Goal: Obtain resource: Download file/media

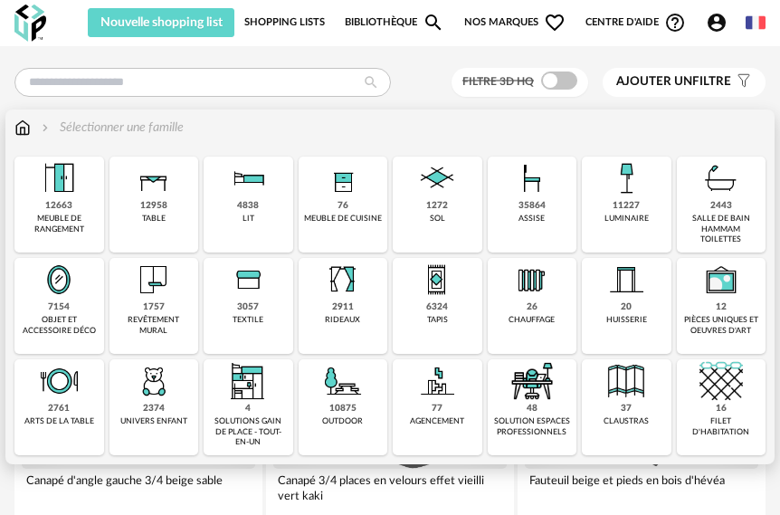
click at [432, 209] on div "1272" at bounding box center [437, 206] width 22 height 12
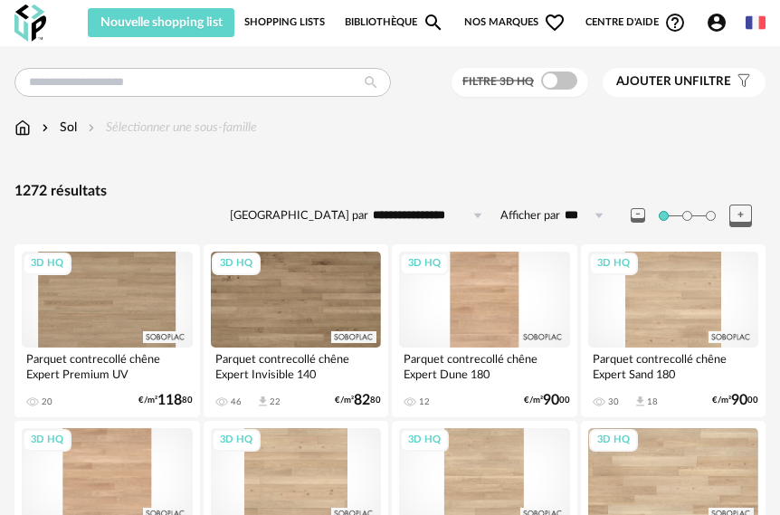
click at [556, 83] on span at bounding box center [559, 80] width 36 height 18
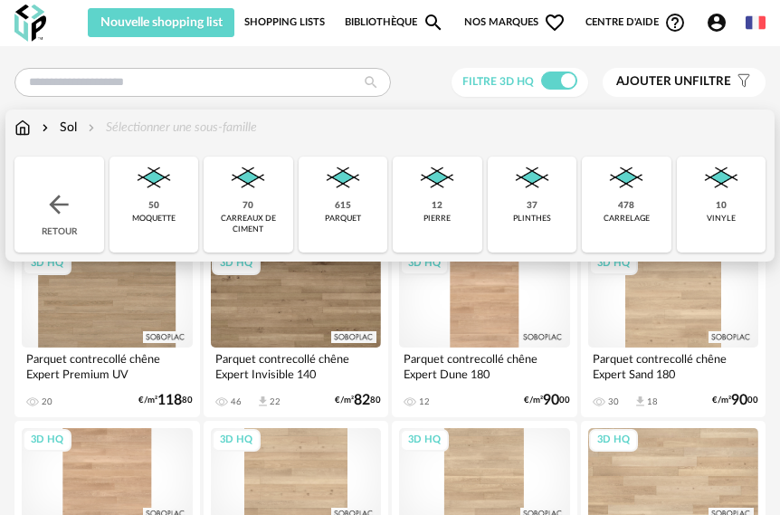
click at [363, 198] on img at bounding box center [342, 178] width 43 height 43
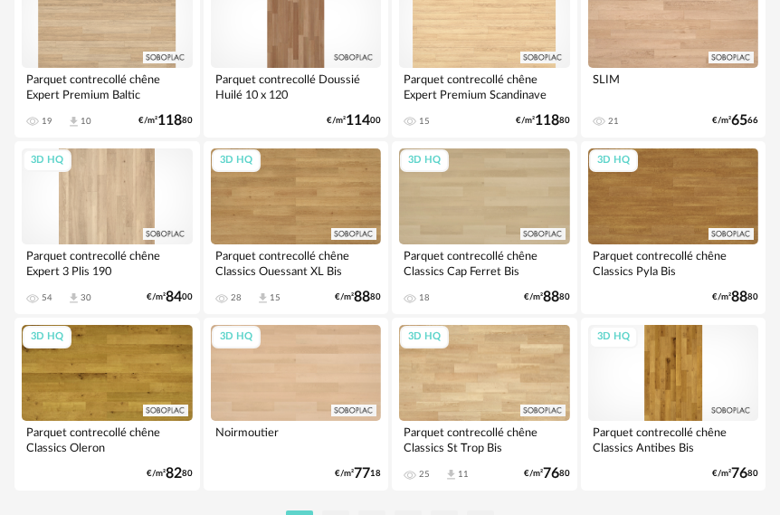
scroll to position [4255, 0]
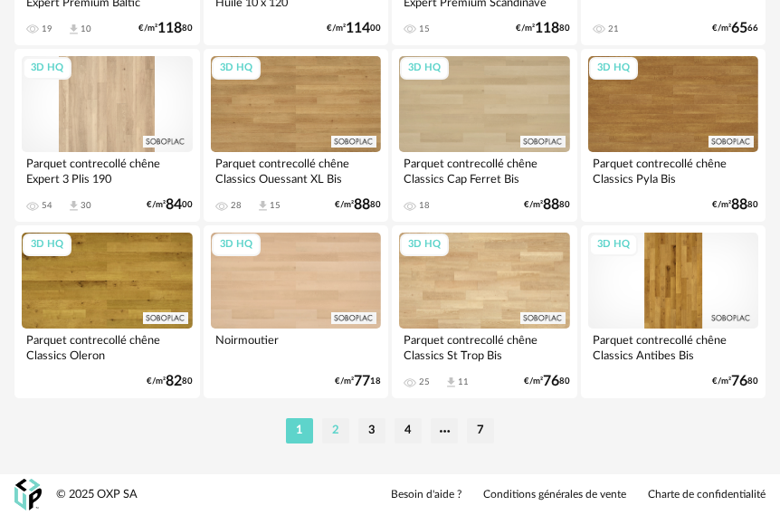
click at [329, 433] on li "2" at bounding box center [335, 430] width 27 height 25
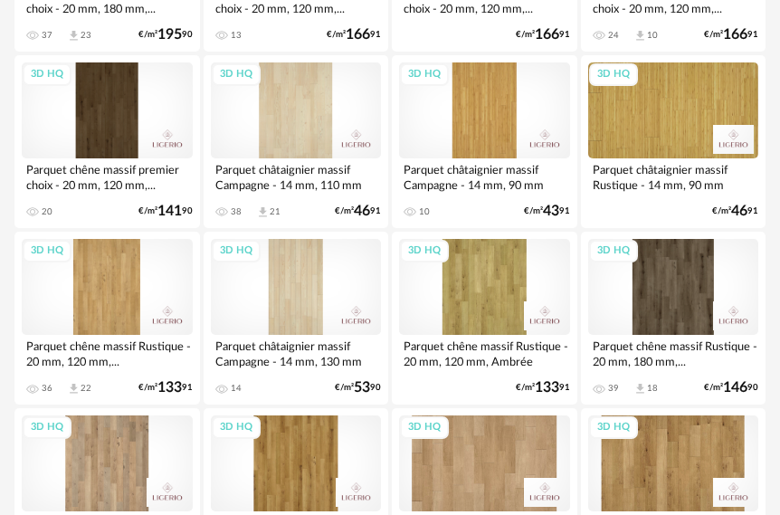
scroll to position [4255, 0]
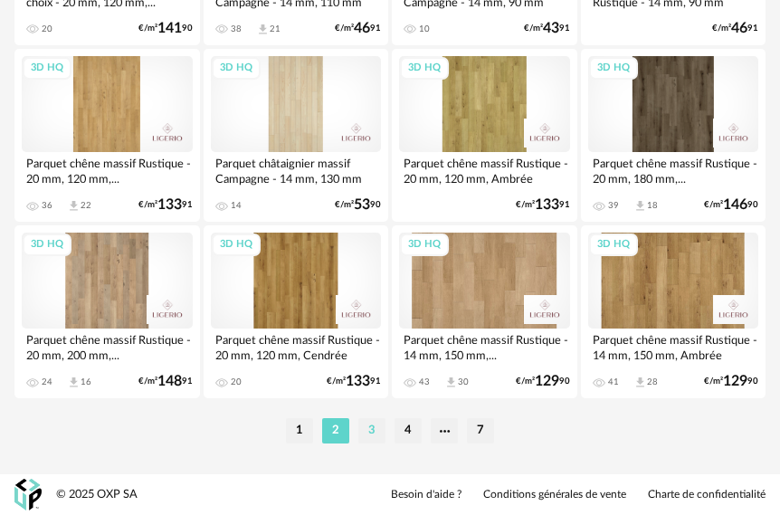
click at [366, 429] on li "3" at bounding box center [371, 430] width 27 height 25
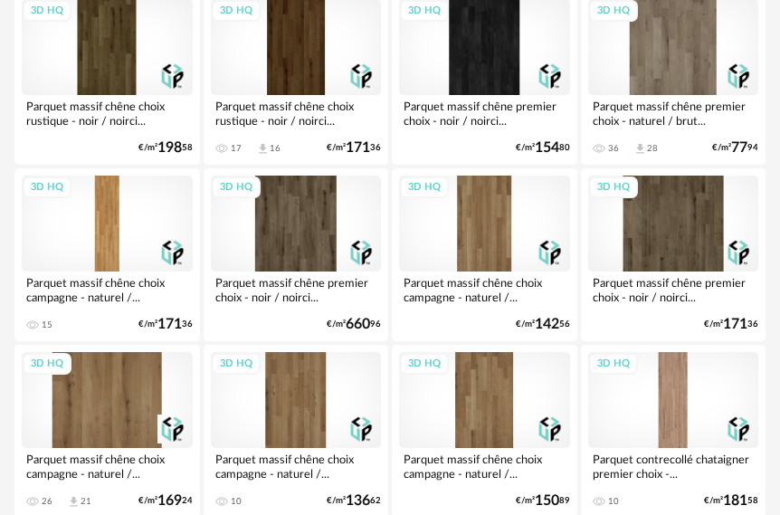
scroll to position [2986, 0]
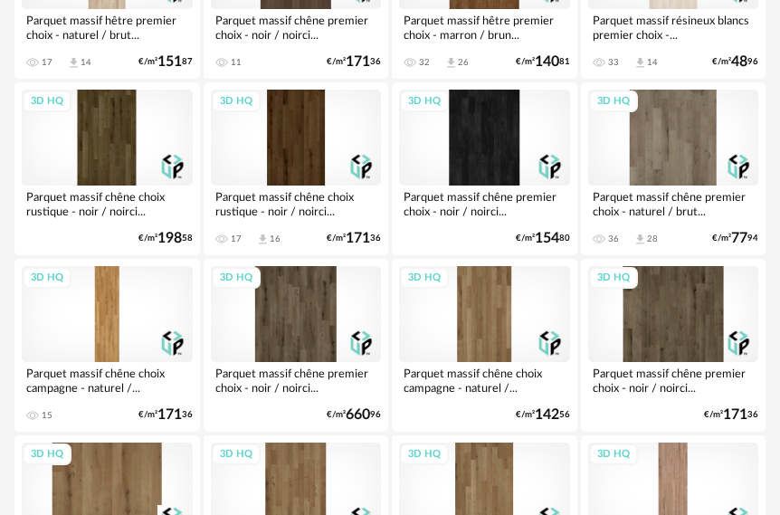
click at [656, 145] on div "3D HQ" at bounding box center [673, 138] width 171 height 96
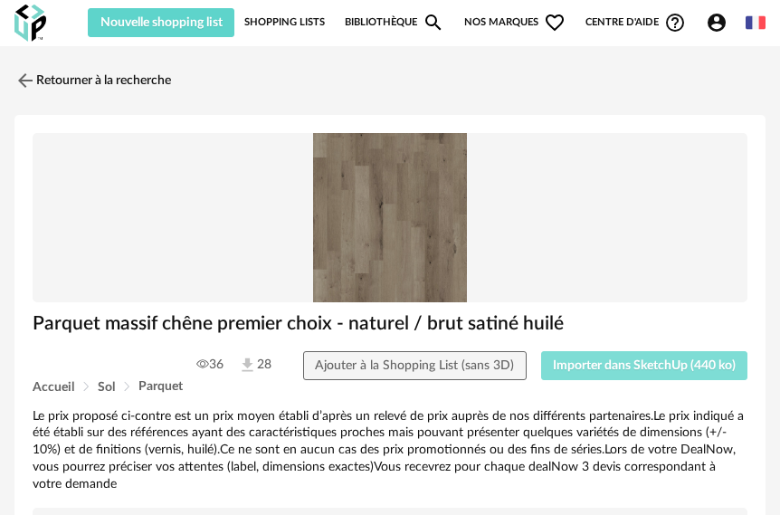
click at [578, 370] on span "Importer dans SketchUp (440 ko)" at bounding box center [644, 365] width 183 height 13
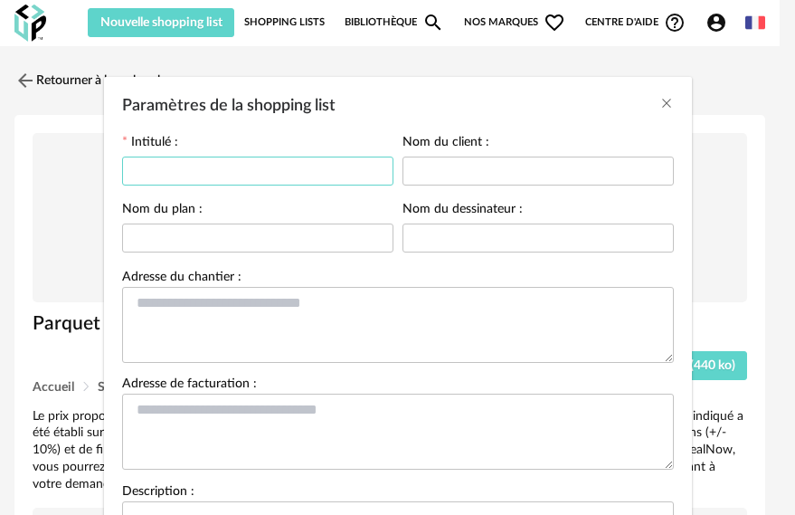
click at [240, 164] on input "Paramètres de la shopping list" at bounding box center [257, 171] width 271 height 29
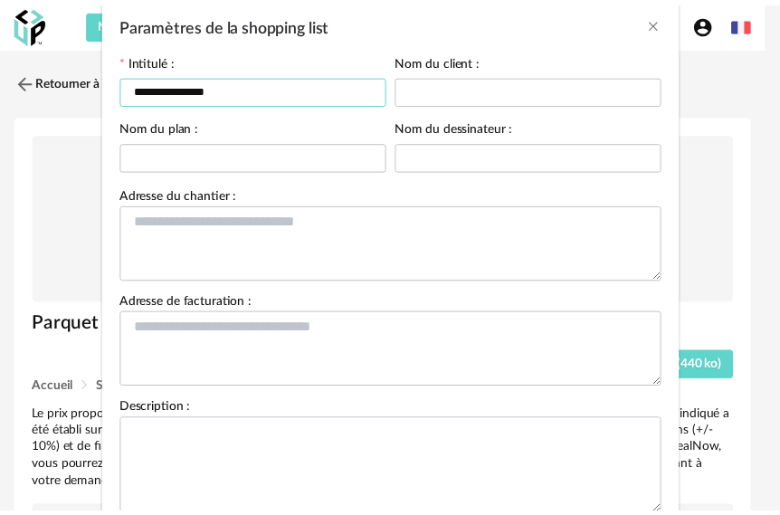
scroll to position [209, 0]
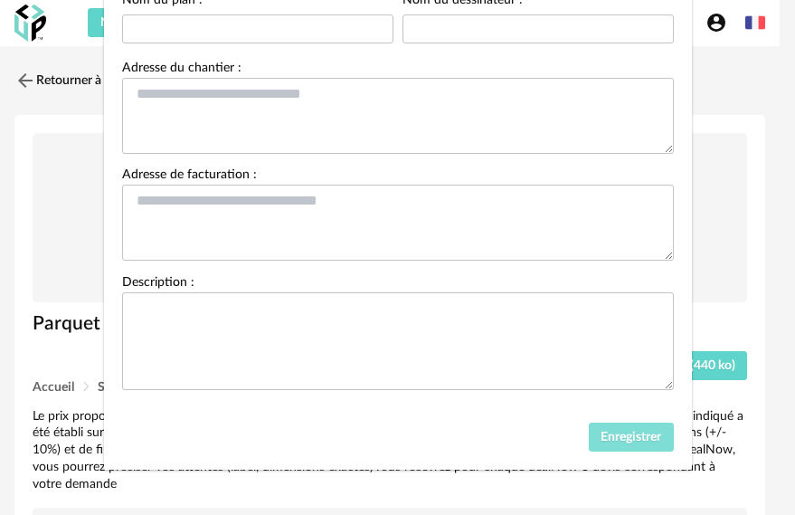
type input "**********"
click at [629, 443] on button "Enregistrer" at bounding box center [631, 437] width 85 height 29
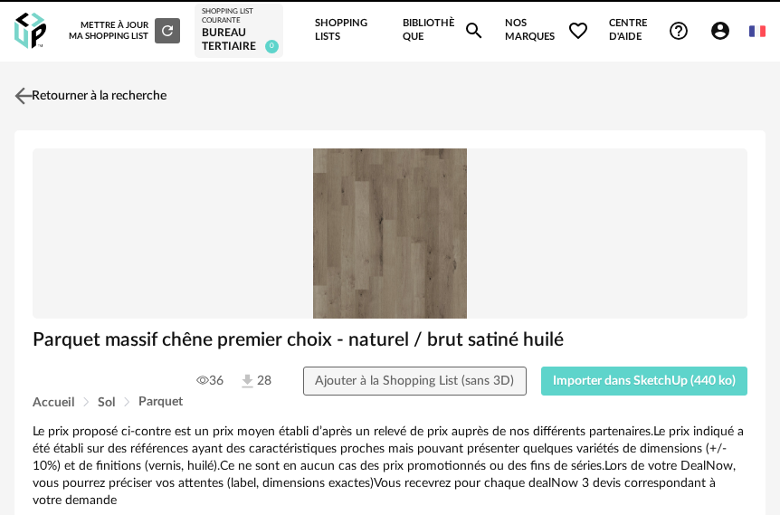
click at [42, 97] on link "Retourner à la recherche" at bounding box center [88, 96] width 157 height 40
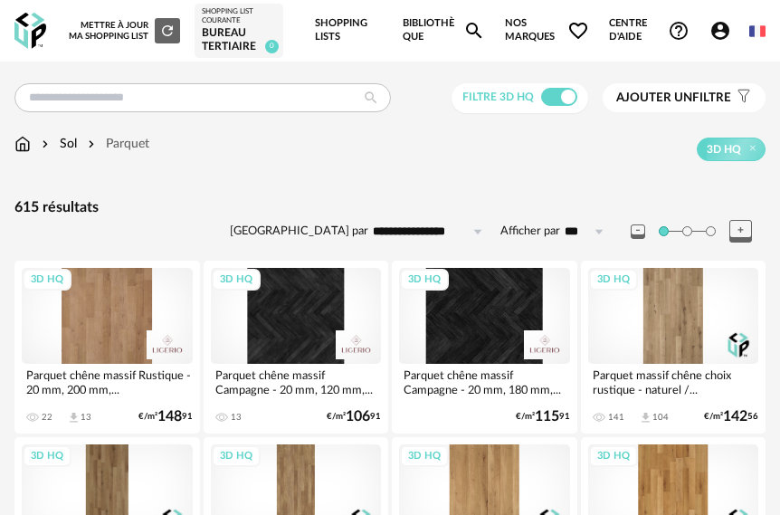
click at [24, 146] on img at bounding box center [22, 144] width 16 height 18
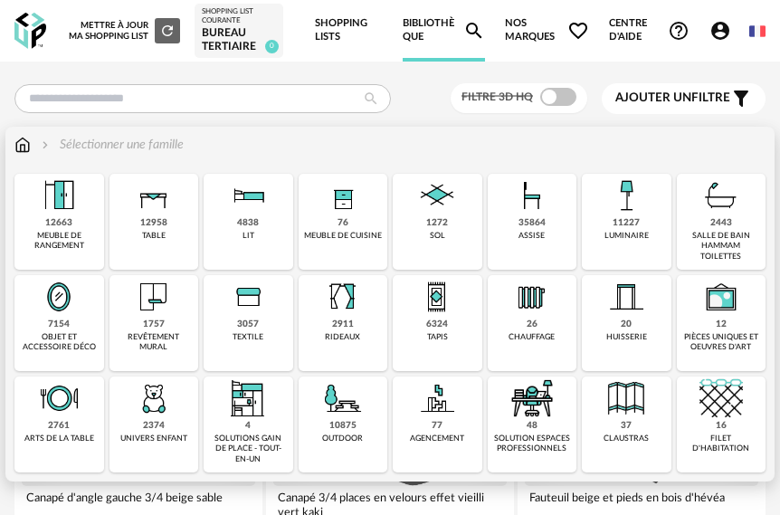
click at [158, 333] on div "revêtement mural" at bounding box center [154, 342] width 79 height 21
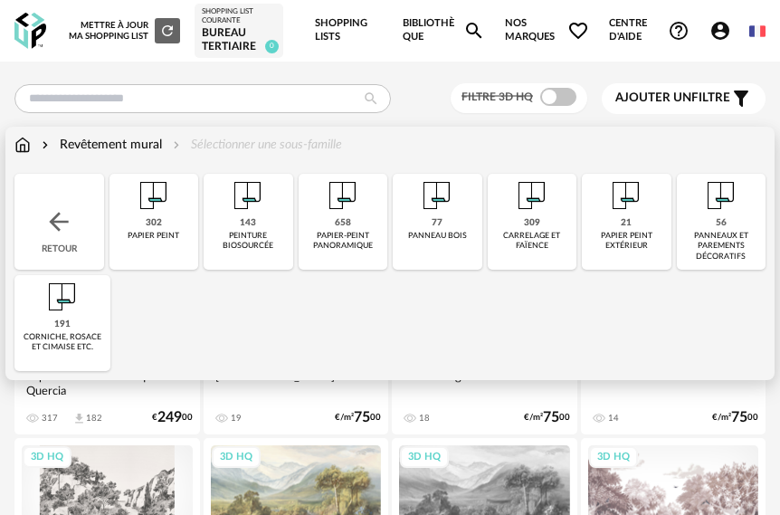
click at [735, 222] on div "56 panneaux et parements décoratifs" at bounding box center [722, 222] width 90 height 96
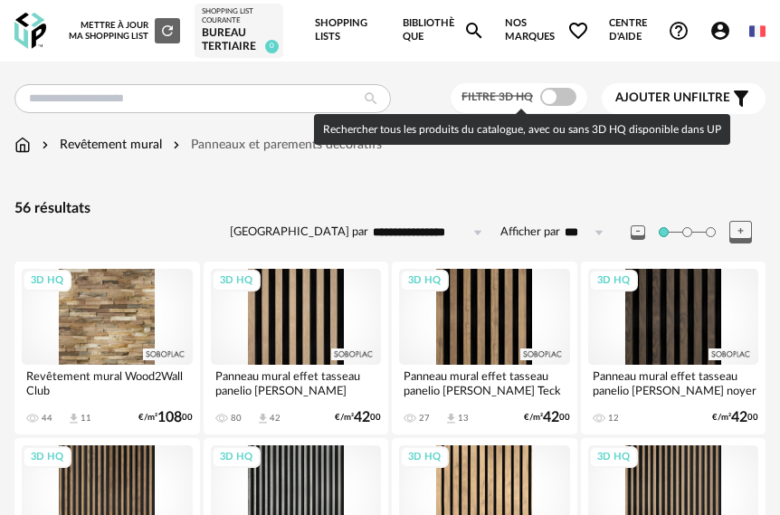
click at [557, 104] on span at bounding box center [558, 97] width 36 height 18
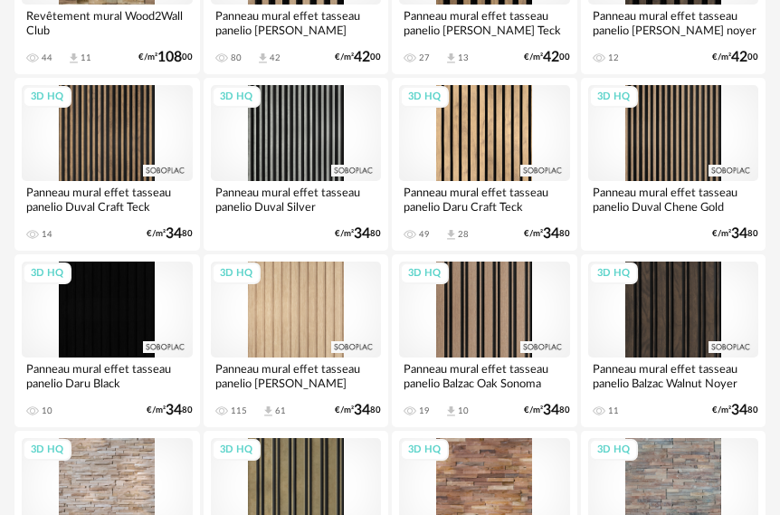
scroll to position [362, 0]
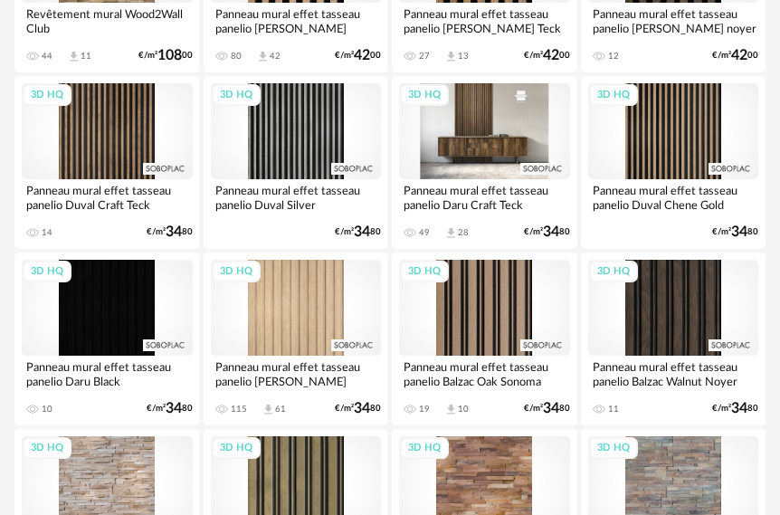
click at [500, 154] on div "3D HQ" at bounding box center [484, 131] width 171 height 96
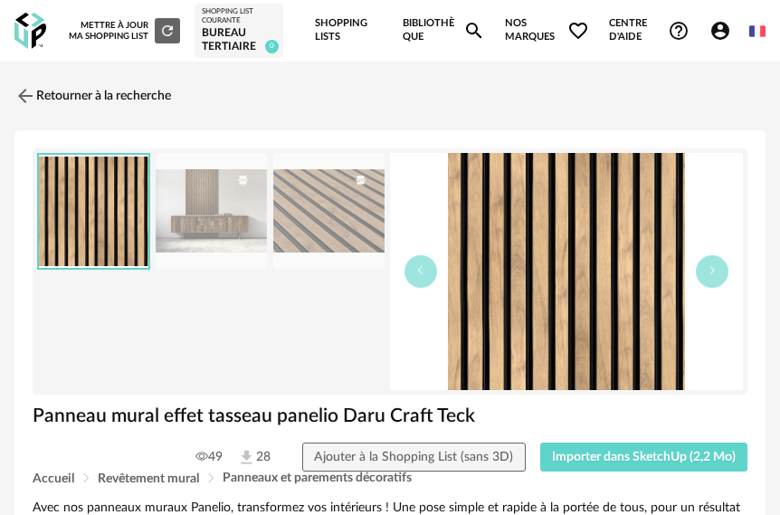
click at [199, 209] on img at bounding box center [211, 211] width 111 height 115
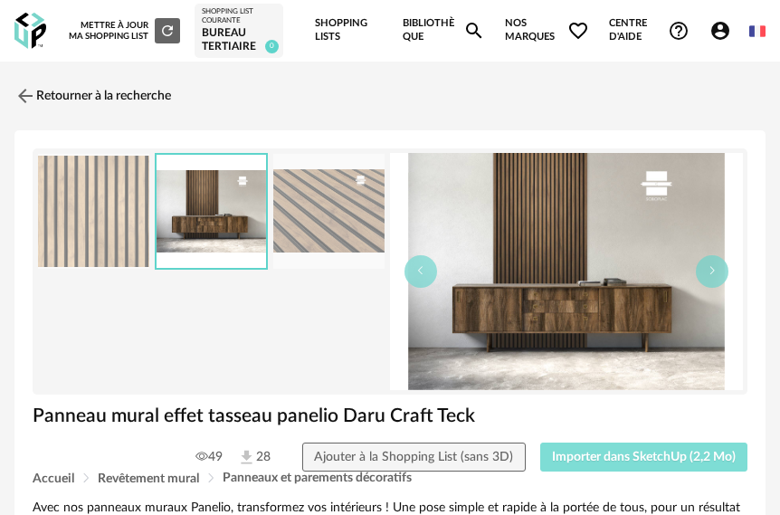
click at [613, 463] on span "Importer dans SketchUp (2,2 Mo)" at bounding box center [644, 457] width 184 height 13
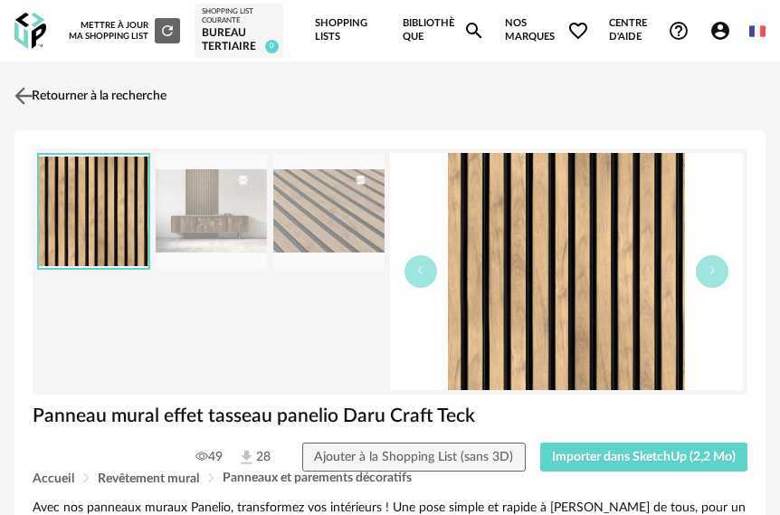
click at [24, 95] on img at bounding box center [24, 96] width 26 height 26
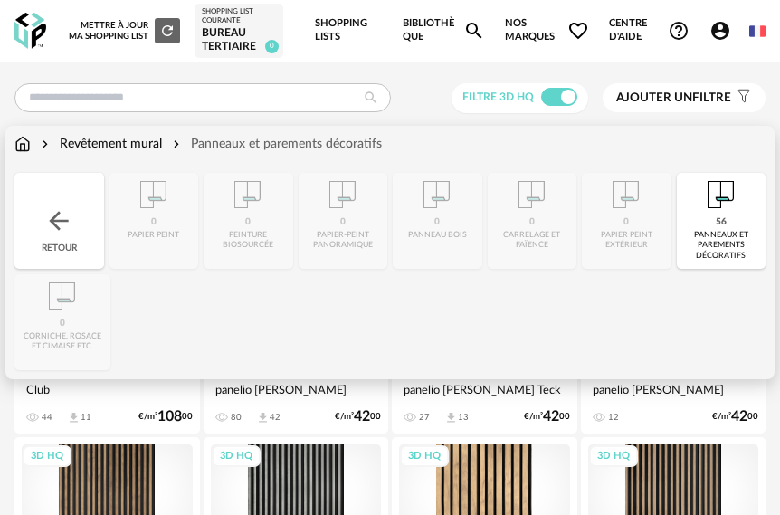
click at [716, 223] on div "56" at bounding box center [721, 222] width 11 height 12
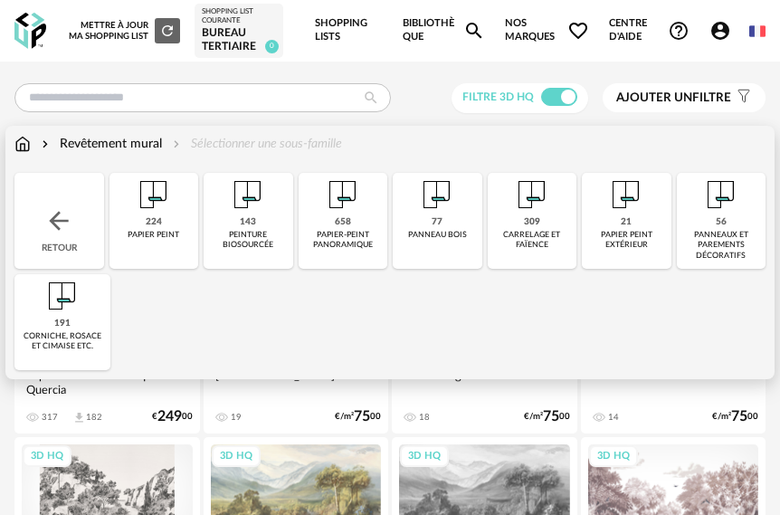
click at [75, 320] on div "191 corniche, rosace et cimaise etc." at bounding box center [62, 322] width 96 height 96
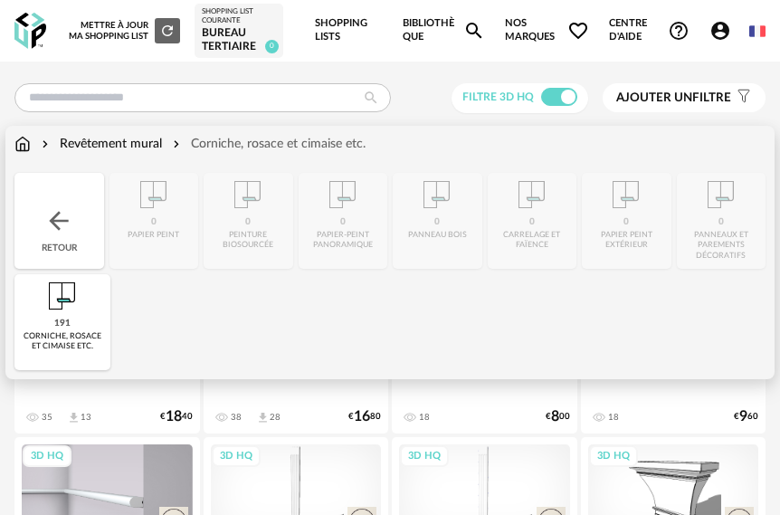
click at [67, 224] on img at bounding box center [58, 220] width 29 height 29
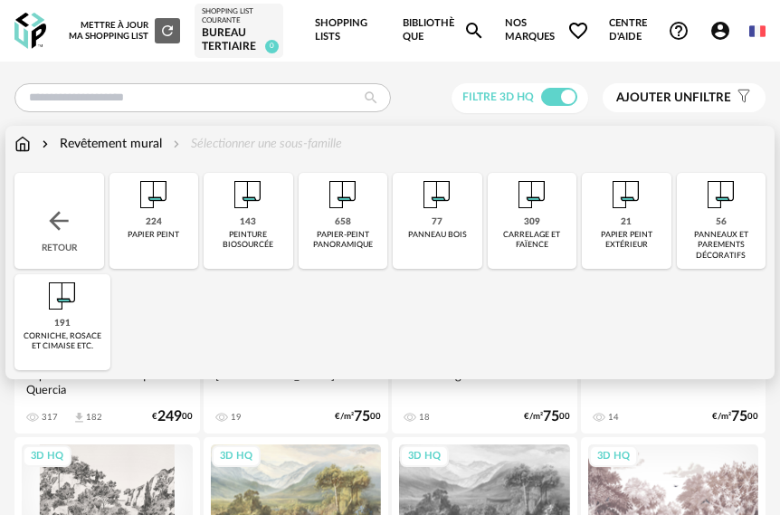
click at [704, 220] on div "56 panneaux et parements décoratifs" at bounding box center [722, 221] width 90 height 96
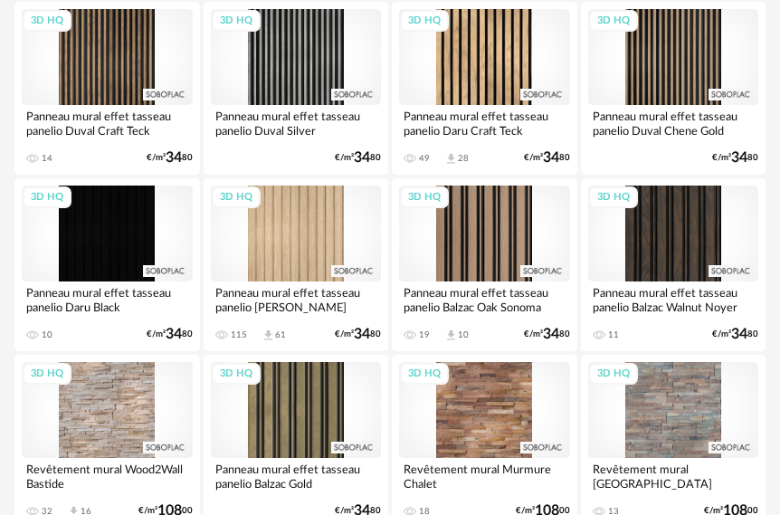
scroll to position [543, 0]
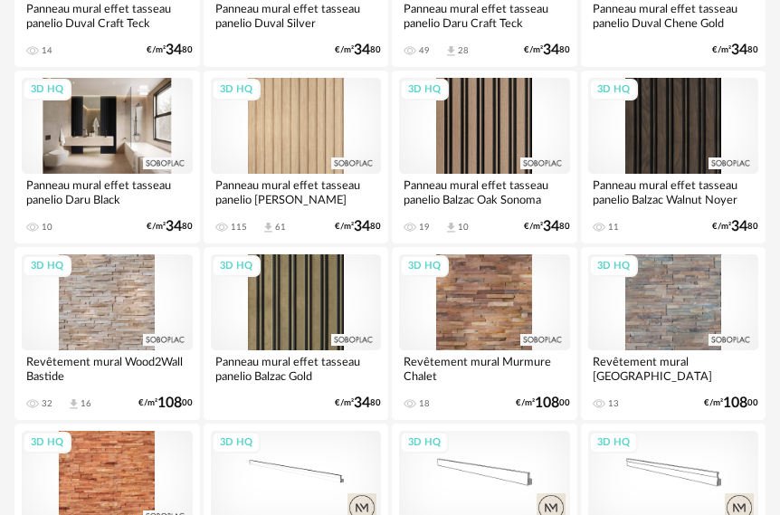
click at [103, 138] on div "3D HQ" at bounding box center [107, 126] width 171 height 96
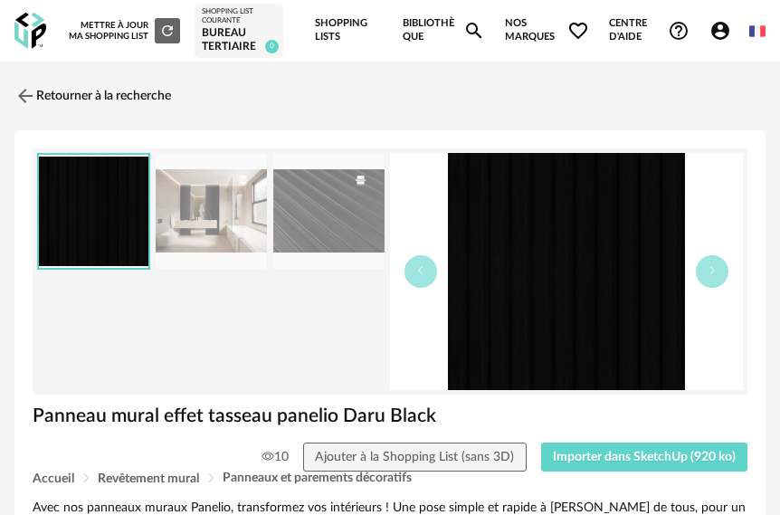
click at [249, 223] on img at bounding box center [211, 211] width 111 height 115
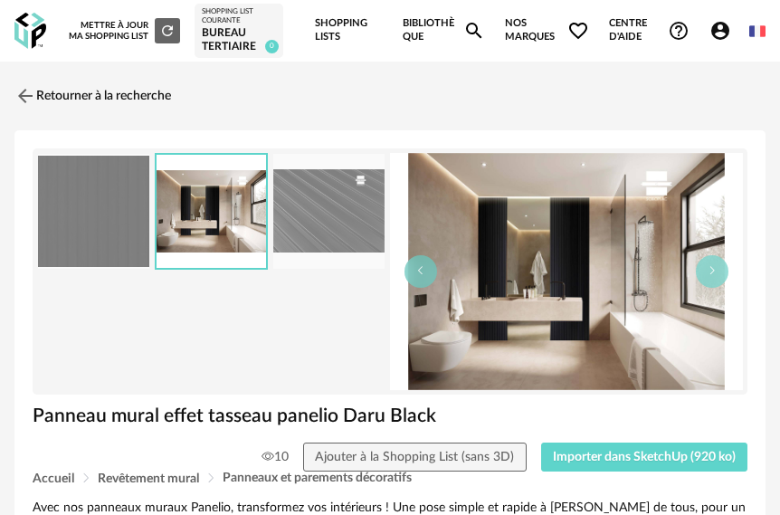
click at [305, 223] on img at bounding box center [328, 211] width 111 height 115
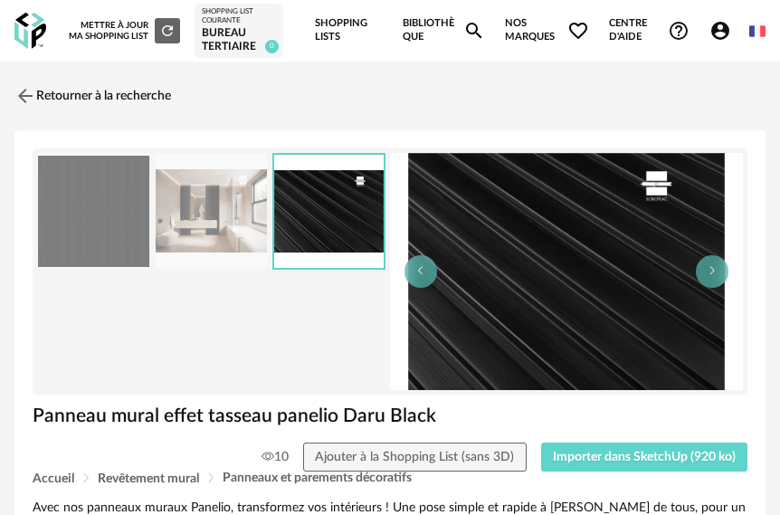
click at [235, 221] on img at bounding box center [211, 211] width 111 height 115
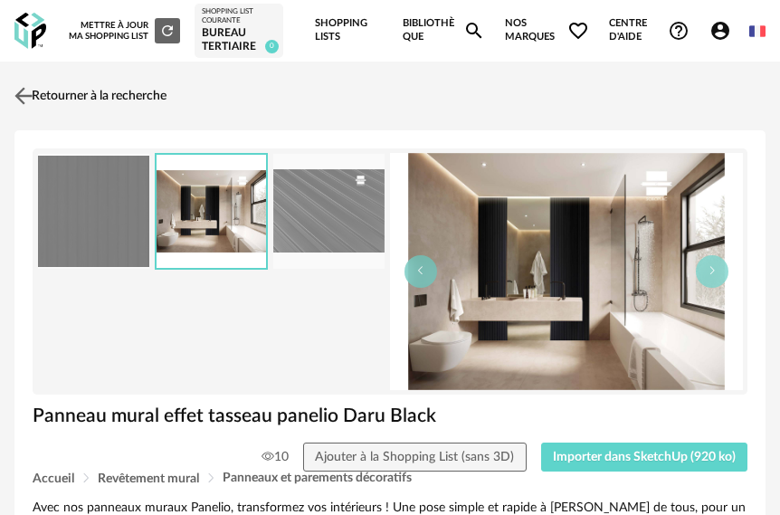
click at [29, 95] on img at bounding box center [24, 96] width 26 height 26
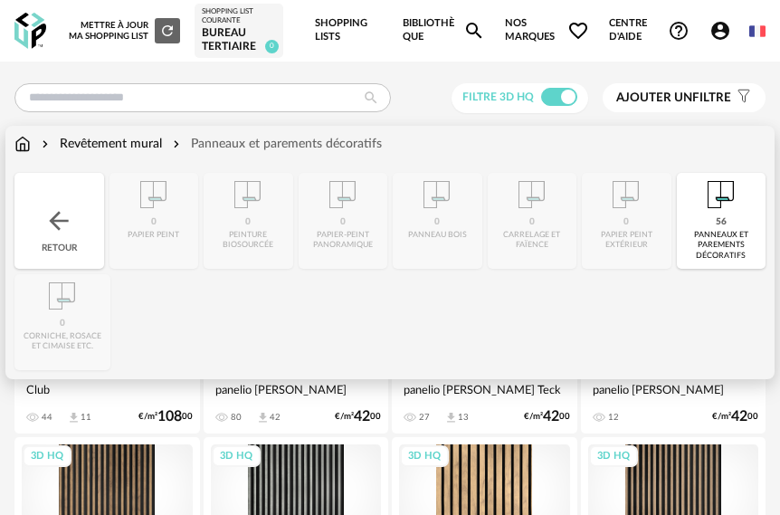
click at [71, 209] on img at bounding box center [58, 220] width 29 height 29
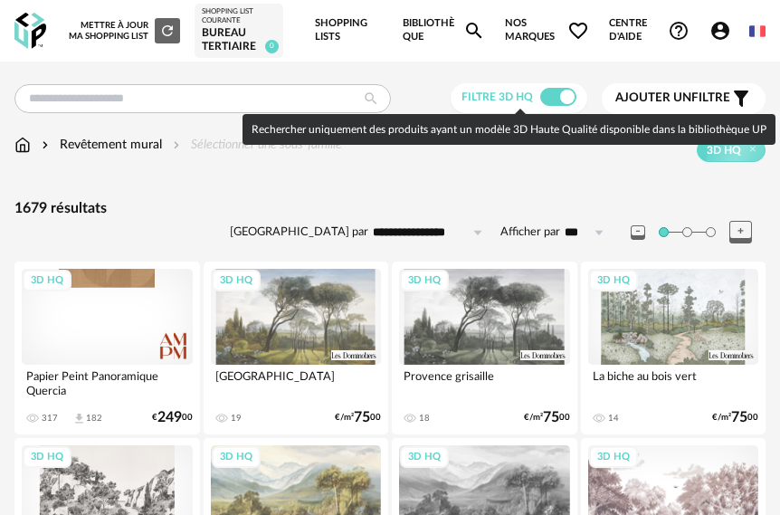
click at [556, 93] on span at bounding box center [558, 97] width 36 height 18
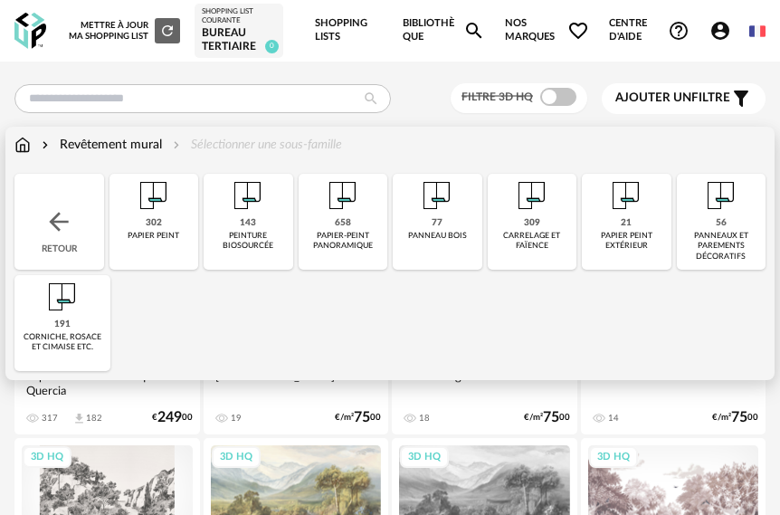
click at [726, 202] on img at bounding box center [721, 195] width 43 height 43
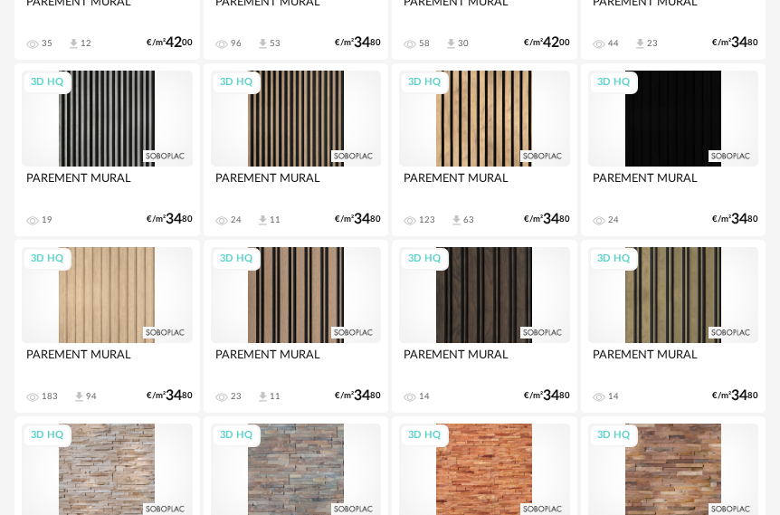
scroll to position [1925, 0]
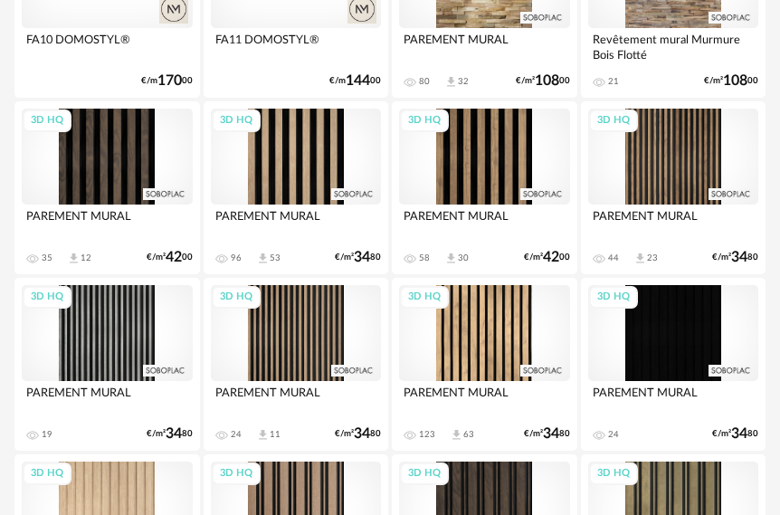
click at [679, 321] on div "3D HQ" at bounding box center [673, 333] width 171 height 96
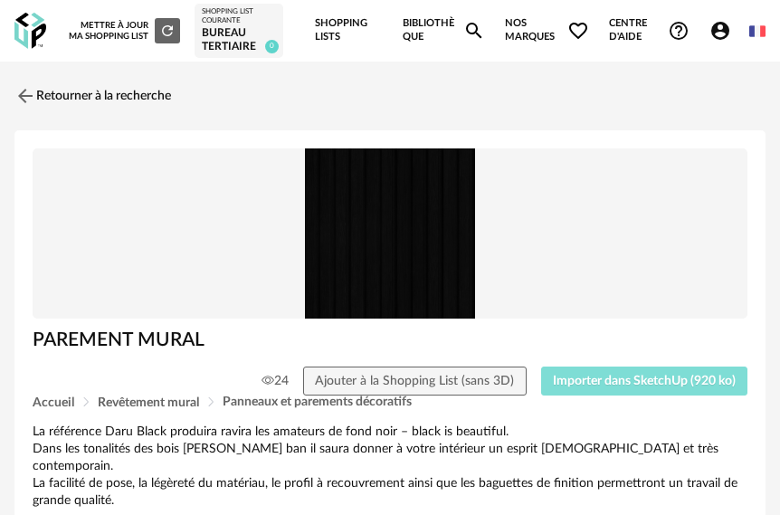
click at [635, 374] on button "Importer dans SketchUp (920 ko)" at bounding box center [644, 381] width 207 height 29
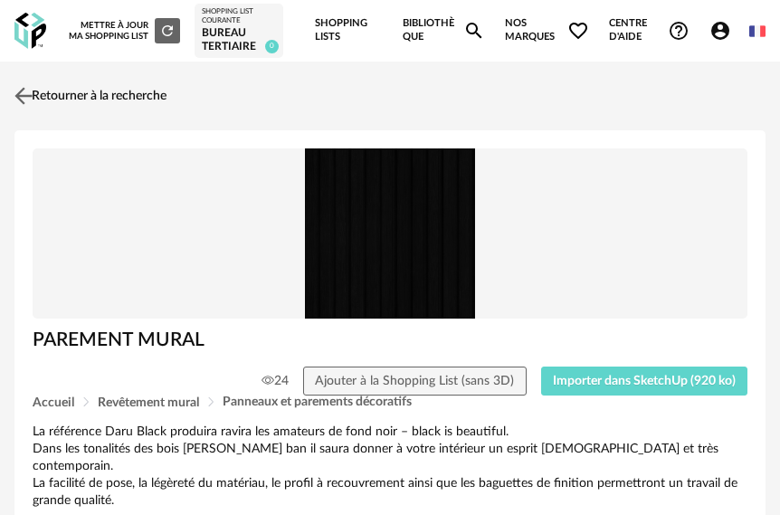
click at [32, 100] on img at bounding box center [24, 96] width 26 height 26
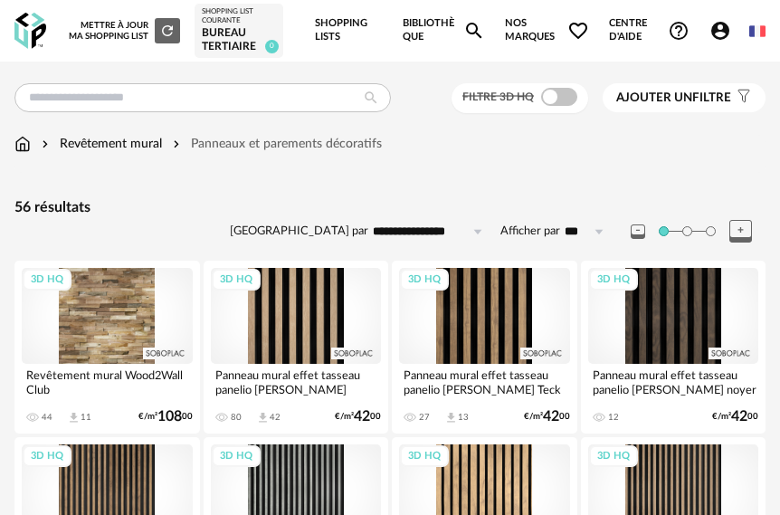
click at [24, 148] on img at bounding box center [22, 144] width 16 height 18
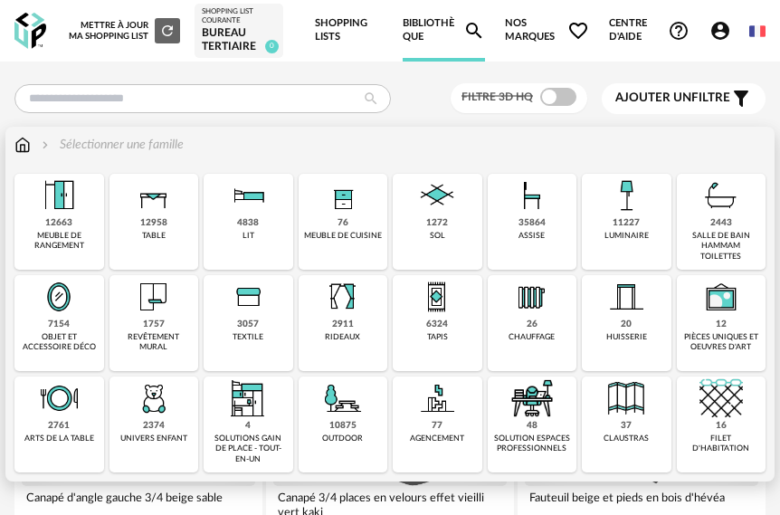
click at [162, 317] on img at bounding box center [153, 296] width 43 height 43
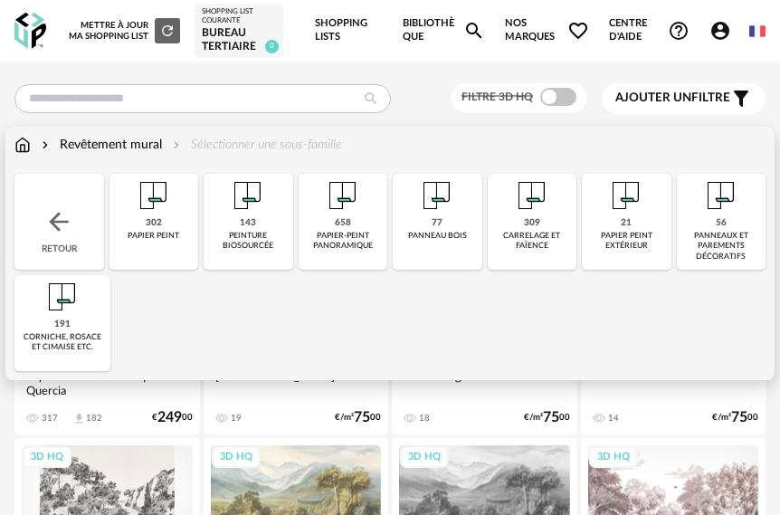
click at [266, 233] on div "peinture biosourcée" at bounding box center [248, 241] width 79 height 21
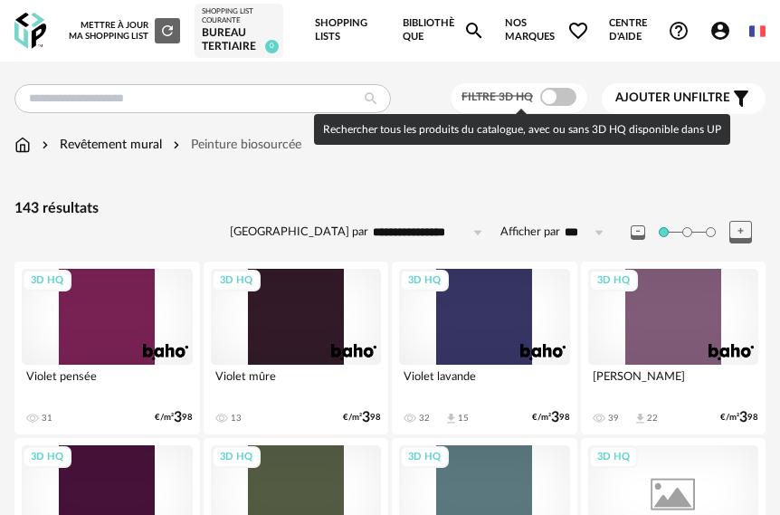
click at [556, 95] on span at bounding box center [558, 97] width 36 height 18
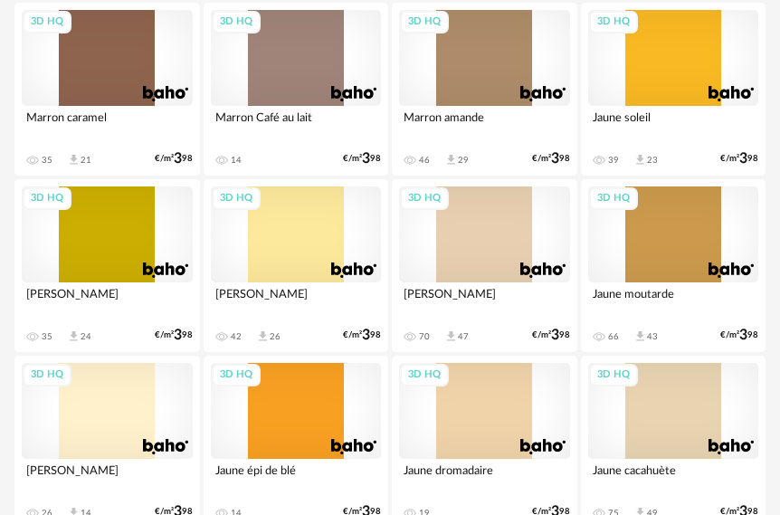
scroll to position [3258, 0]
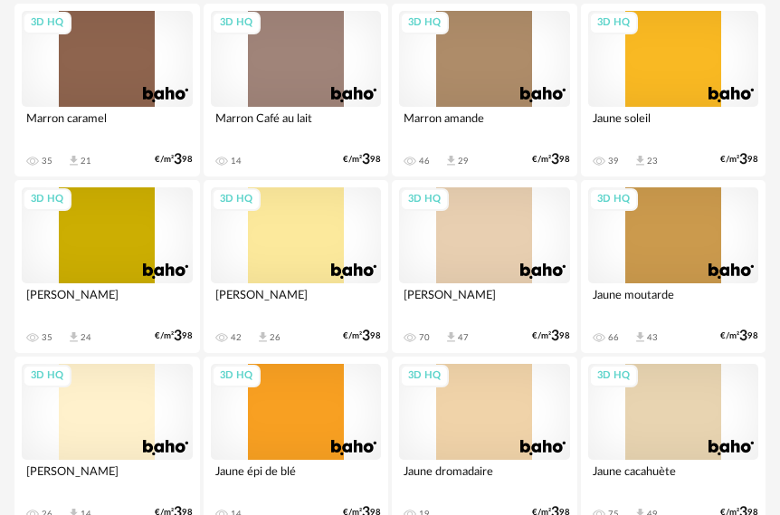
click at [665, 67] on div "3D HQ" at bounding box center [673, 59] width 171 height 96
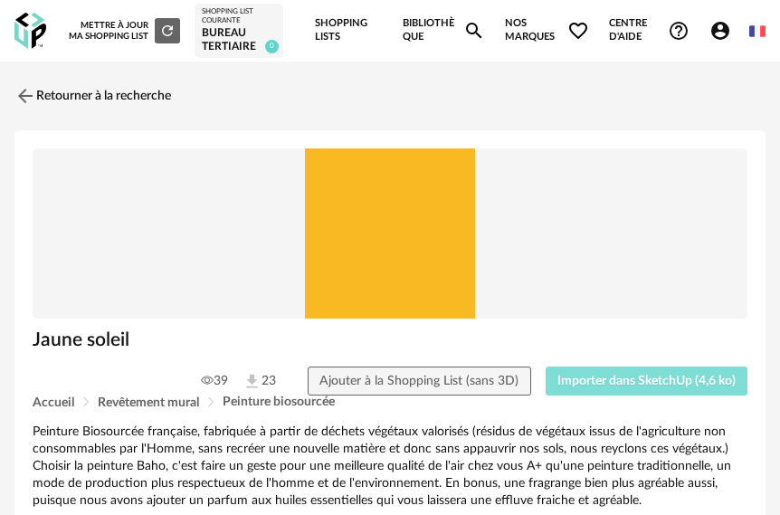
click at [624, 386] on span "Importer dans SketchUp (4,6 ko)" at bounding box center [646, 381] width 178 height 13
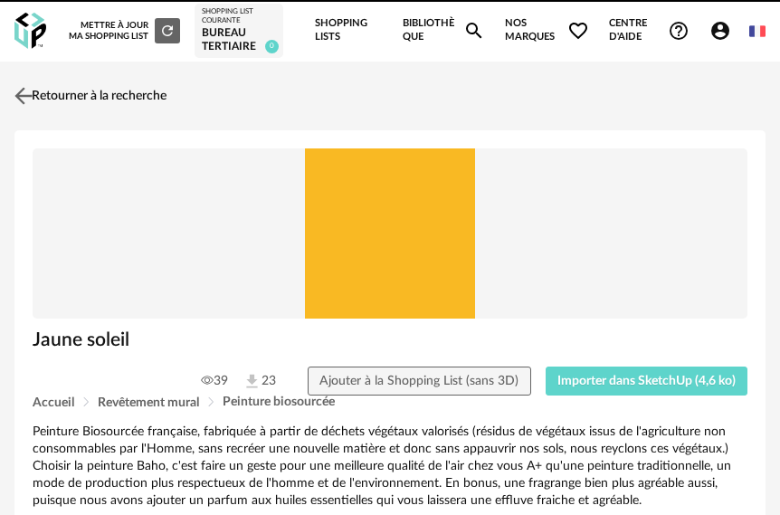
click at [28, 92] on img at bounding box center [24, 96] width 26 height 26
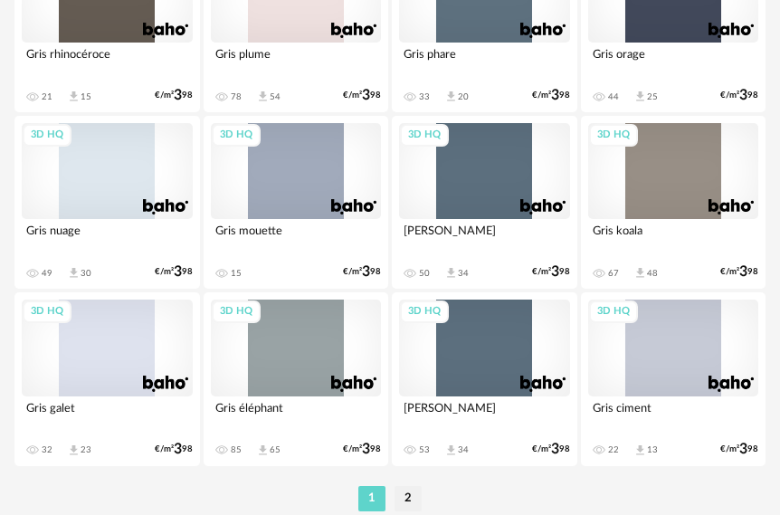
scroll to position [4230, 0]
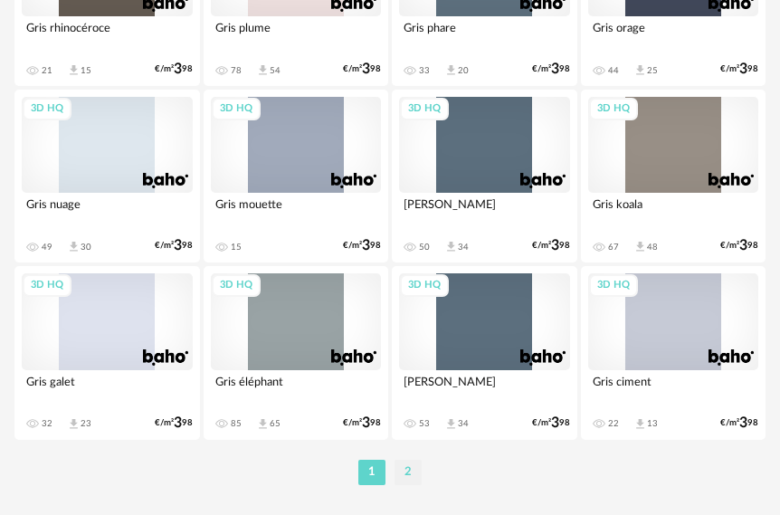
click at [401, 469] on li "2" at bounding box center [408, 472] width 27 height 25
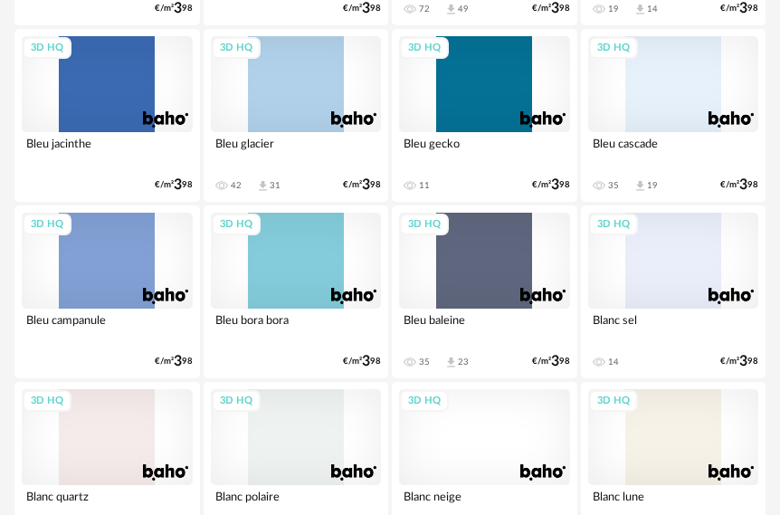
scroll to position [905, 0]
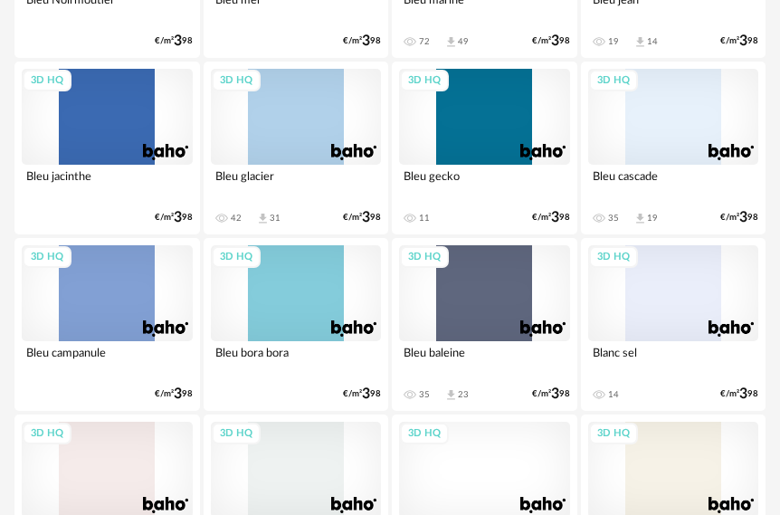
click at [487, 119] on div "3D HQ" at bounding box center [484, 117] width 171 height 96
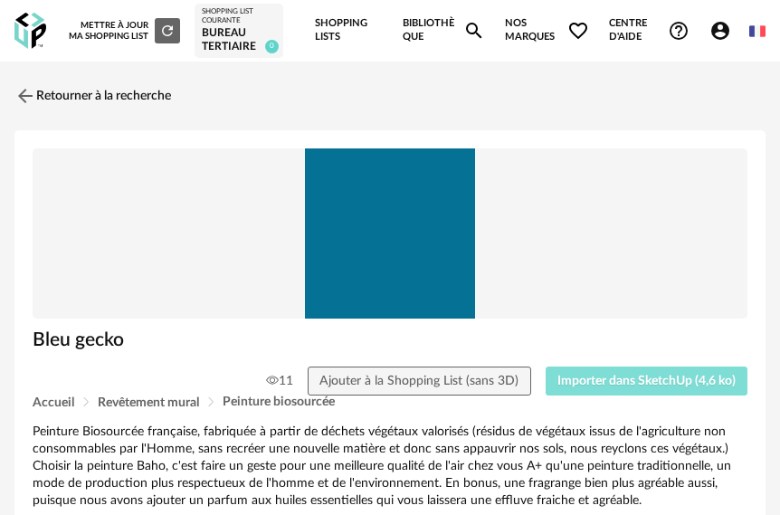
click at [610, 381] on span "Importer dans SketchUp (4,6 ko)" at bounding box center [646, 381] width 178 height 13
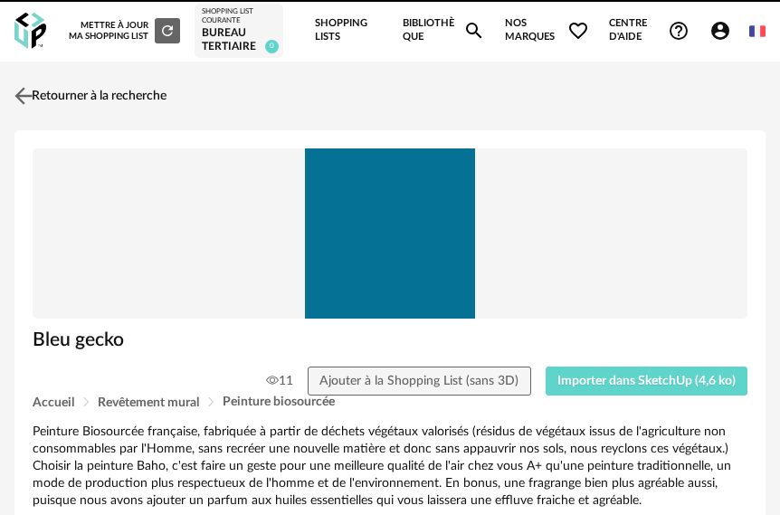
click at [29, 96] on img at bounding box center [24, 96] width 26 height 26
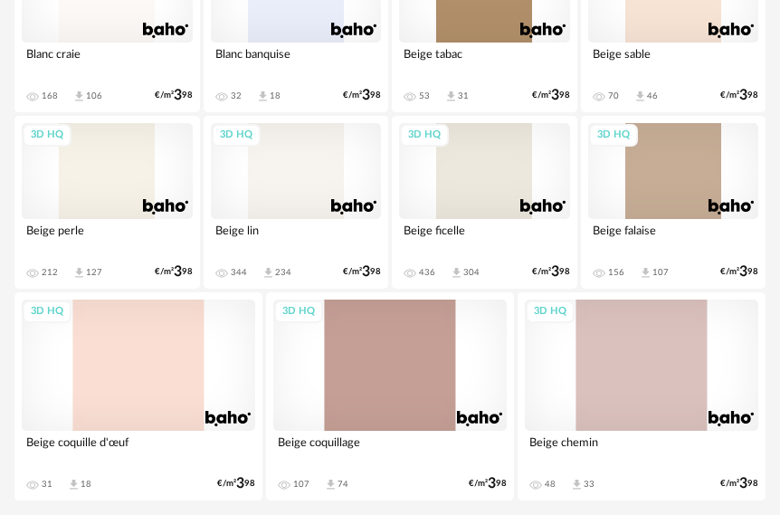
scroll to position [1750, 0]
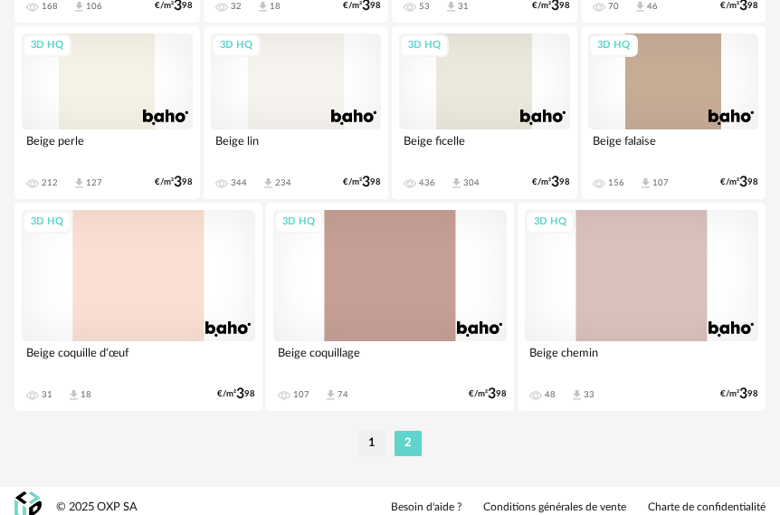
scroll to position [1836, 0]
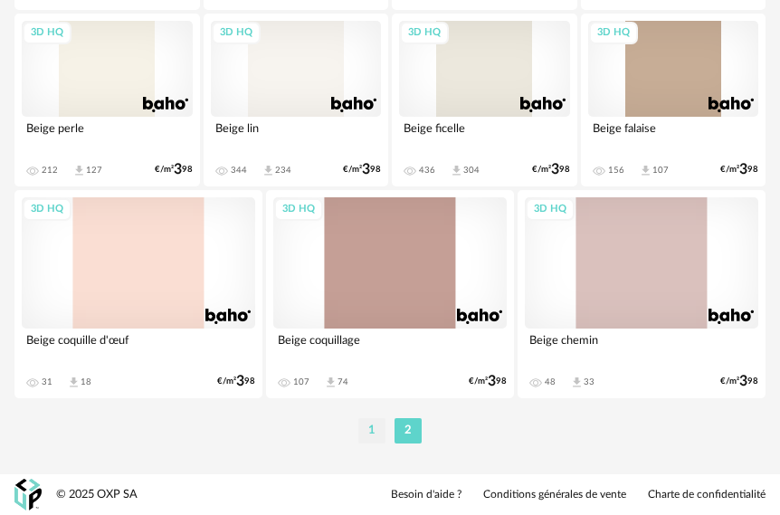
click at [376, 433] on li "1" at bounding box center [371, 430] width 27 height 25
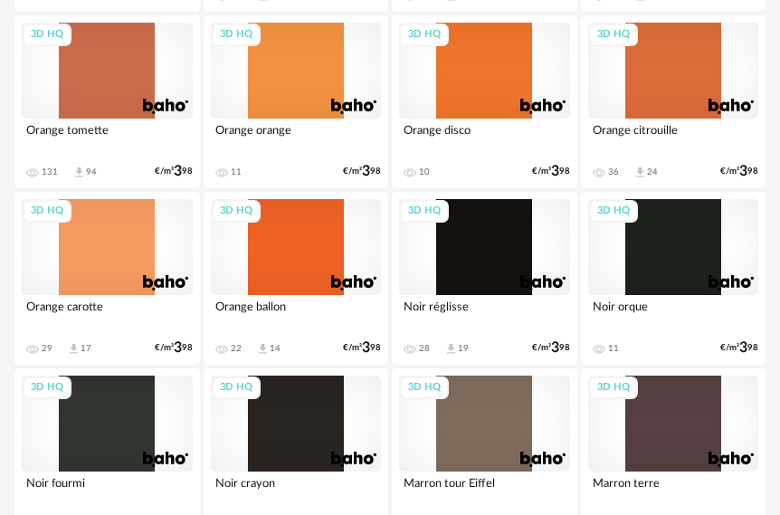
scroll to position [2283, 0]
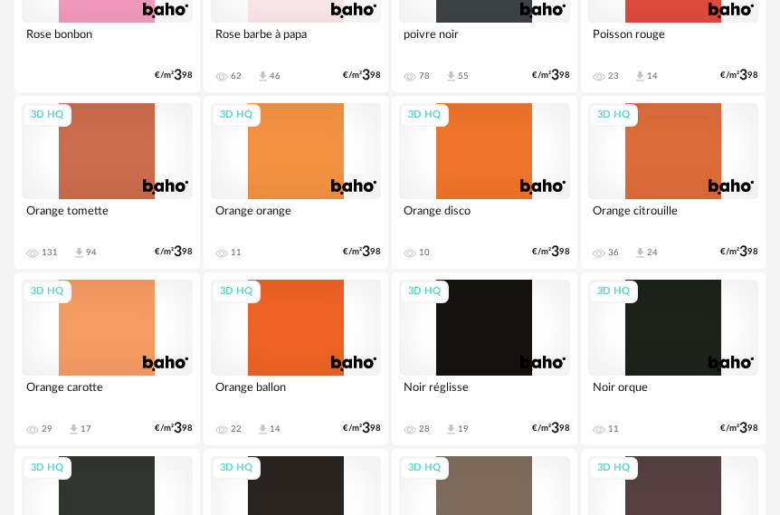
click at [686, 155] on div "3D HQ" at bounding box center [673, 151] width 171 height 96
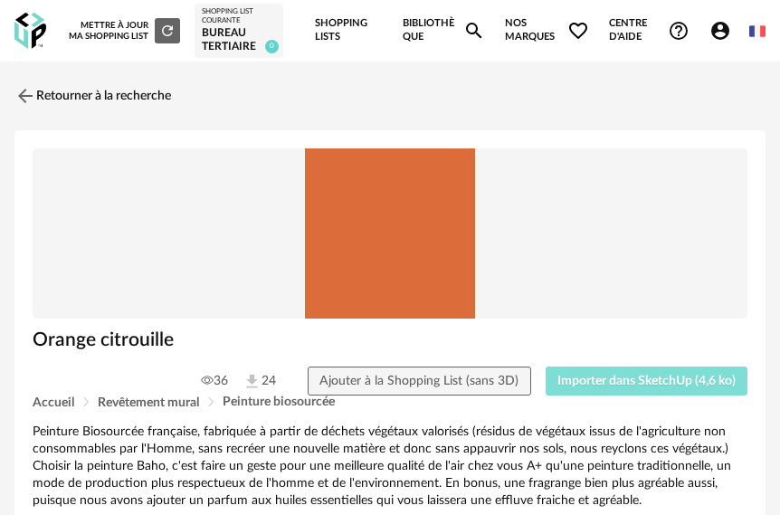
click at [624, 383] on span "Importer dans SketchUp (4,6 ko)" at bounding box center [646, 381] width 178 height 13
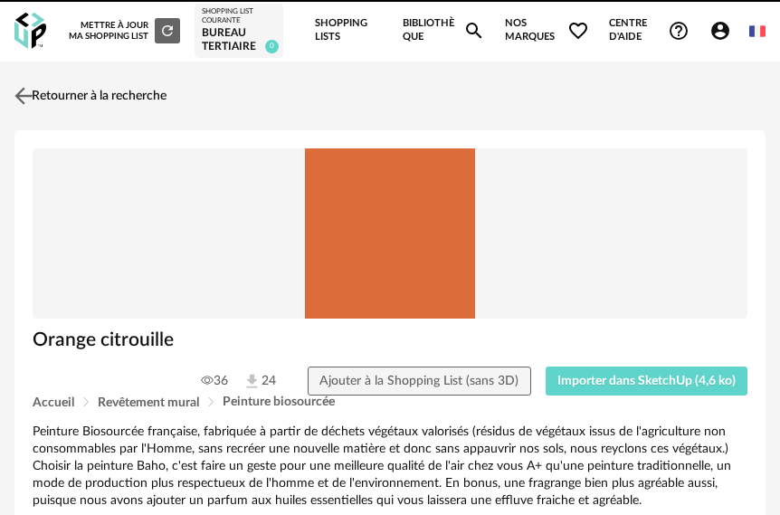
click at [19, 99] on img at bounding box center [24, 96] width 26 height 26
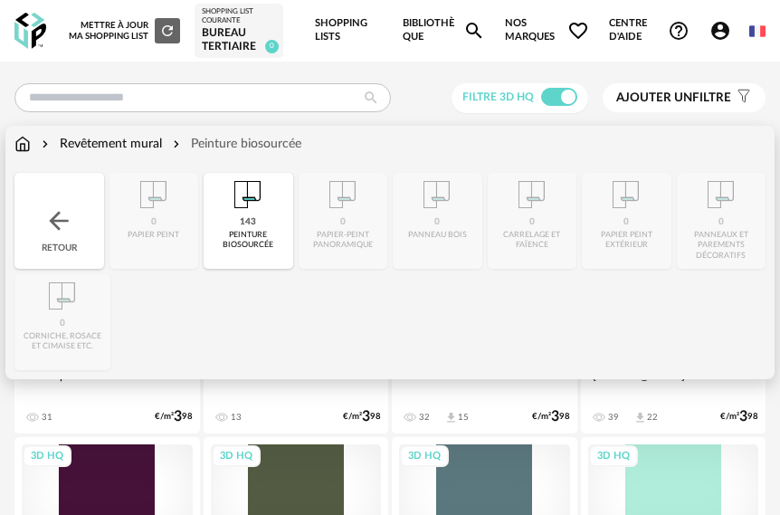
click at [23, 144] on img at bounding box center [22, 144] width 16 height 18
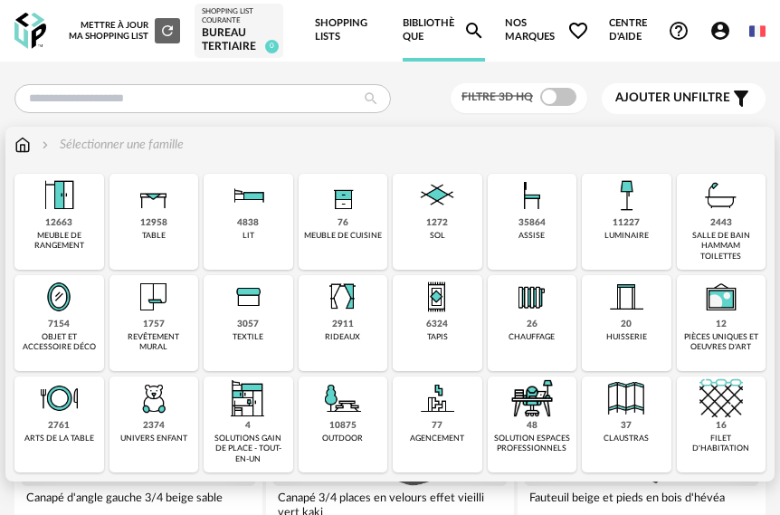
click at [58, 209] on img at bounding box center [58, 195] width 43 height 43
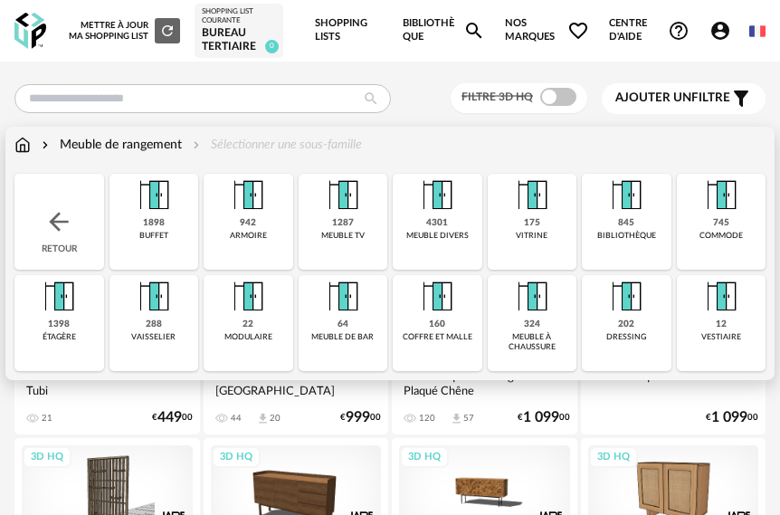
click at [254, 217] on div "942" at bounding box center [248, 223] width 16 height 12
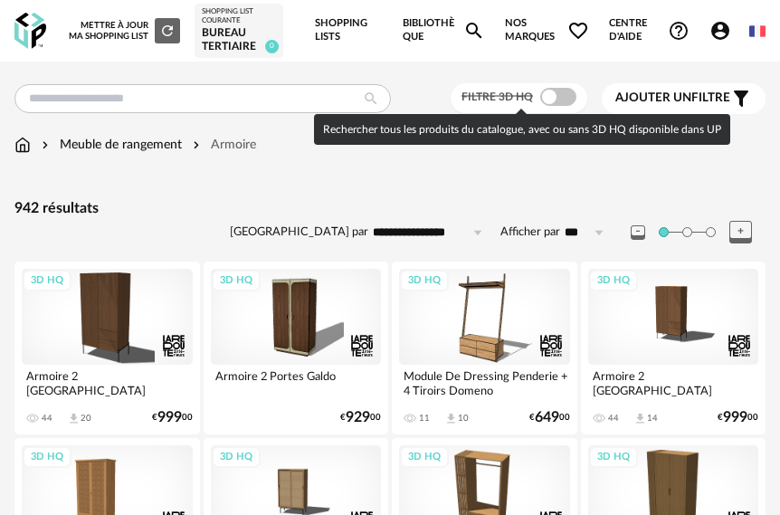
click at [564, 91] on span at bounding box center [558, 97] width 36 height 18
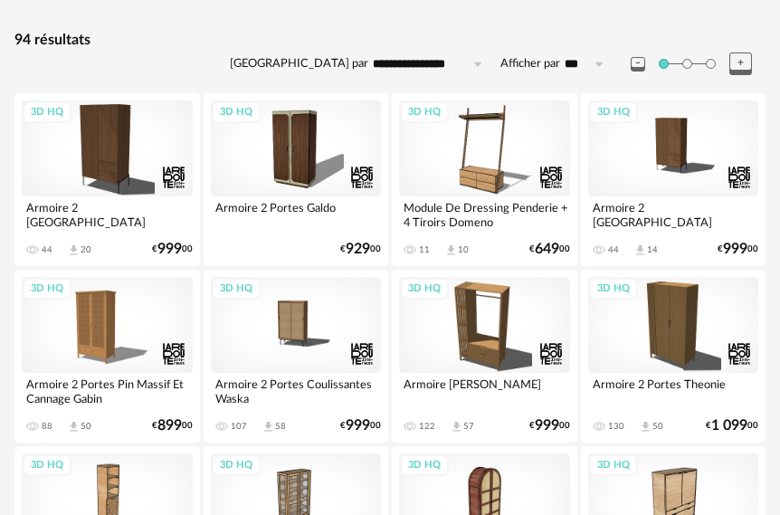
scroll to position [181, 0]
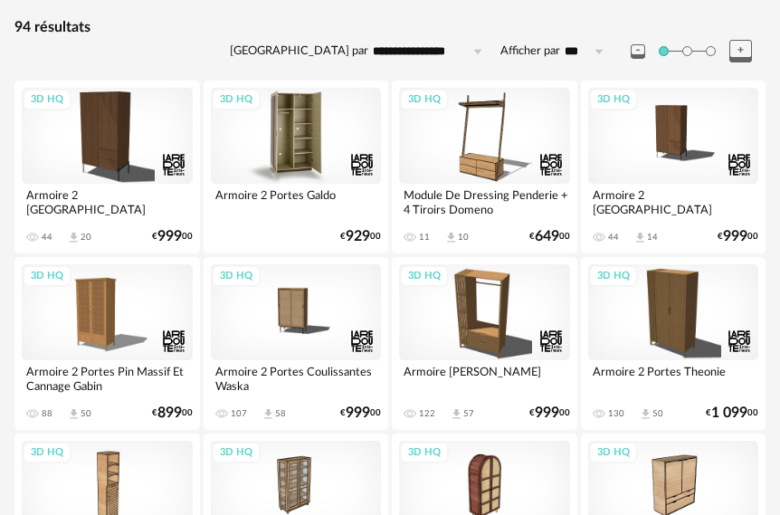
click at [318, 133] on div "3D HQ" at bounding box center [296, 136] width 171 height 96
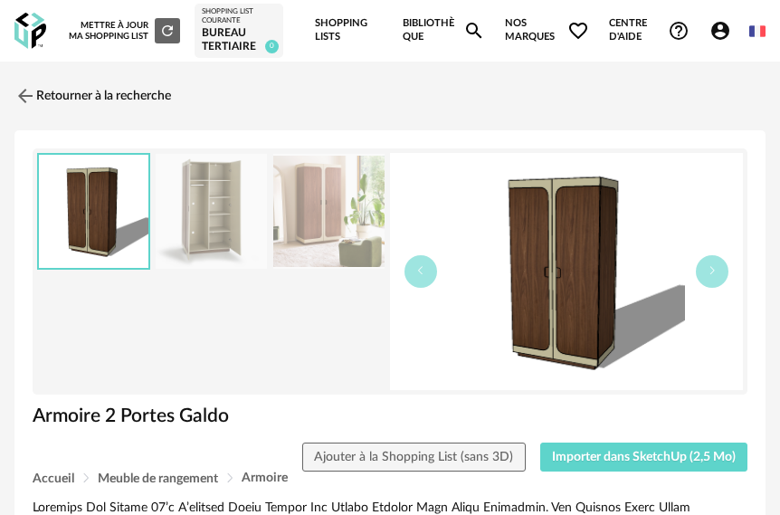
click at [310, 204] on img at bounding box center [328, 211] width 111 height 115
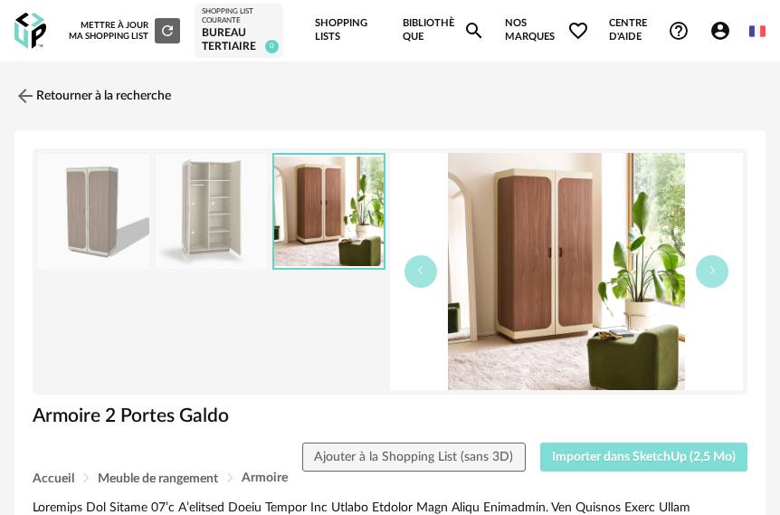
click at [621, 452] on span "Importer dans SketchUp (2,5 Mo)" at bounding box center [644, 457] width 184 height 13
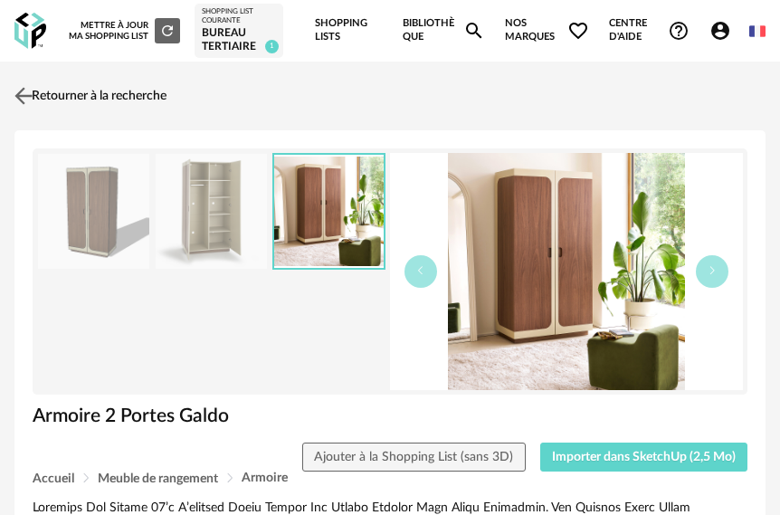
click at [26, 97] on img at bounding box center [24, 96] width 26 height 26
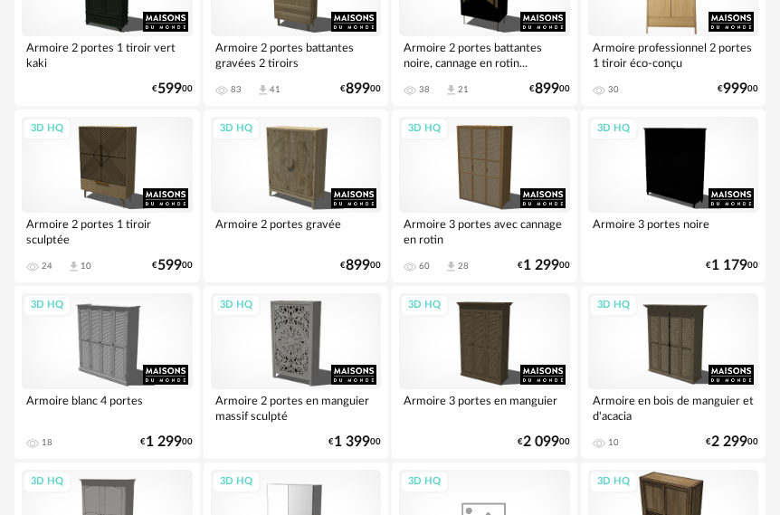
scroll to position [2624, 0]
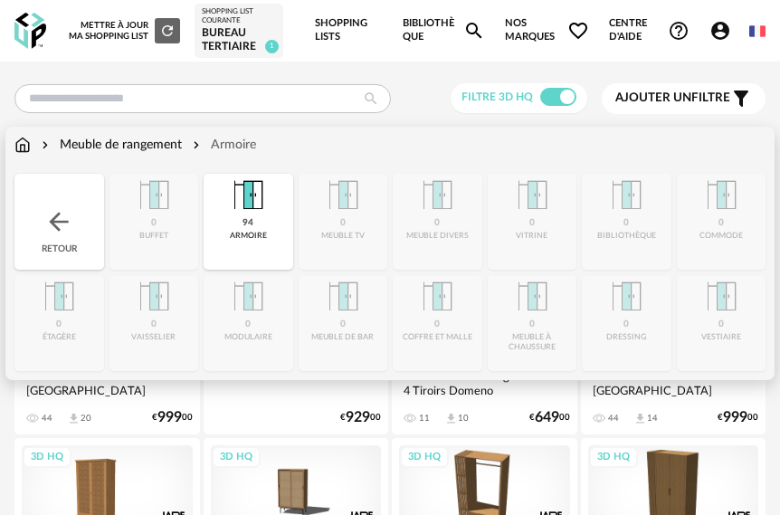
click at [260, 212] on img at bounding box center [247, 195] width 43 height 43
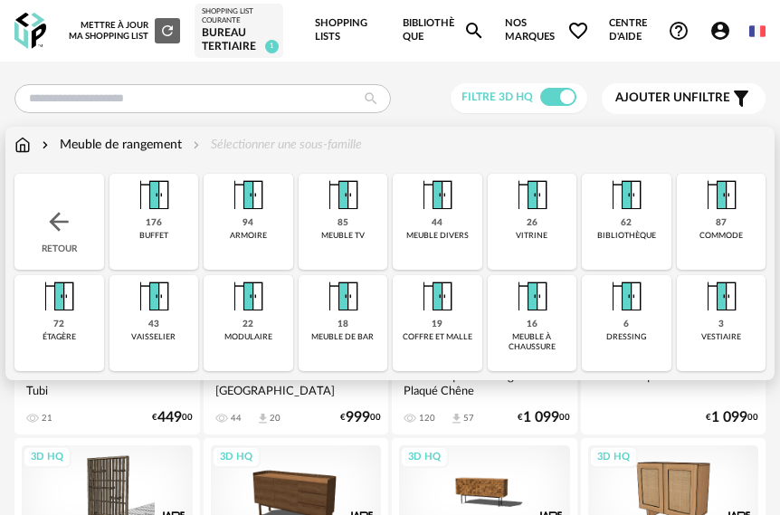
click at [52, 215] on img at bounding box center [58, 221] width 29 height 29
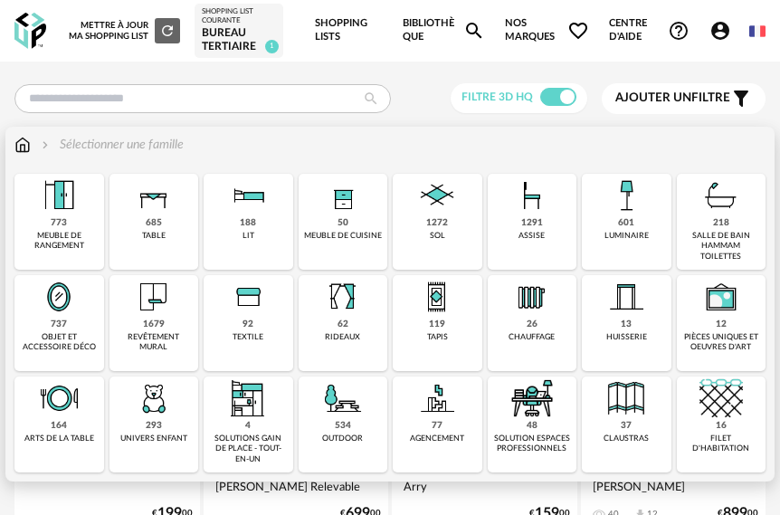
click at [158, 319] on div "1679" at bounding box center [154, 325] width 22 height 12
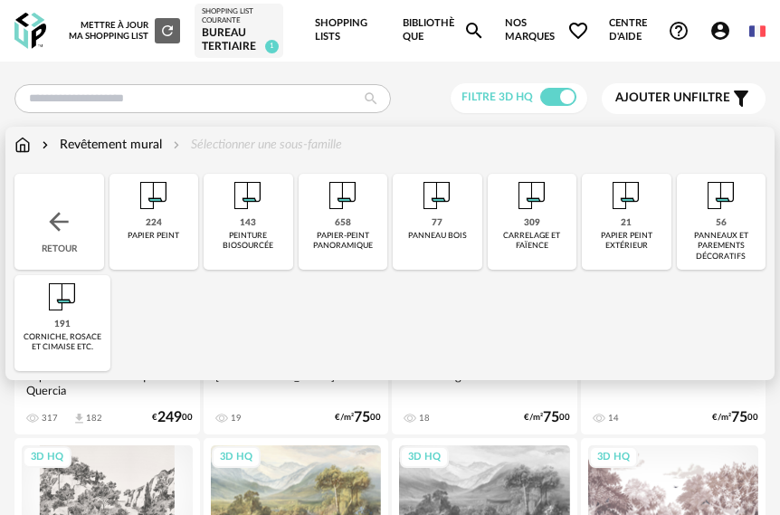
click at [279, 226] on div "143 peinture biosourcée" at bounding box center [249, 222] width 90 height 96
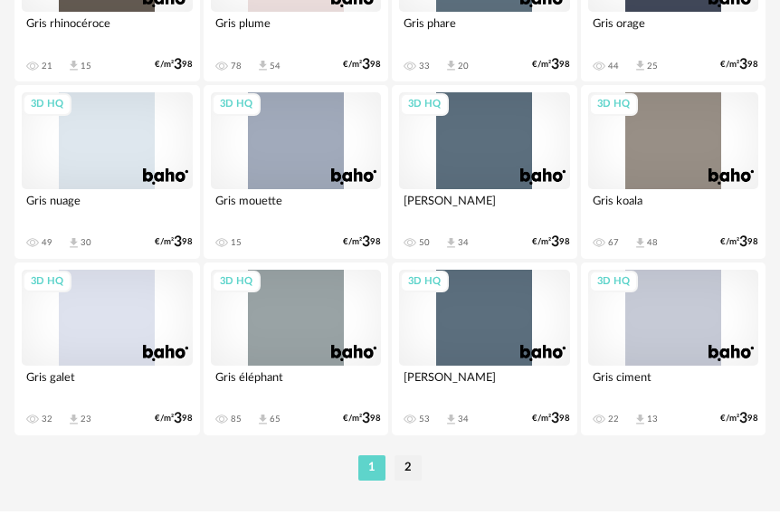
scroll to position [4272, 0]
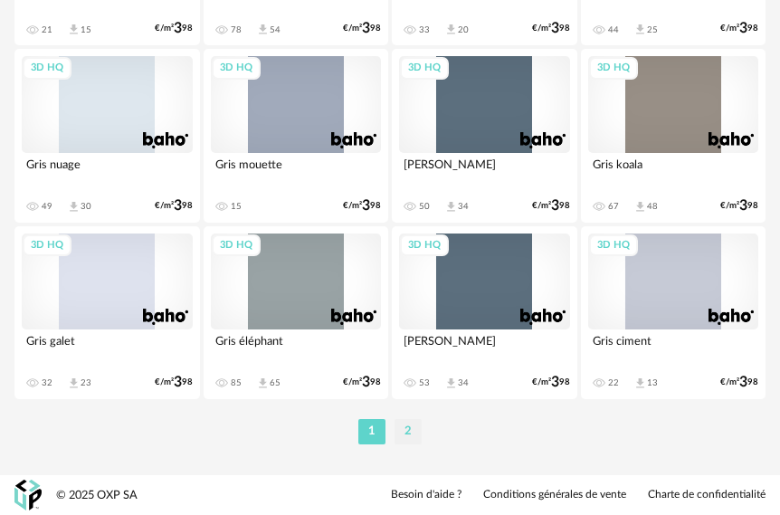
click at [412, 433] on li "2" at bounding box center [408, 431] width 27 height 25
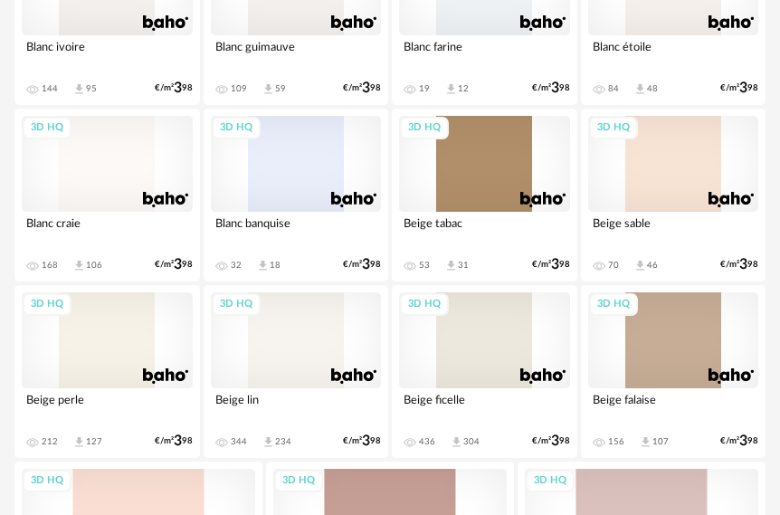
scroll to position [1474, 0]
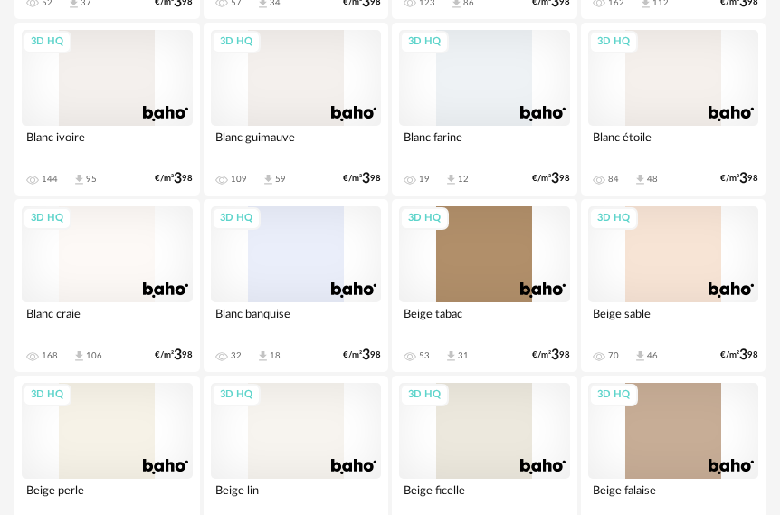
click at [664, 105] on div "3D HQ" at bounding box center [673, 78] width 171 height 96
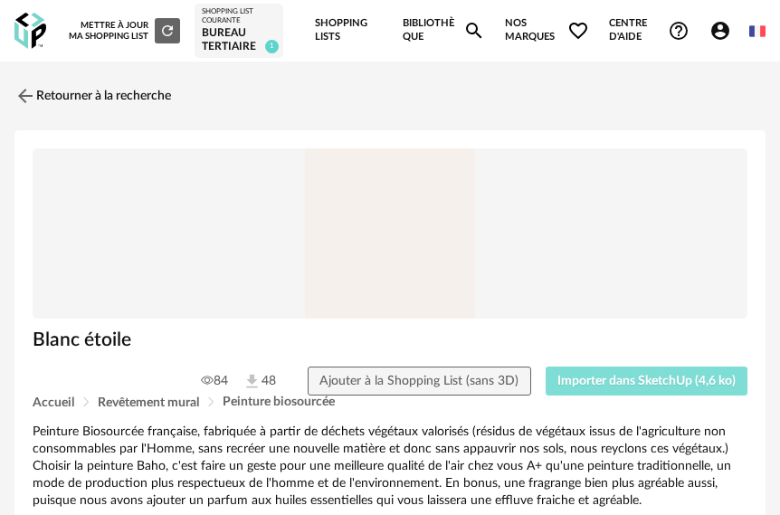
click at [620, 376] on span "Importer dans SketchUp (4,6 ko)" at bounding box center [646, 381] width 178 height 13
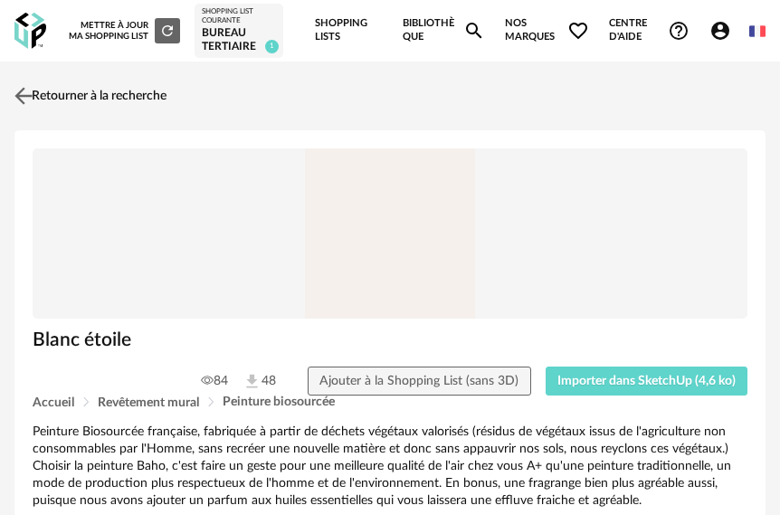
click at [33, 96] on img at bounding box center [24, 96] width 26 height 26
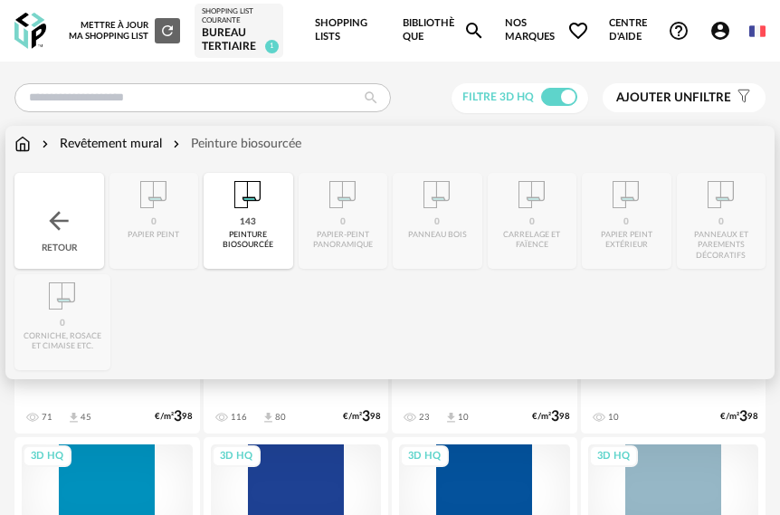
click at [23, 143] on img at bounding box center [22, 144] width 16 height 18
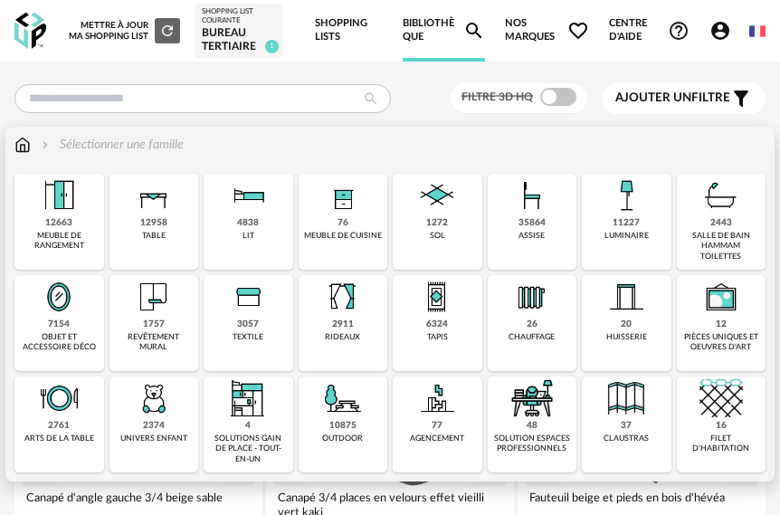
click at [171, 217] on div "12958 table" at bounding box center [155, 222] width 90 height 96
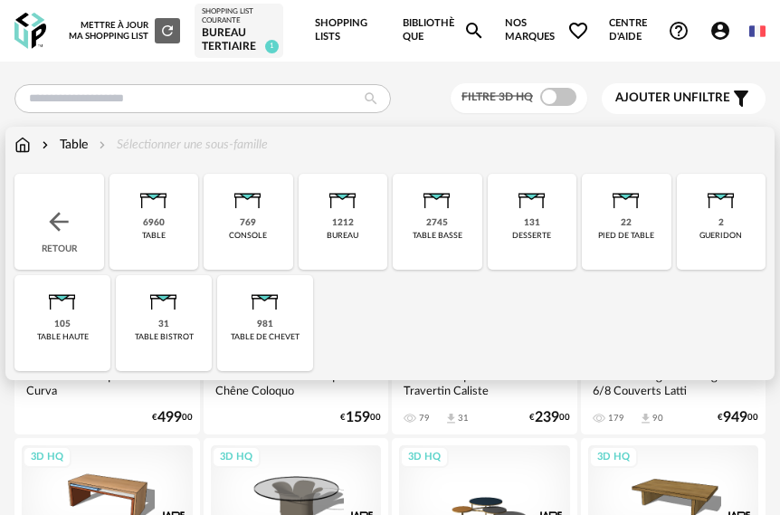
click at [349, 214] on img at bounding box center [342, 195] width 43 height 43
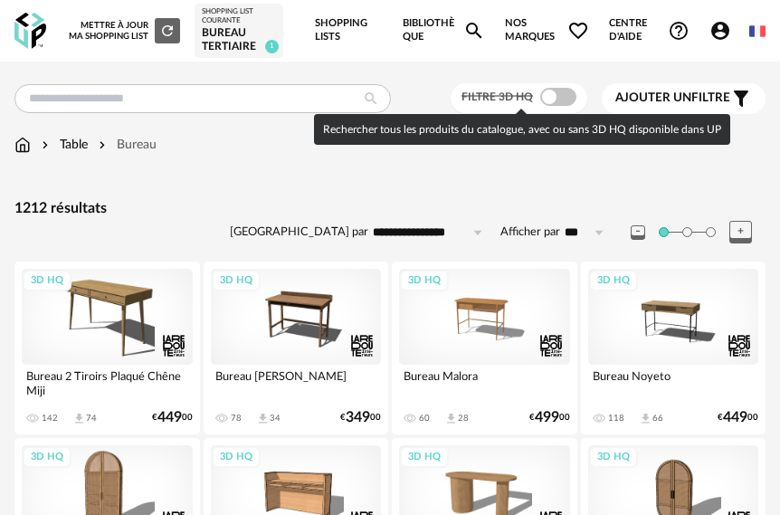
click at [563, 104] on span at bounding box center [558, 97] width 36 height 18
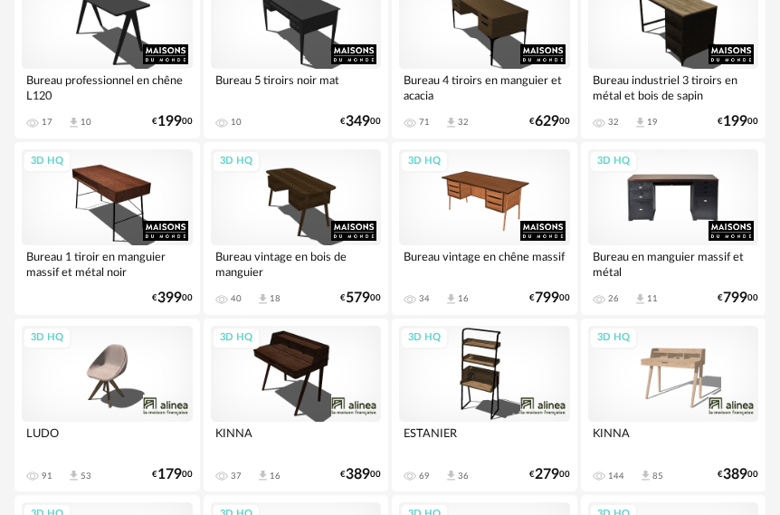
scroll to position [2381, 0]
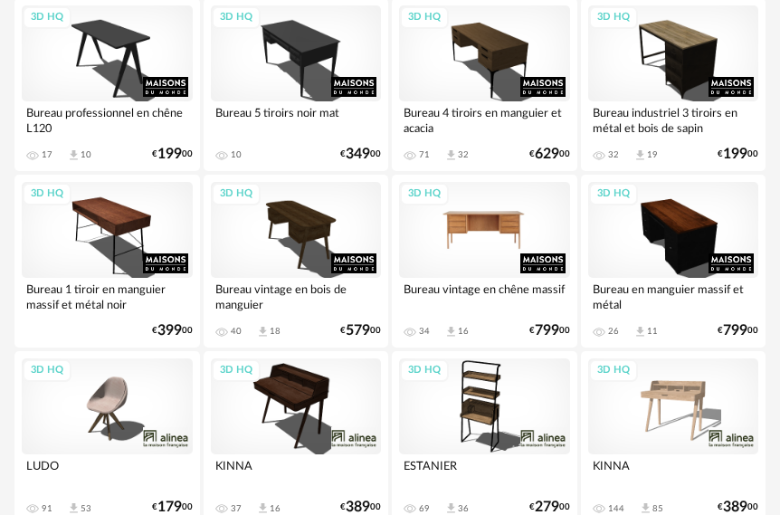
click at [480, 245] on div "3D HQ" at bounding box center [484, 230] width 171 height 96
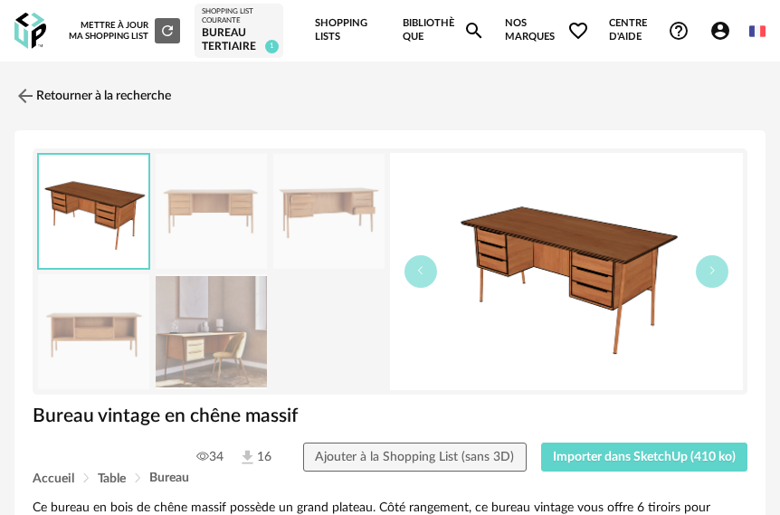
click at [215, 332] on img at bounding box center [211, 331] width 111 height 115
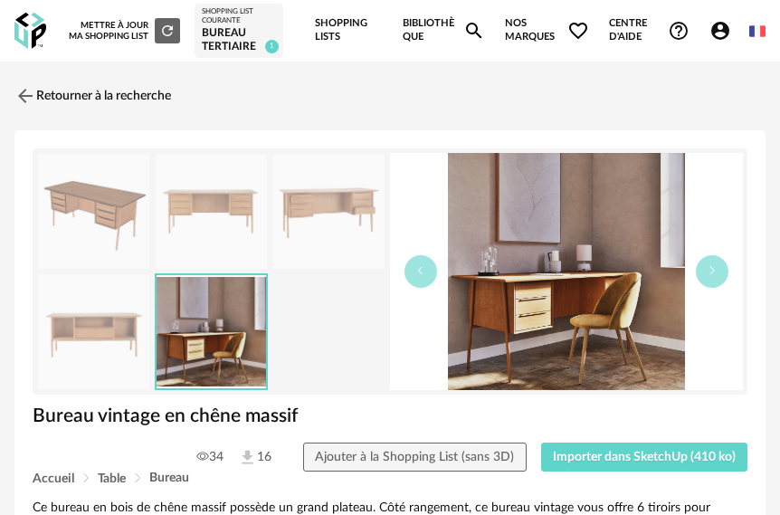
click at [313, 207] on img at bounding box center [328, 211] width 111 height 115
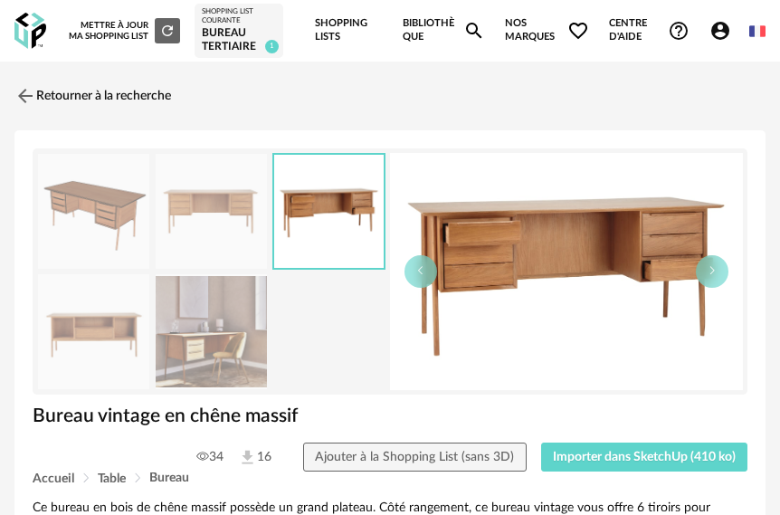
click at [200, 199] on img at bounding box center [211, 211] width 111 height 115
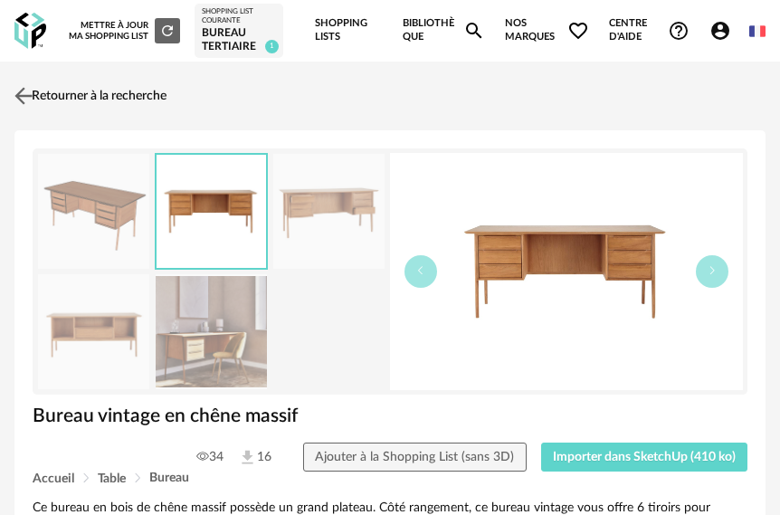
click at [16, 95] on img at bounding box center [24, 96] width 26 height 26
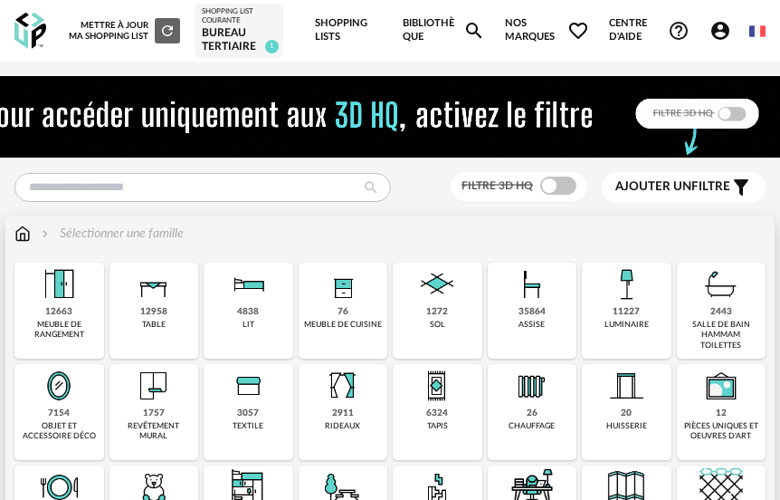
click at [540, 288] on img at bounding box center [531, 283] width 43 height 43
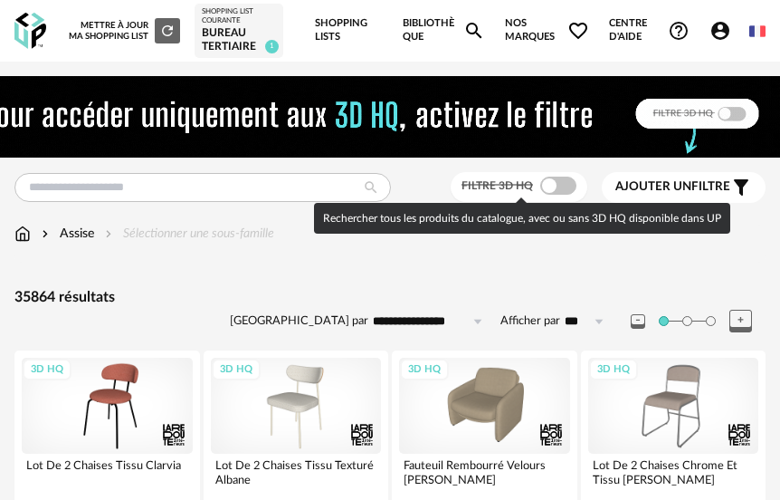
click at [558, 179] on span at bounding box center [558, 185] width 36 height 18
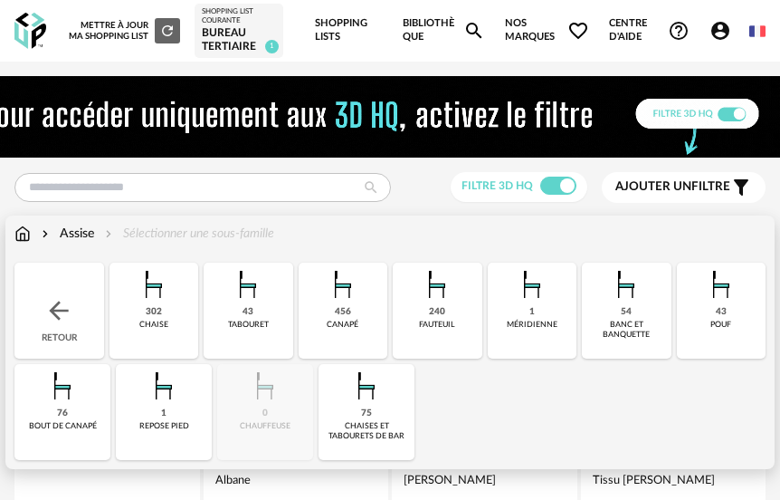
click at [417, 312] on div "240 fauteuil" at bounding box center [438, 310] width 90 height 96
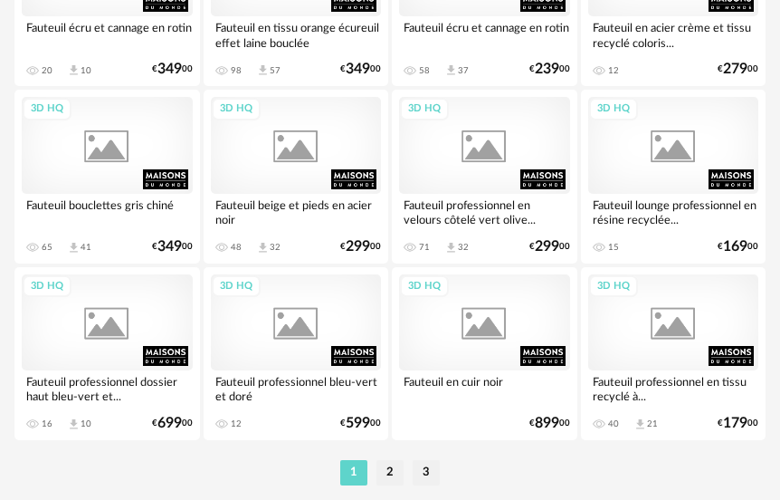
scroll to position [4376, 0]
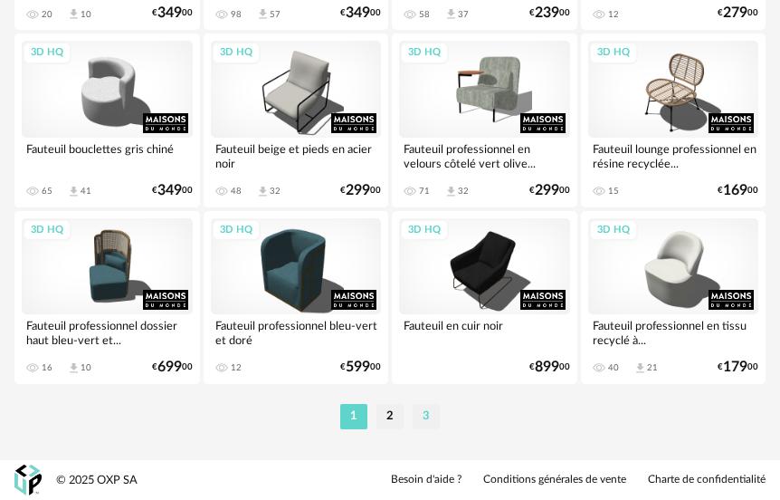
click at [427, 421] on li "3" at bounding box center [426, 416] width 27 height 25
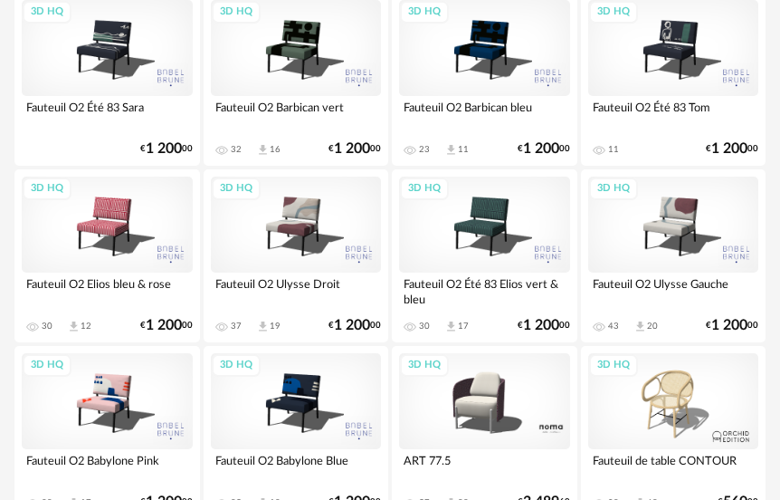
scroll to position [1729, 0]
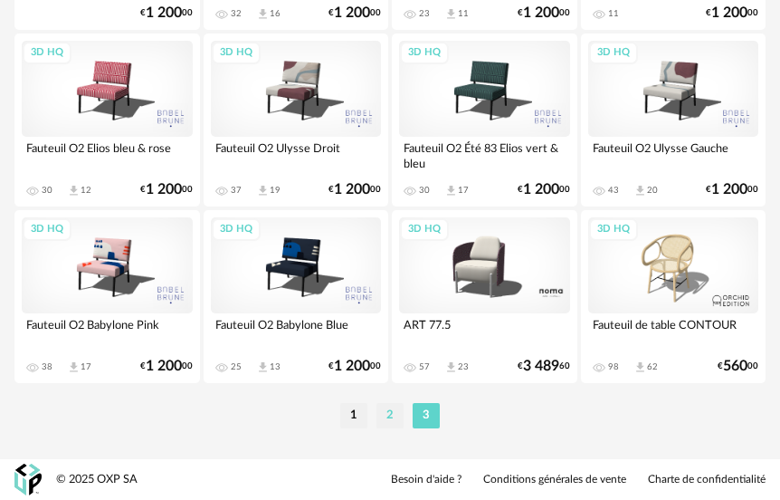
click at [395, 406] on li "2" at bounding box center [389, 415] width 27 height 25
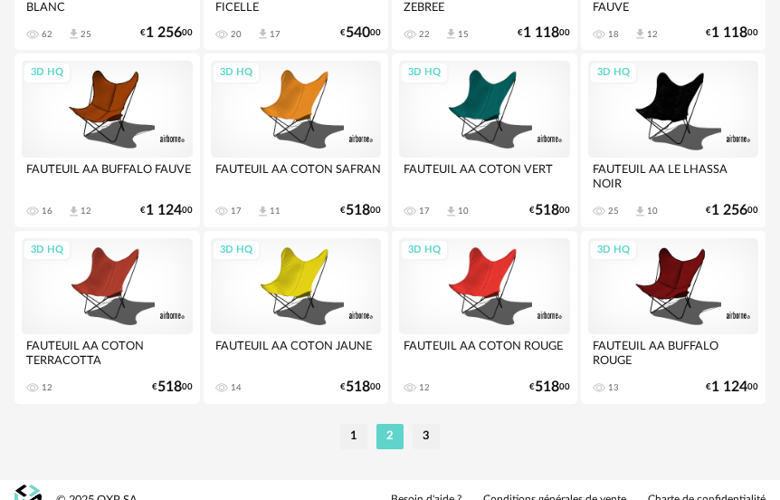
scroll to position [4376, 0]
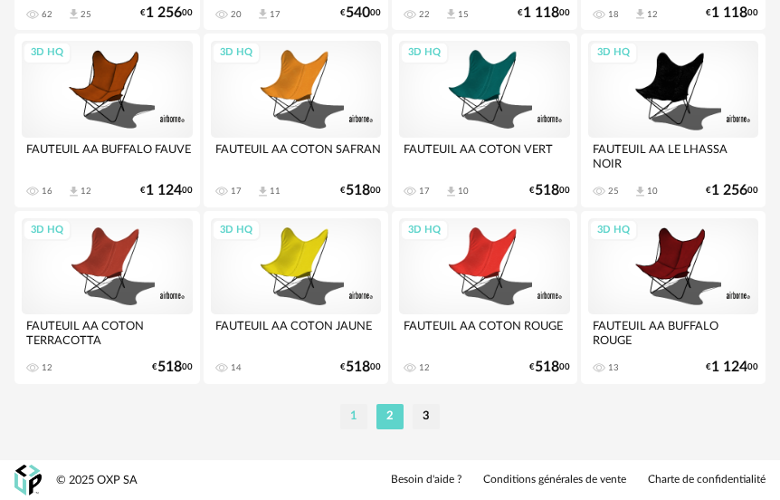
click at [360, 411] on li "1" at bounding box center [353, 416] width 27 height 25
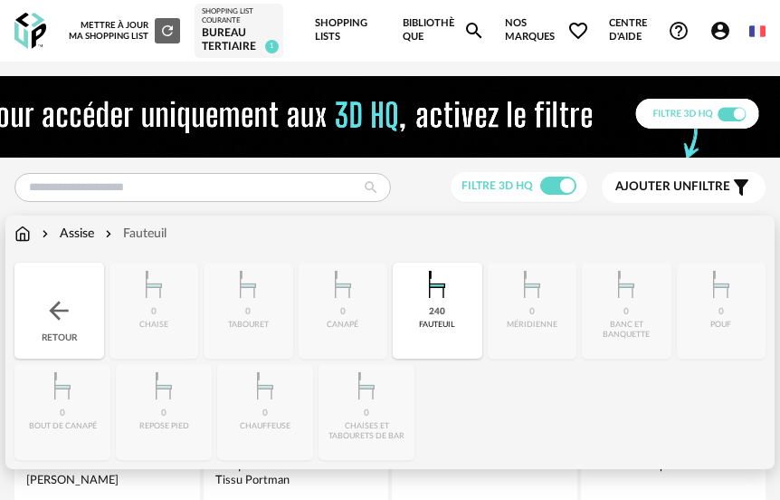
click at [449, 309] on div "240 fauteuil" at bounding box center [438, 310] width 90 height 96
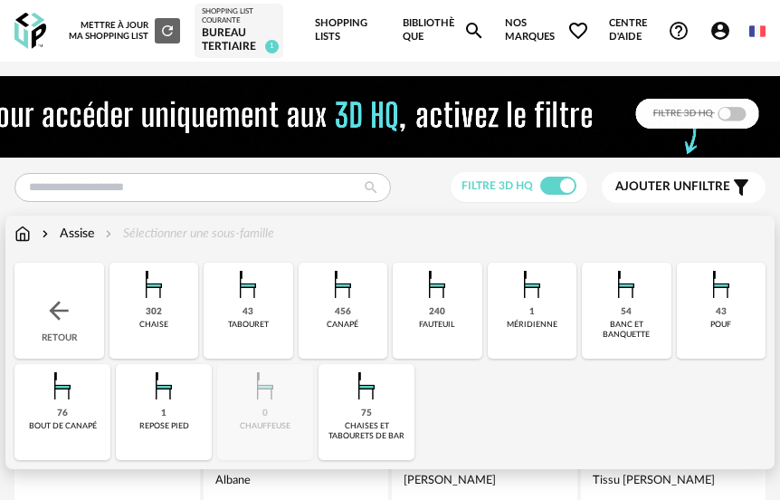
click at [167, 300] on img at bounding box center [153, 283] width 43 height 43
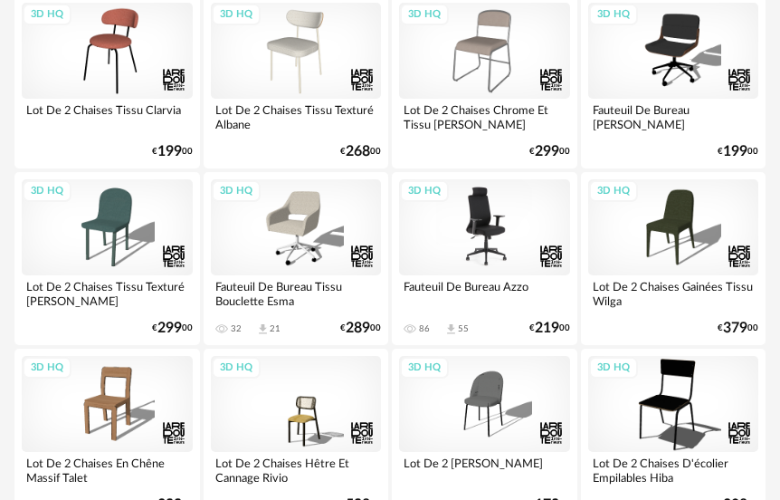
scroll to position [262, 0]
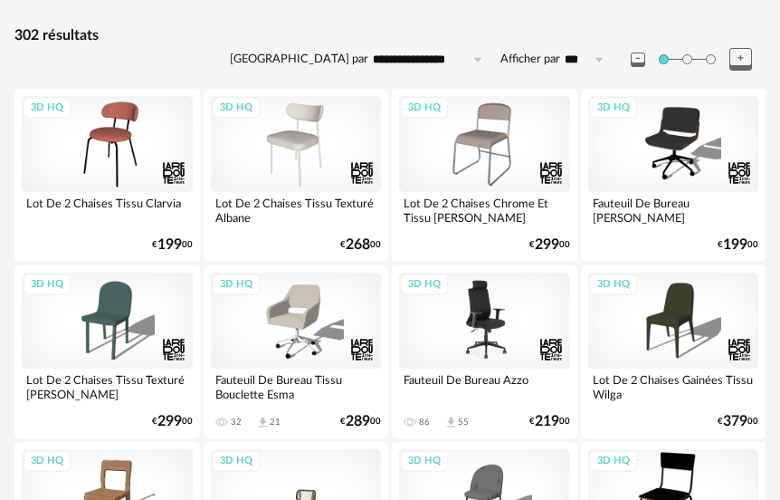
click at [519, 359] on div "3D HQ" at bounding box center [484, 320] width 171 height 96
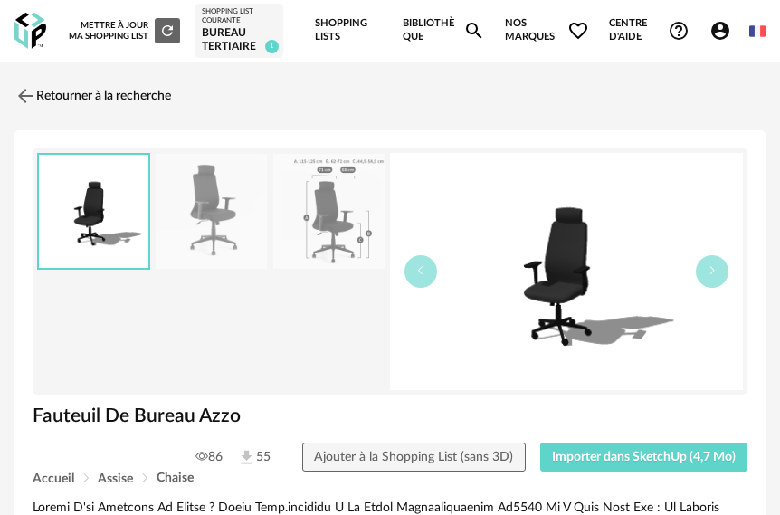
click at [364, 213] on img at bounding box center [328, 211] width 111 height 115
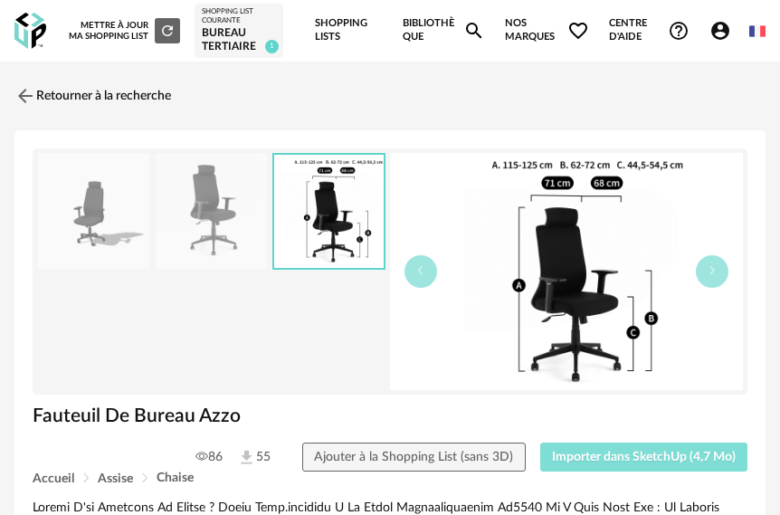
click at [626, 455] on span "Importer dans SketchUp (4,7 Mo)" at bounding box center [644, 457] width 184 height 13
click at [611, 451] on span "Importer dans SketchUp (4,7 Mo)" at bounding box center [644, 457] width 184 height 13
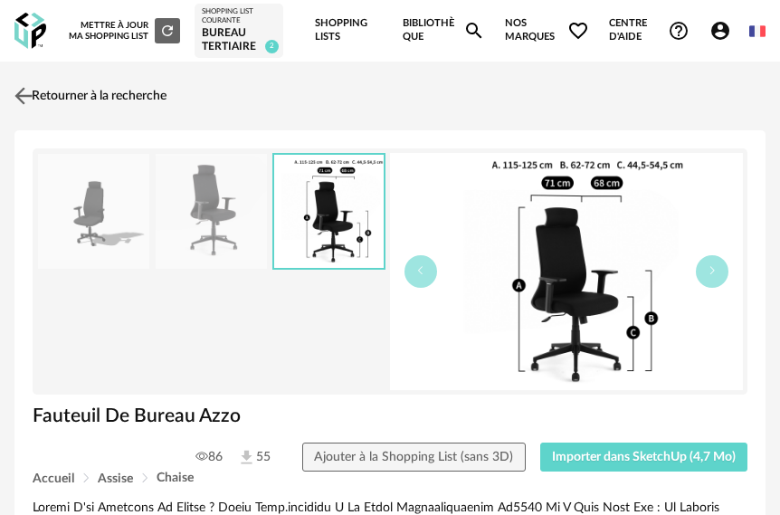
click at [21, 100] on img at bounding box center [24, 96] width 26 height 26
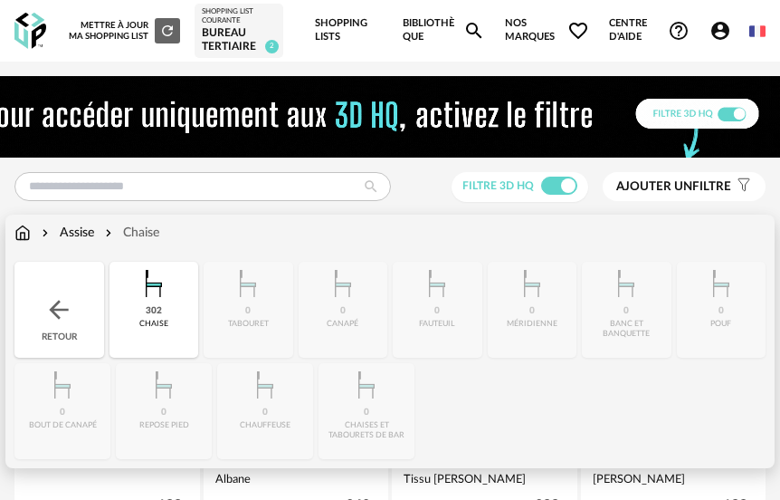
click at [27, 232] on img at bounding box center [22, 233] width 16 height 18
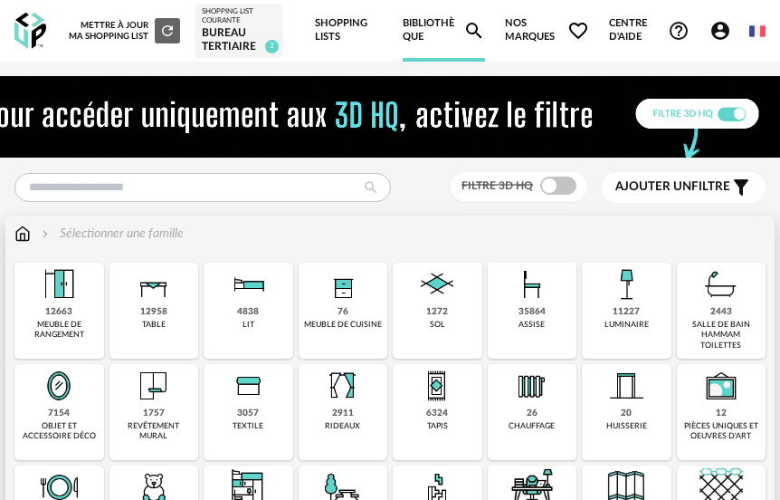
click at [159, 401] on img at bounding box center [153, 385] width 43 height 43
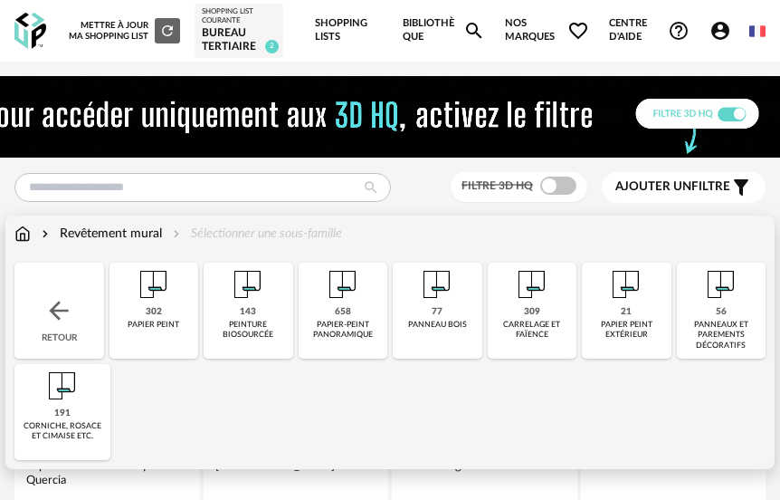
click at [424, 298] on img at bounding box center [436, 283] width 43 height 43
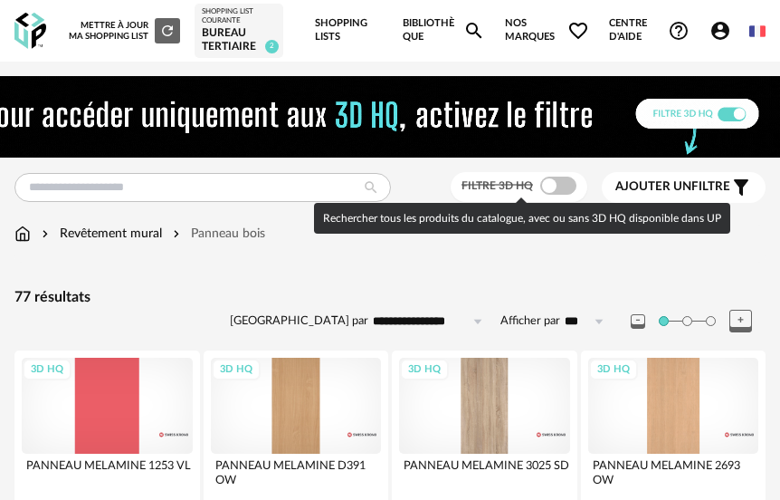
click at [570, 189] on span at bounding box center [558, 185] width 36 height 18
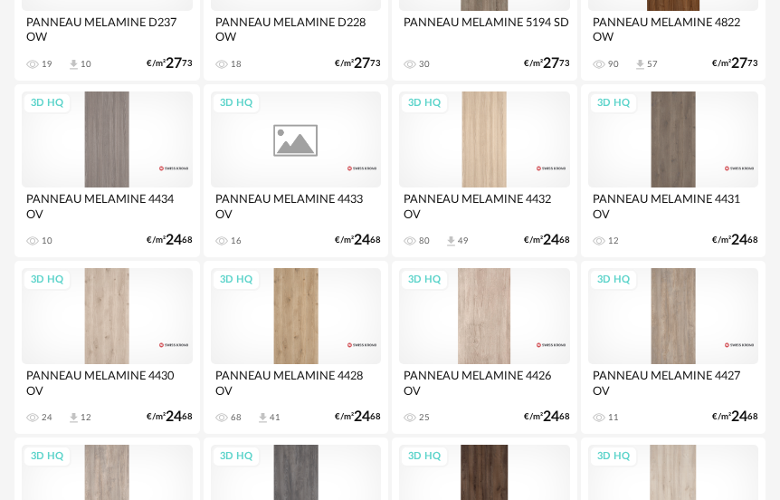
scroll to position [905, 0]
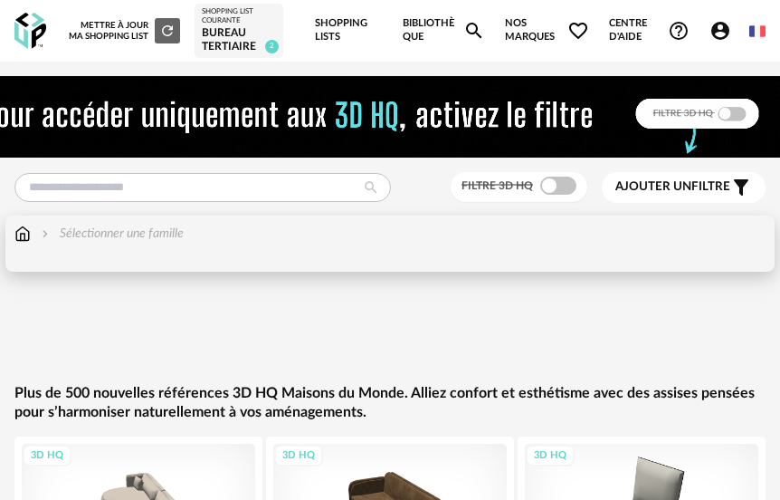
click at [26, 230] on img at bounding box center [22, 233] width 16 height 18
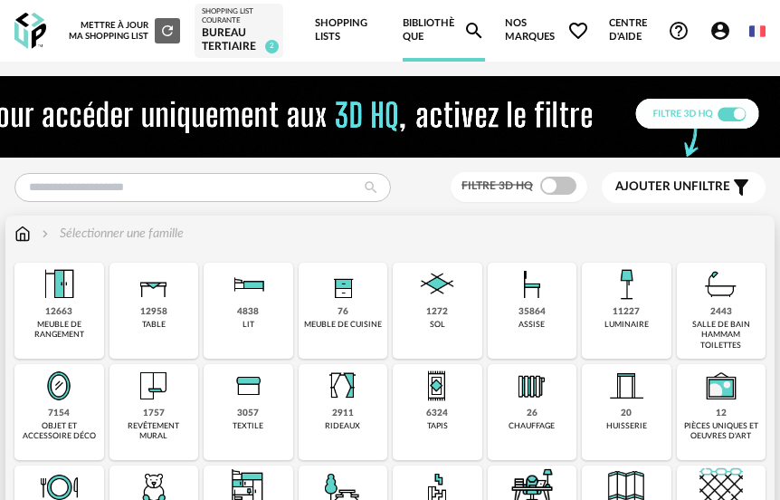
scroll to position [90, 0]
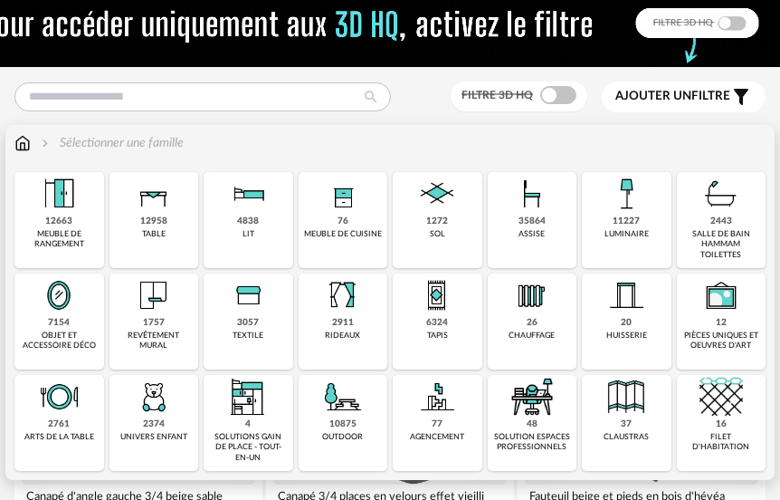
click at [45, 215] on div "12663" at bounding box center [58, 221] width 27 height 12
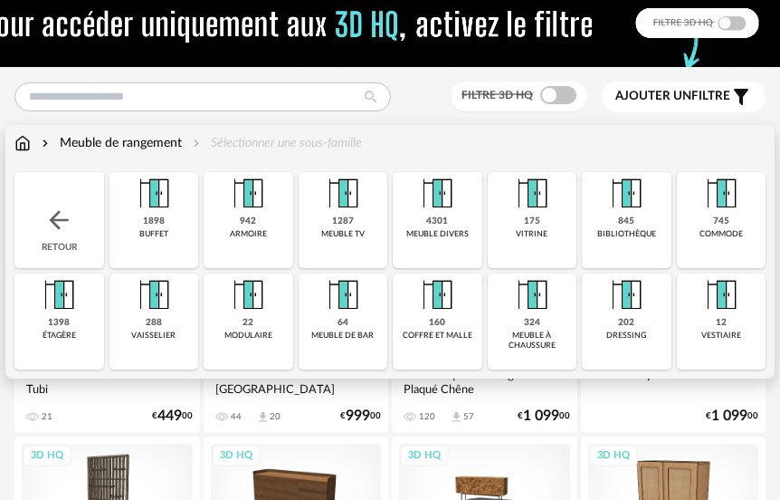
click at [169, 211] on img at bounding box center [153, 193] width 43 height 43
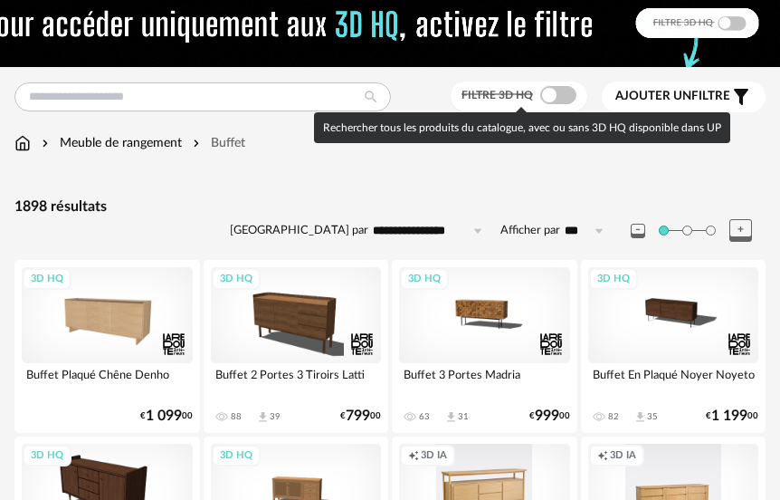
click at [561, 93] on span at bounding box center [558, 95] width 36 height 18
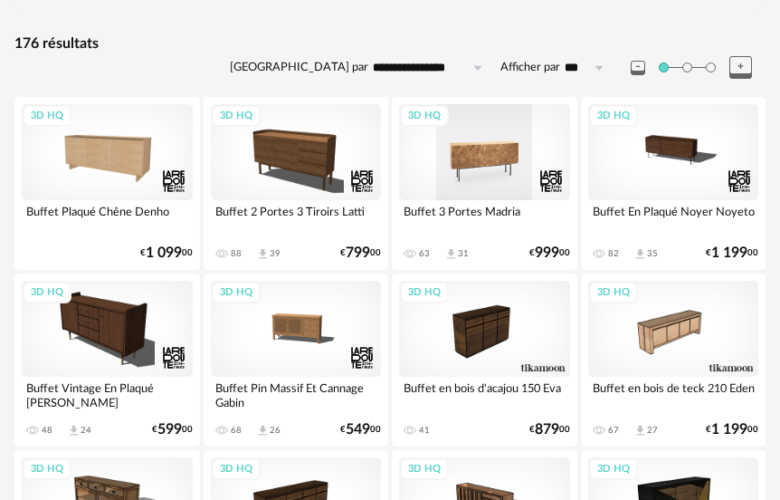
scroll to position [271, 0]
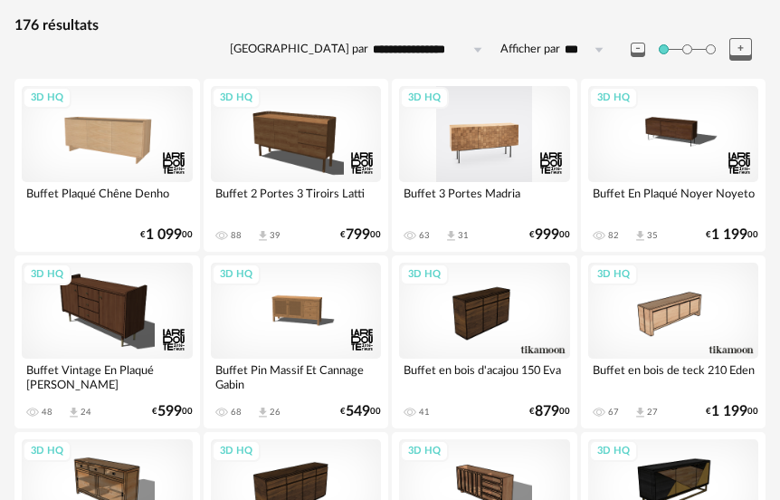
click at [461, 148] on div "3D HQ" at bounding box center [484, 134] width 171 height 96
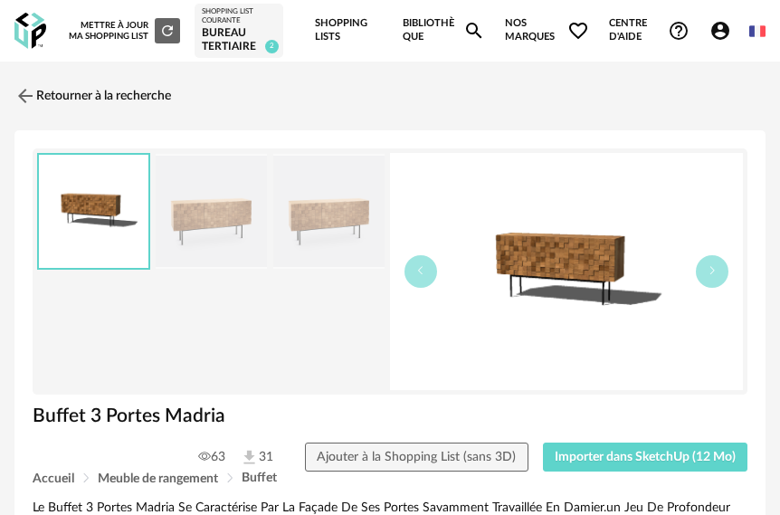
click at [528, 280] on img at bounding box center [566, 271] width 353 height 237
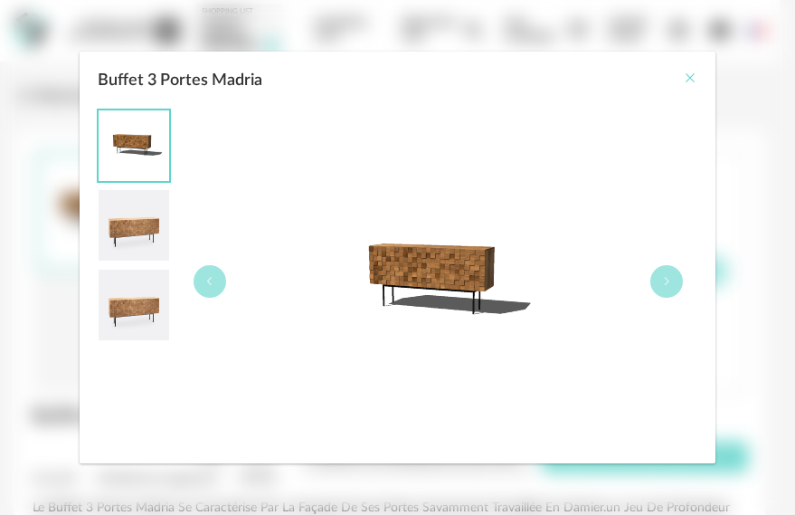
click at [690, 72] on icon "Close" at bounding box center [690, 78] width 14 height 14
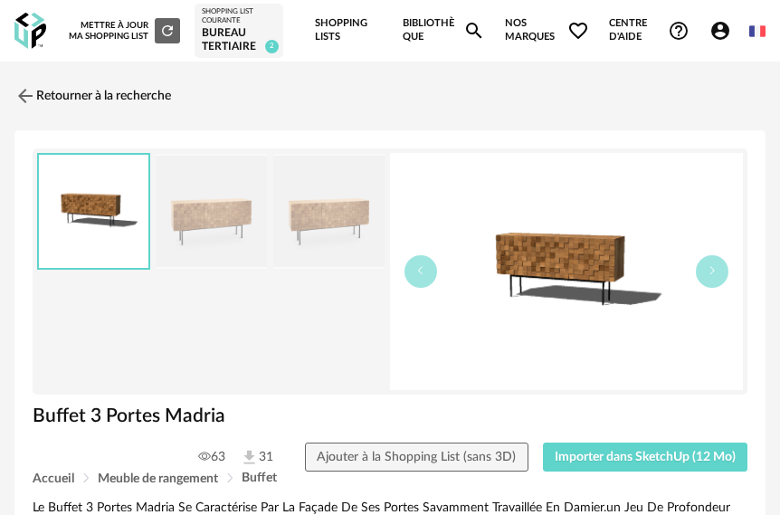
click at [324, 223] on img at bounding box center [328, 211] width 111 height 115
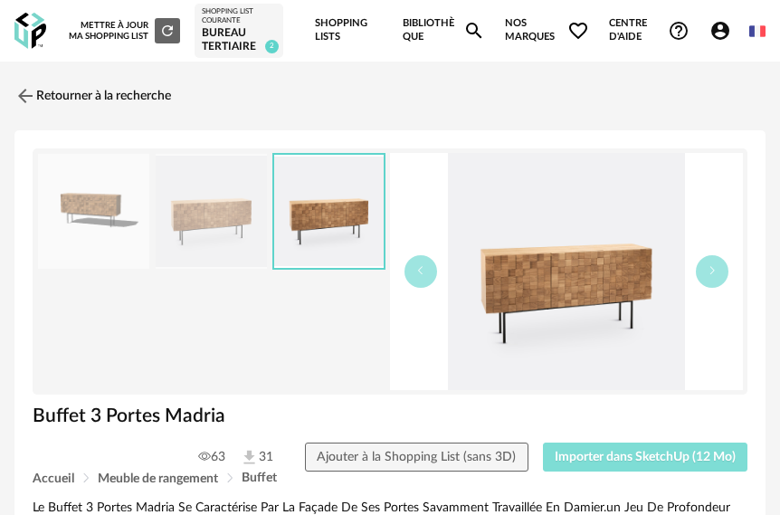
click at [637, 460] on span "Importer dans SketchUp (12 Mo)" at bounding box center [645, 457] width 181 height 13
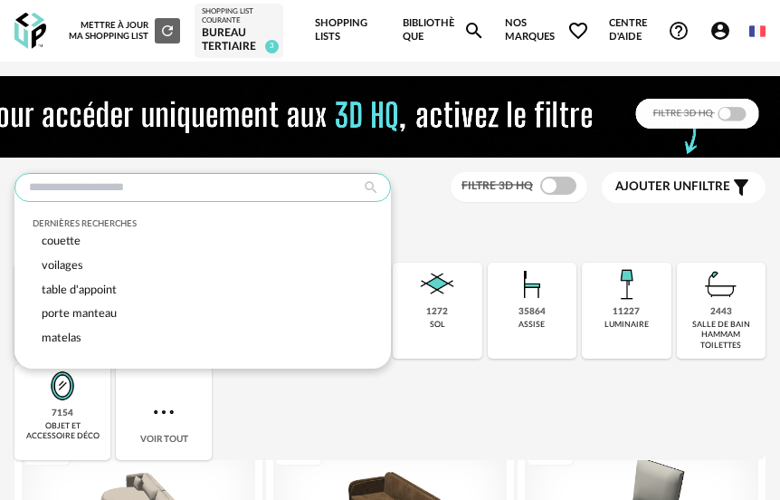
click at [193, 194] on input "text" at bounding box center [202, 187] width 376 height 29
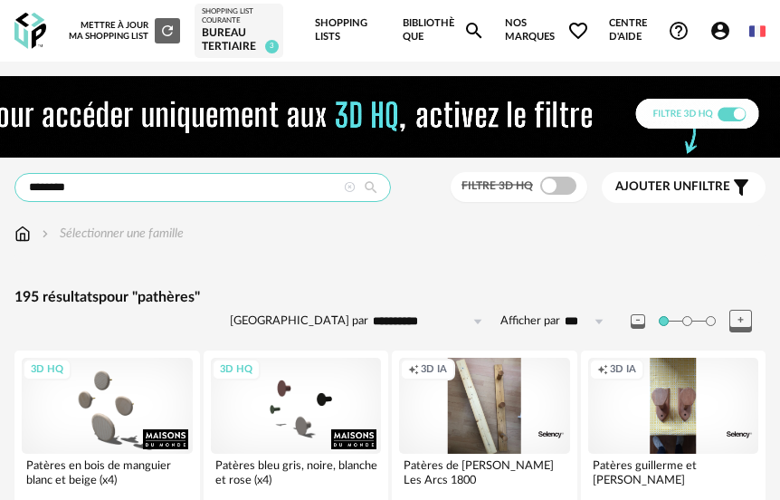
click at [51, 182] on input "********" at bounding box center [202, 187] width 376 height 29
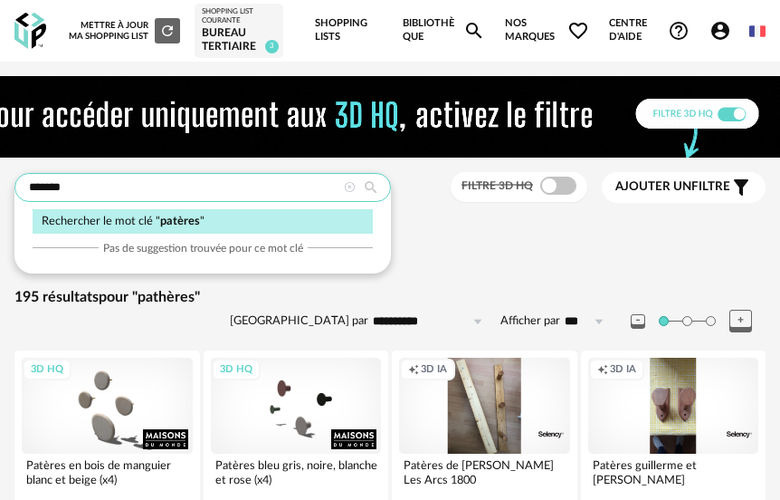
type input "*******"
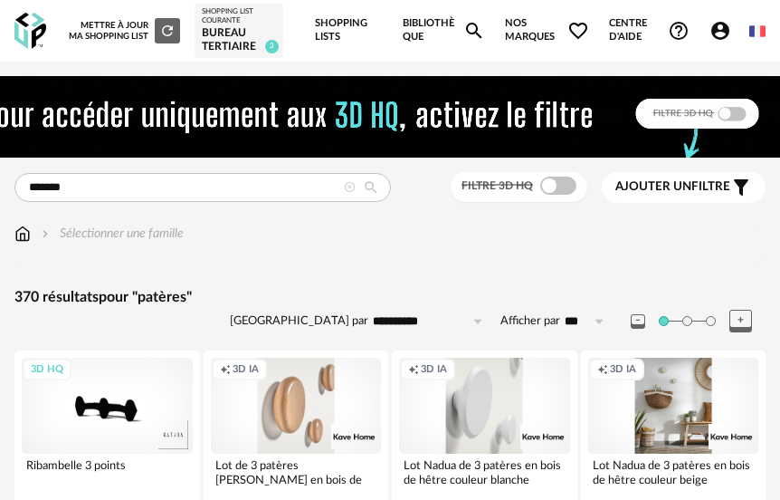
click at [555, 190] on span at bounding box center [558, 185] width 36 height 18
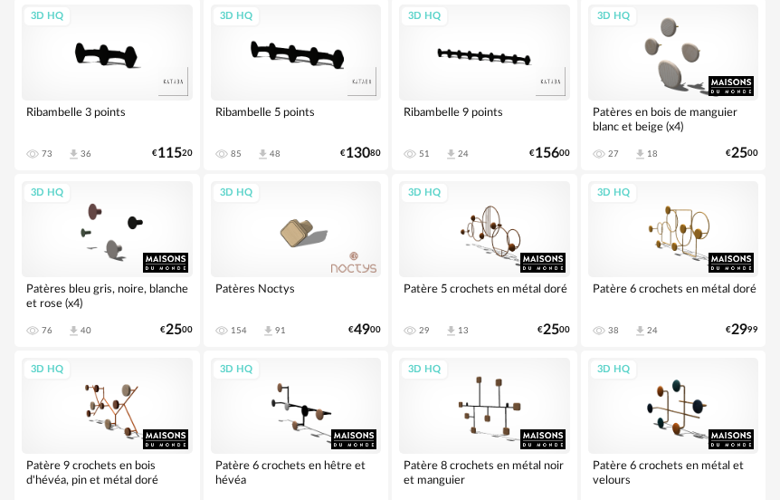
scroll to position [329, 0]
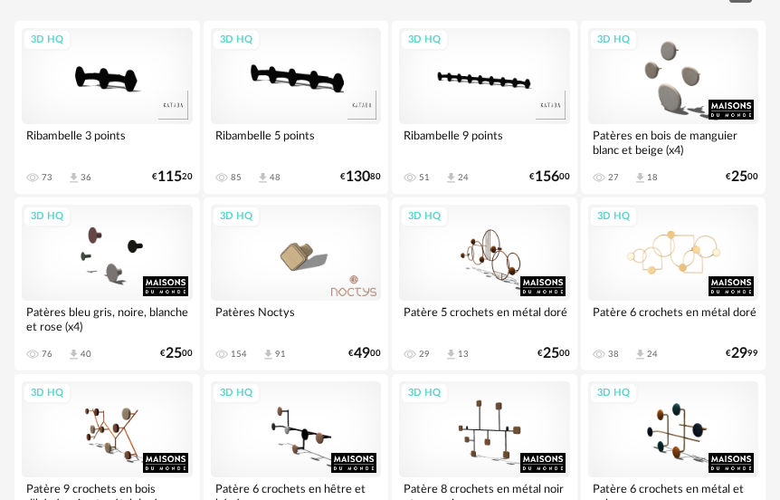
click at [657, 233] on div "3D HQ" at bounding box center [673, 253] width 171 height 96
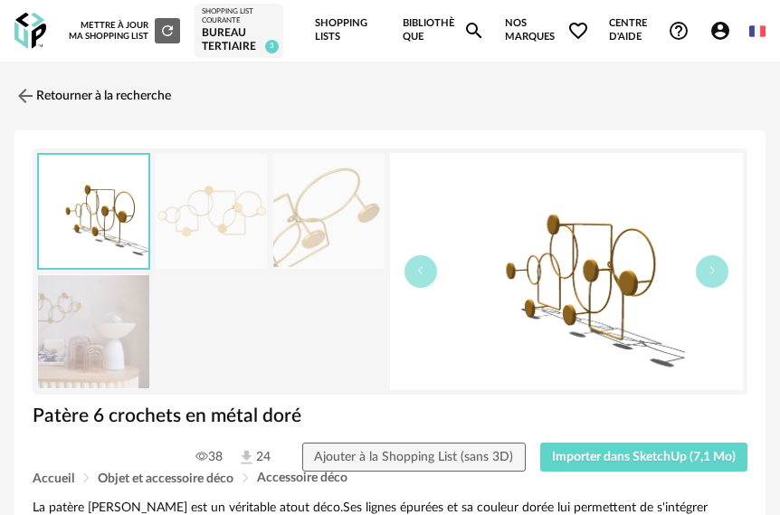
click at [119, 325] on img at bounding box center [93, 331] width 111 height 115
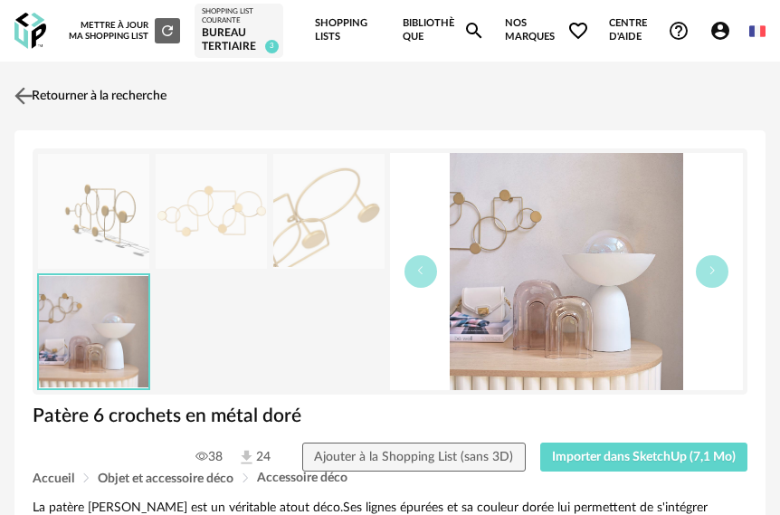
click at [20, 91] on img at bounding box center [24, 96] width 26 height 26
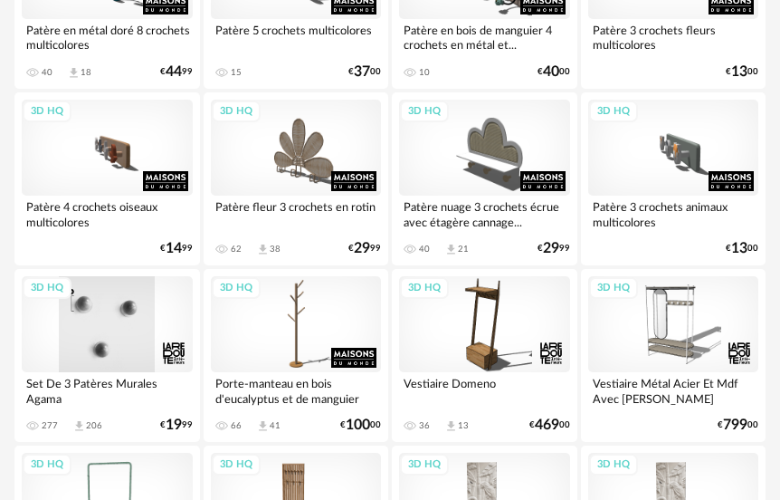
scroll to position [995, 0]
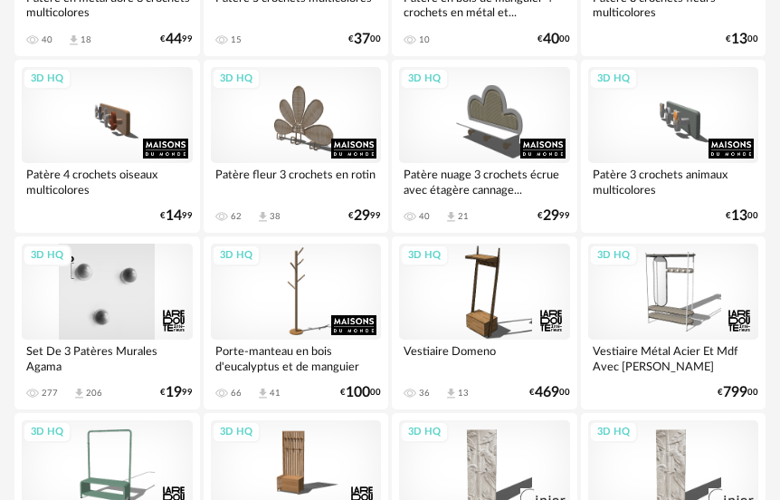
click at [127, 301] on div "3D HQ" at bounding box center [107, 291] width 171 height 96
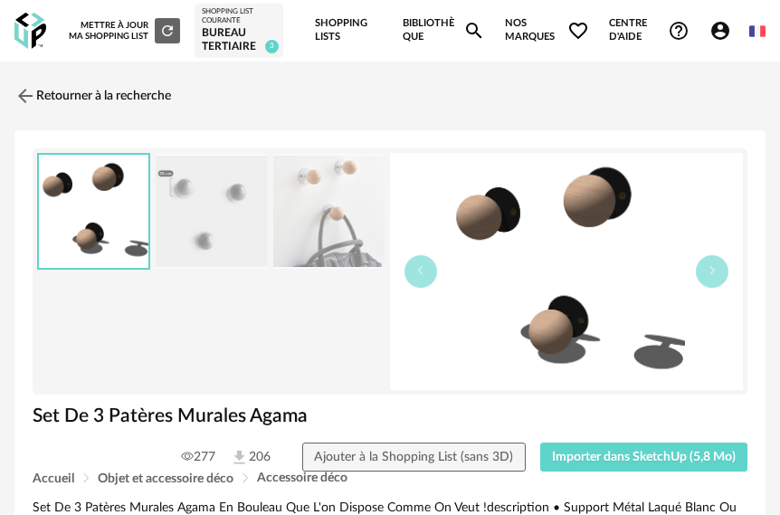
click at [321, 227] on img at bounding box center [328, 211] width 111 height 115
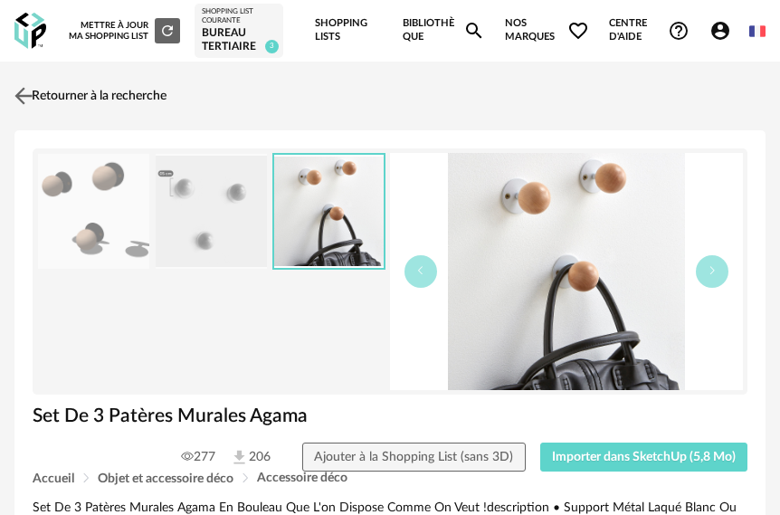
click at [24, 100] on img at bounding box center [24, 96] width 26 height 26
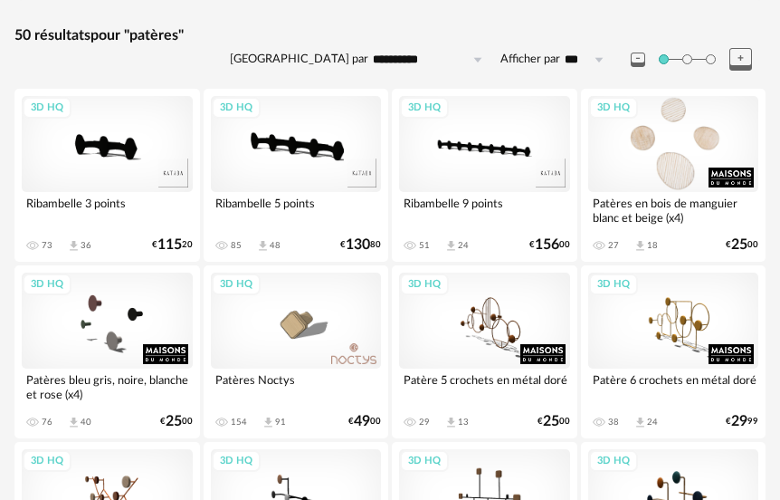
scroll to position [271, 0]
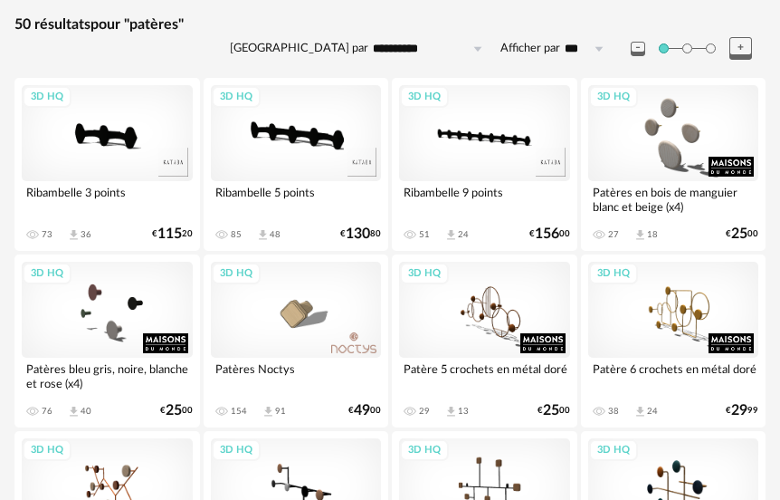
click at [123, 148] on div "3D HQ" at bounding box center [107, 133] width 171 height 96
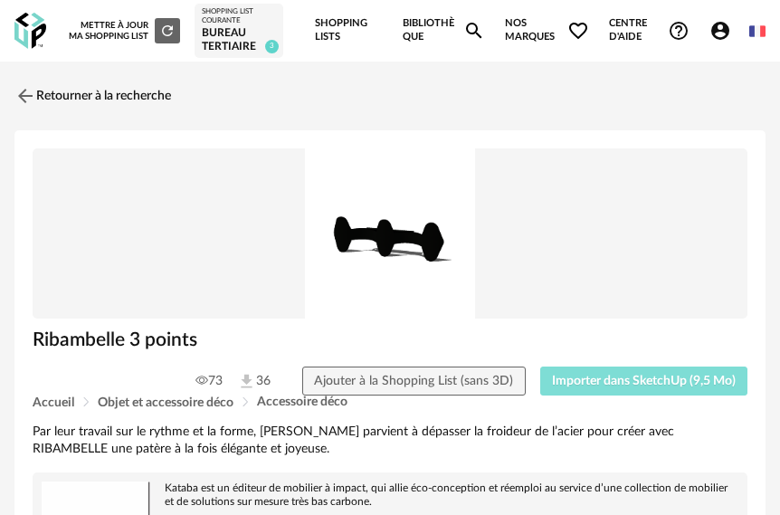
click at [600, 381] on span "Importer dans SketchUp (9,5 Mo)" at bounding box center [644, 381] width 184 height 13
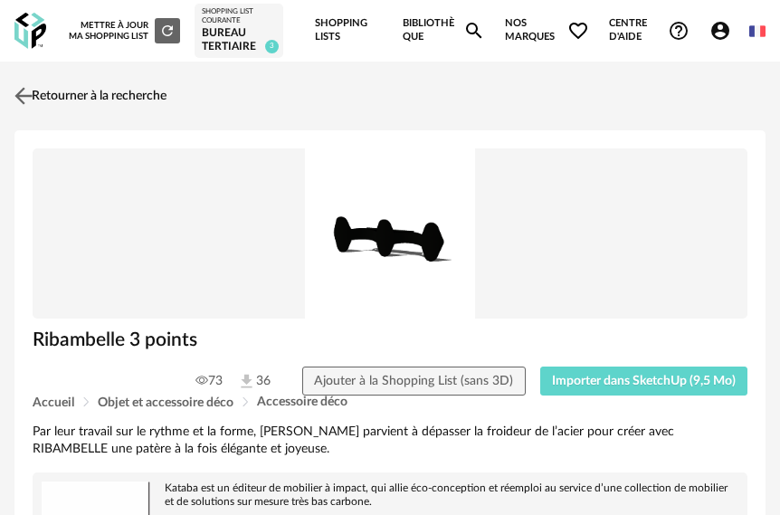
click at [23, 97] on img at bounding box center [24, 96] width 26 height 26
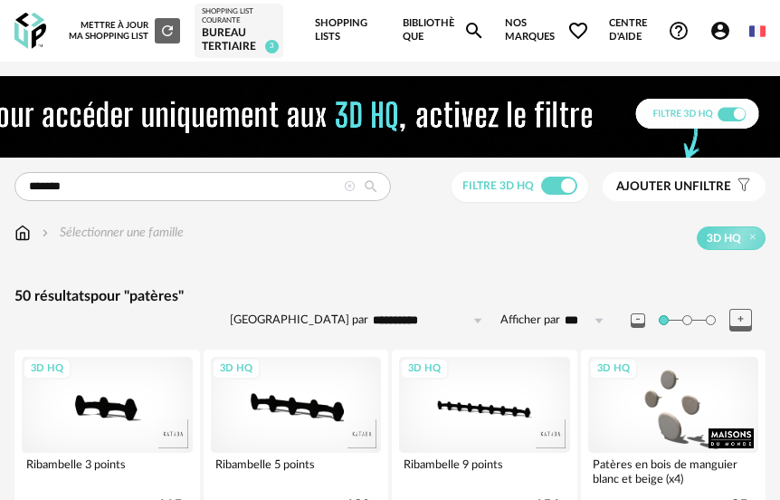
click at [350, 186] on icon at bounding box center [350, 187] width 12 height 12
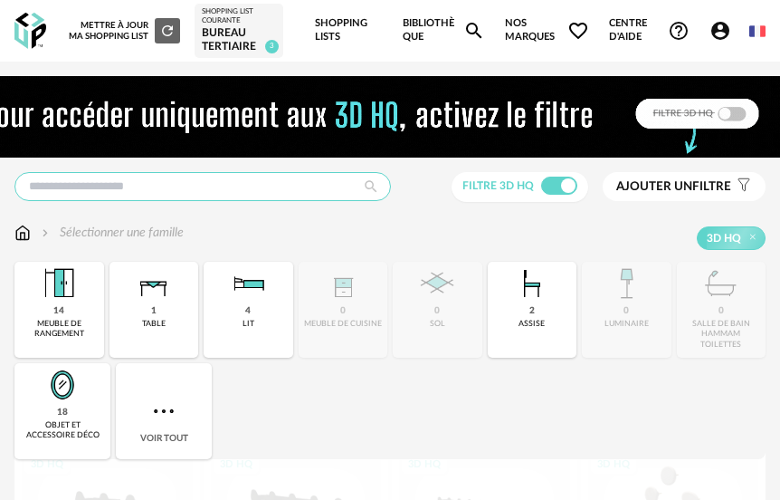
click at [132, 194] on input "text" at bounding box center [202, 186] width 376 height 29
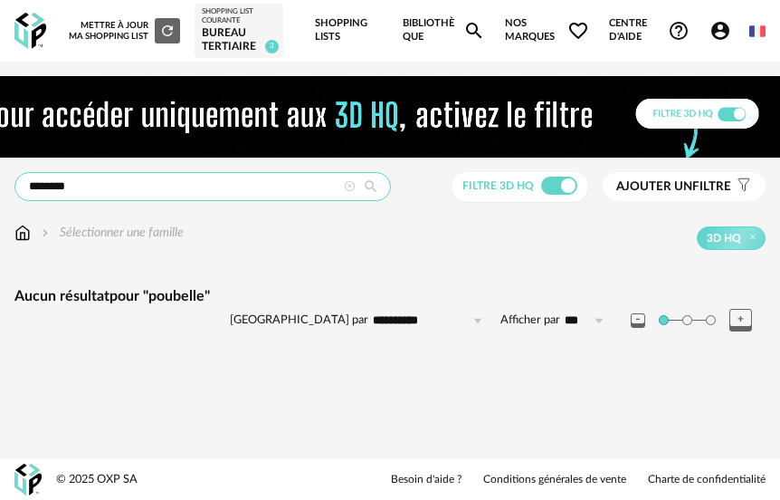
scroll to position [15, 0]
drag, startPoint x: 110, startPoint y: 176, endPoint x: 24, endPoint y: 176, distance: 86.0
click at [24, 176] on input "********" at bounding box center [202, 186] width 376 height 29
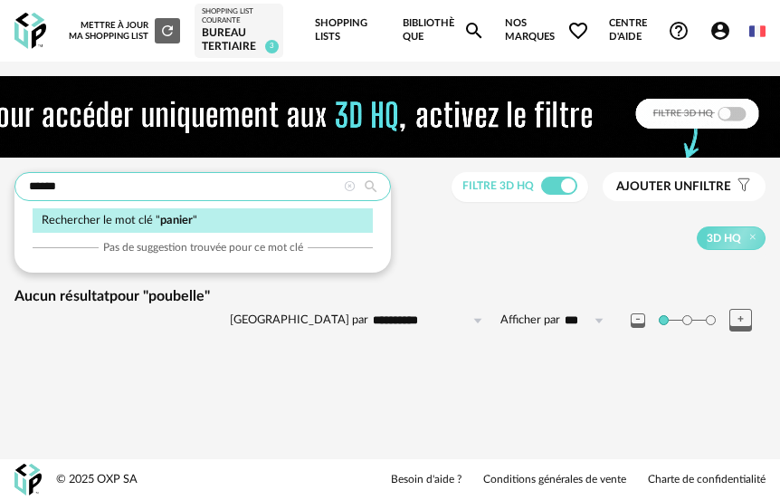
type input "******"
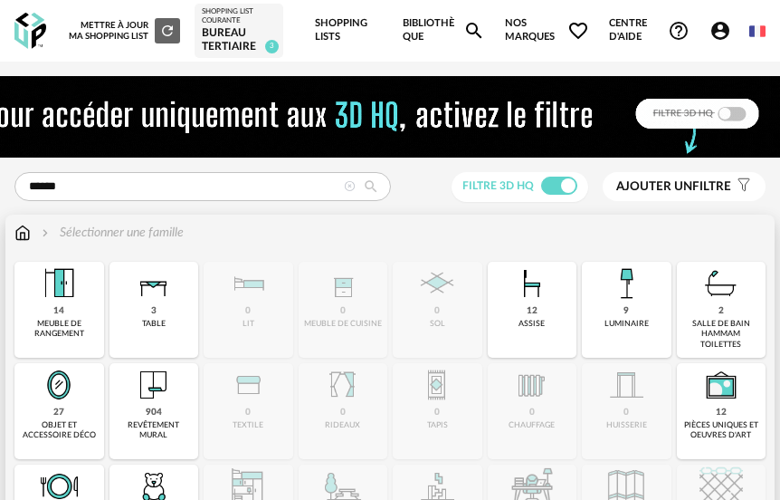
click at [20, 234] on img at bounding box center [22, 233] width 16 height 18
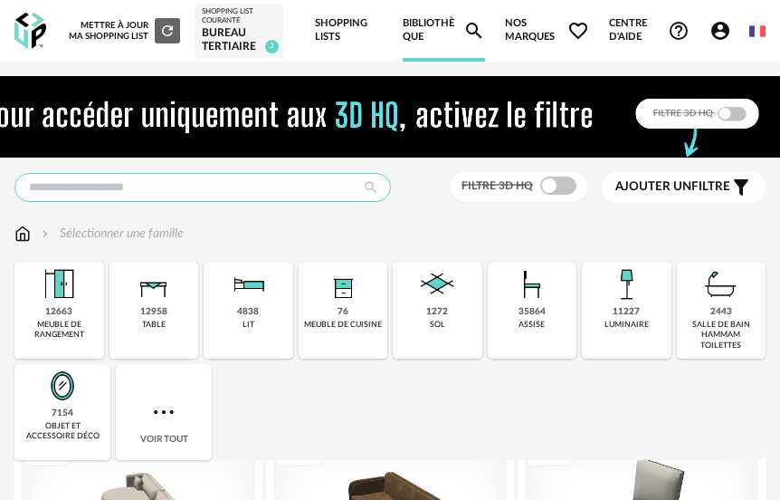
click at [116, 182] on input "text" at bounding box center [202, 187] width 376 height 29
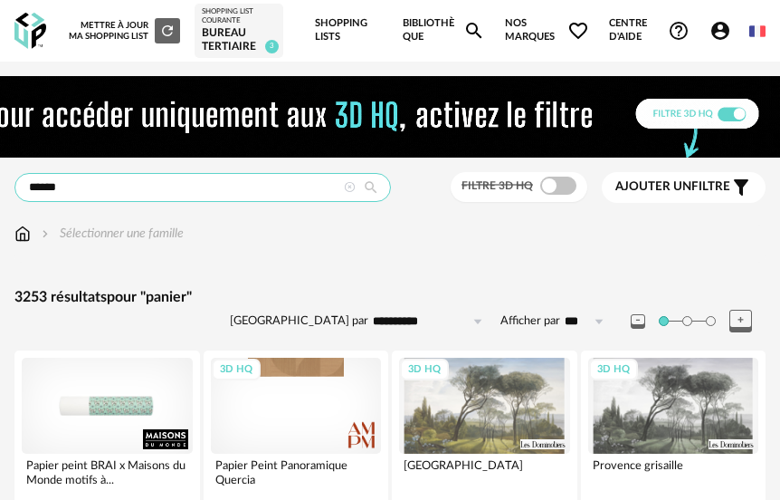
drag, startPoint x: 100, startPoint y: 187, endPoint x: -2, endPoint y: 187, distance: 101.4
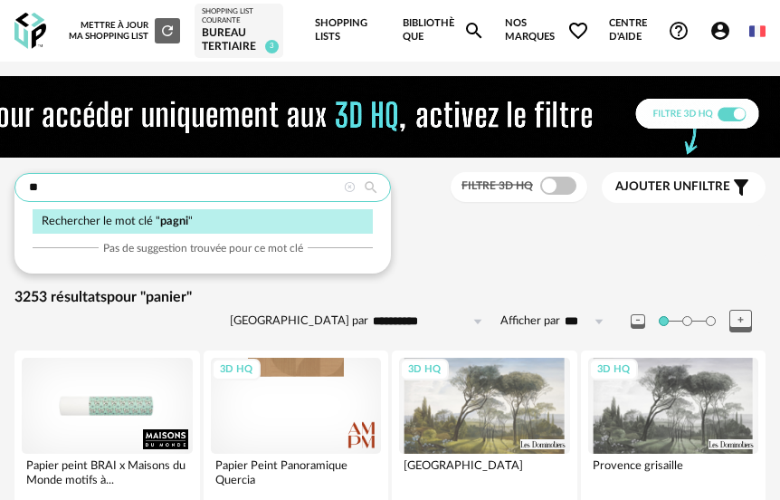
type input "*"
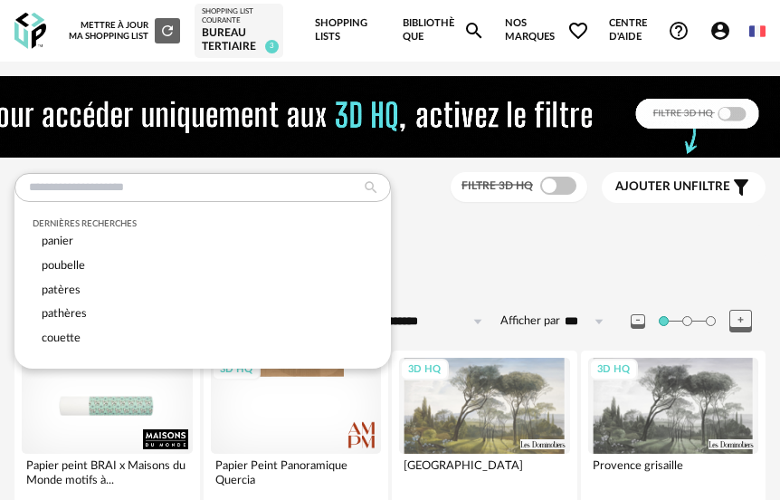
click at [514, 259] on div "Sélectionner une famille" at bounding box center [389, 243] width 751 height 38
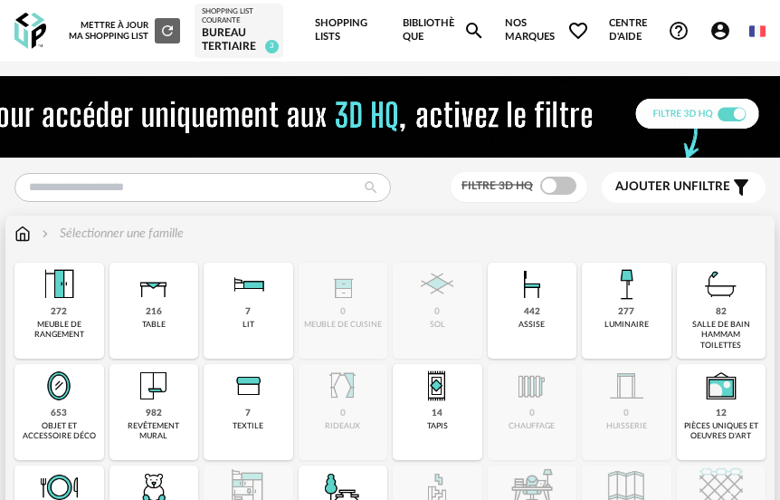
click at [643, 280] on img at bounding box center [626, 283] width 43 height 43
type input "******"
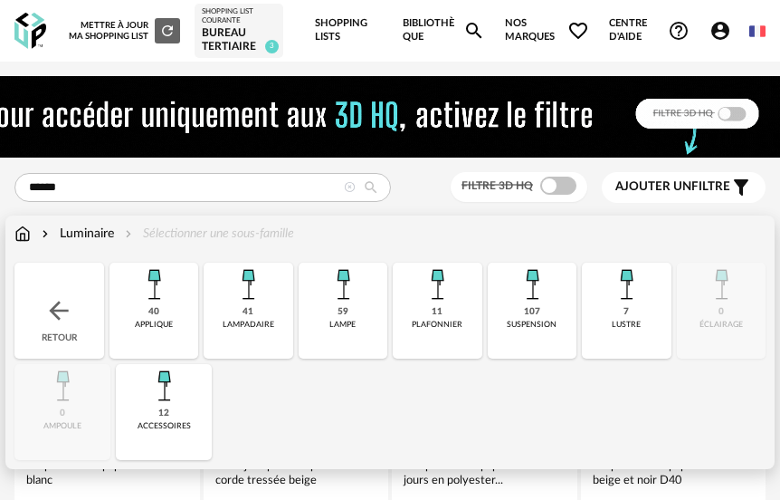
click at [258, 291] on img at bounding box center [247, 283] width 43 height 43
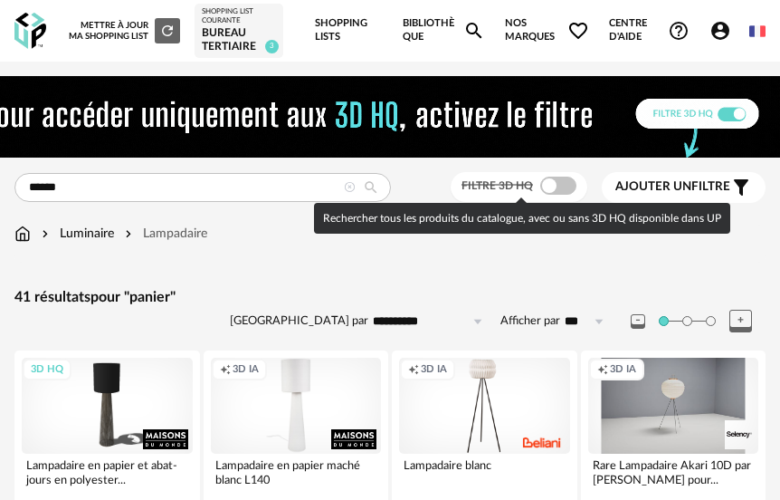
click at [554, 184] on span at bounding box center [558, 185] width 36 height 18
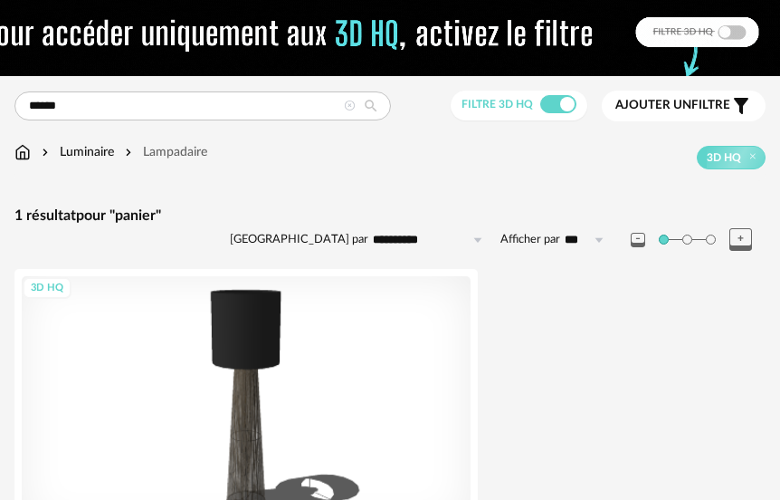
scroll to position [71, 0]
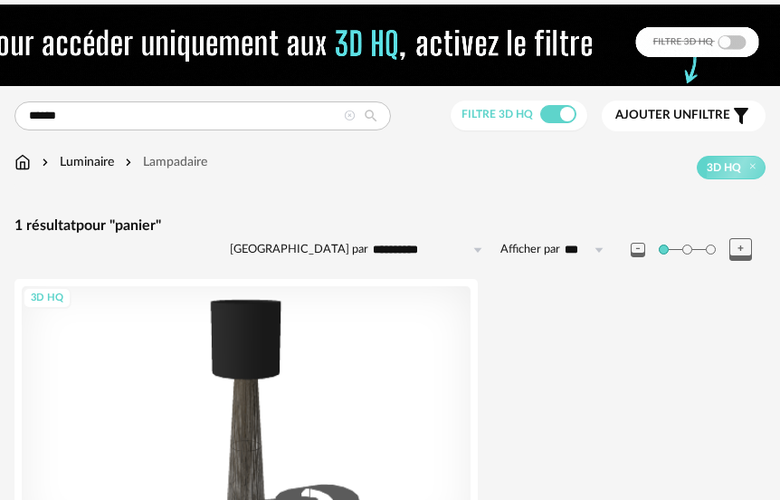
click at [354, 118] on icon at bounding box center [350, 116] width 12 height 12
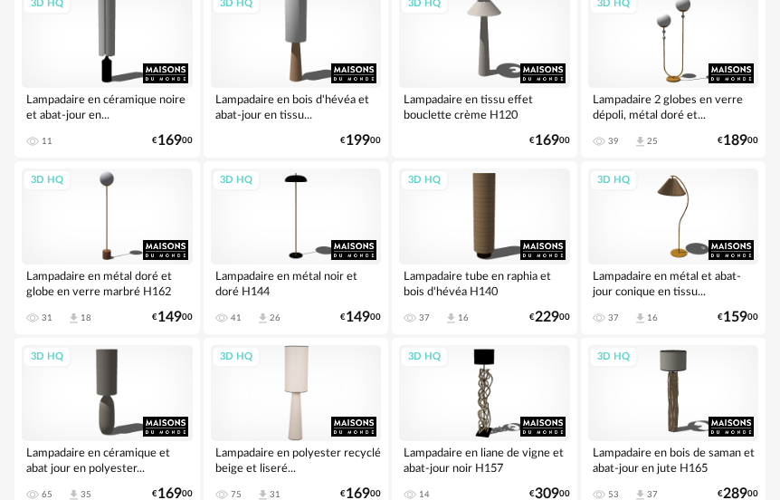
scroll to position [788, 0]
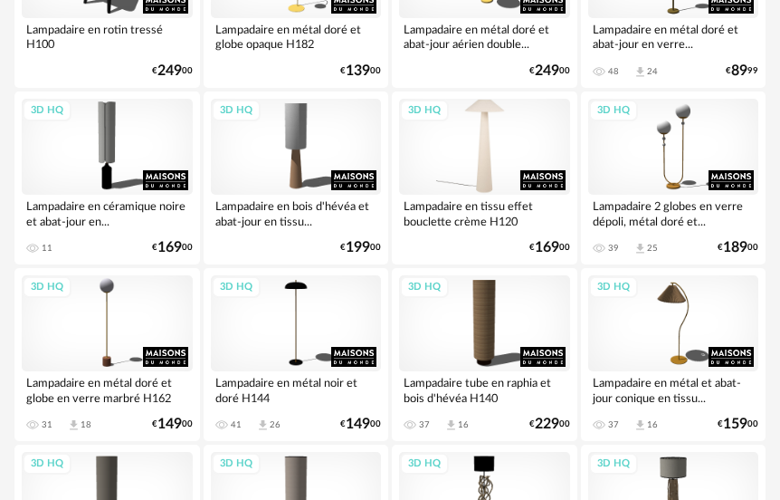
click at [472, 164] on div "3D HQ" at bounding box center [484, 147] width 171 height 96
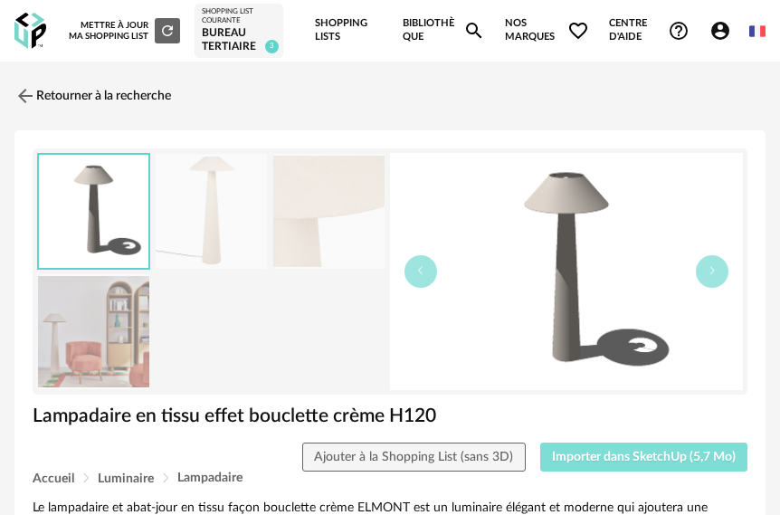
click at [621, 463] on span "Importer dans SketchUp (5,7 Mo)" at bounding box center [644, 457] width 184 height 13
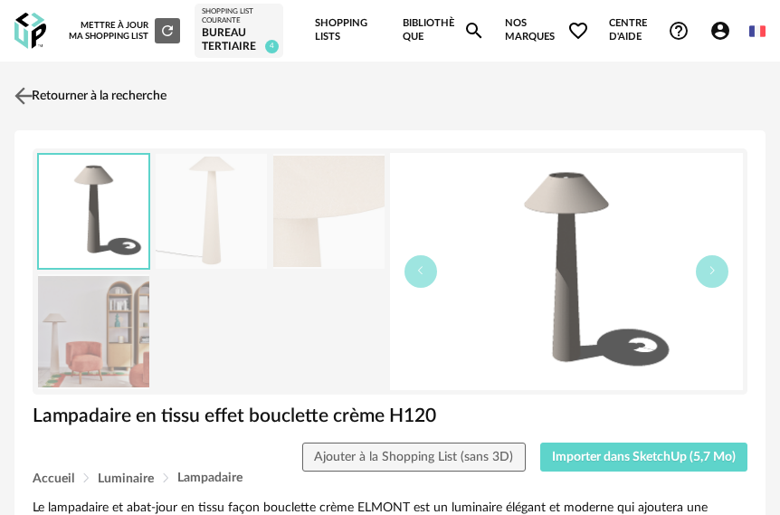
click at [24, 100] on img at bounding box center [24, 96] width 26 height 26
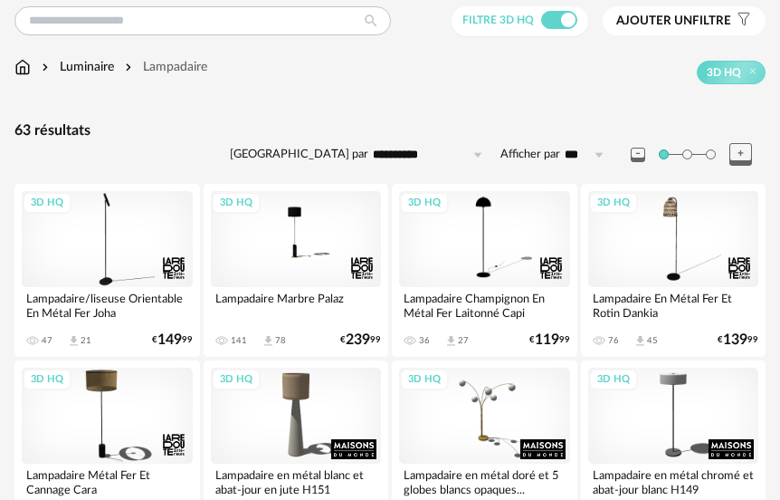
scroll to position [155, 0]
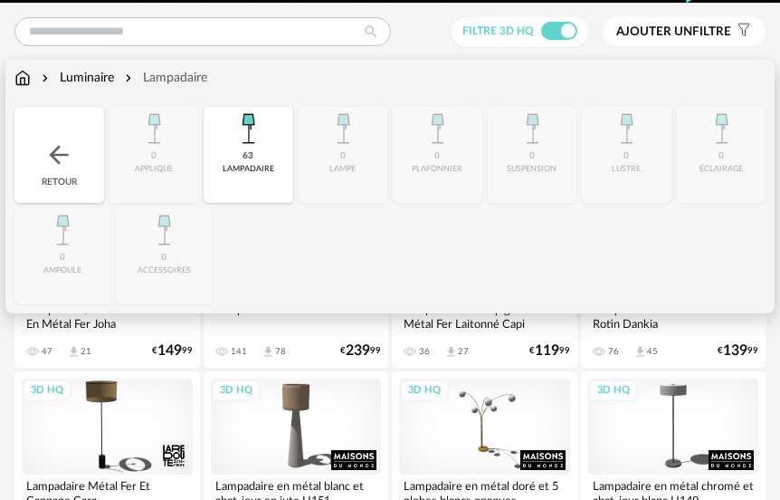
click at [244, 136] on img at bounding box center [247, 128] width 43 height 43
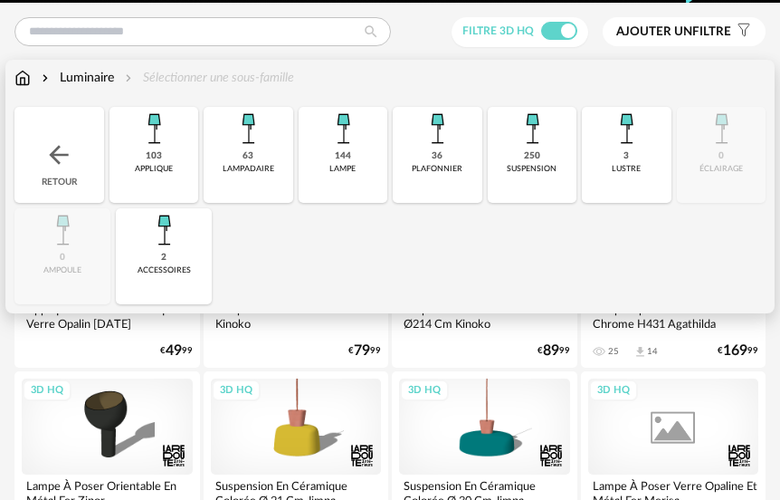
click at [338, 146] on img at bounding box center [342, 128] width 43 height 43
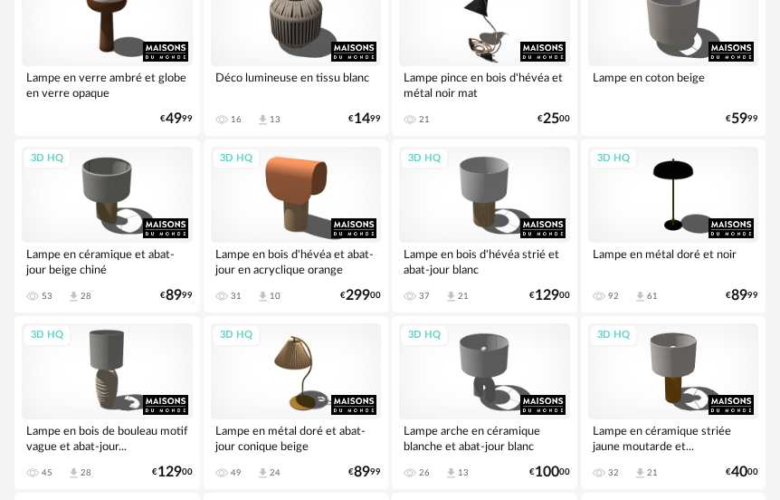
scroll to position [1241, 0]
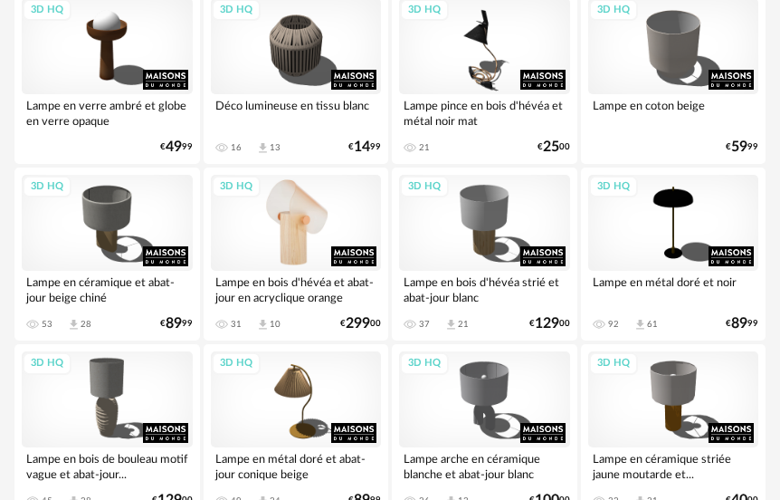
click at [319, 217] on div "3D HQ" at bounding box center [296, 223] width 171 height 96
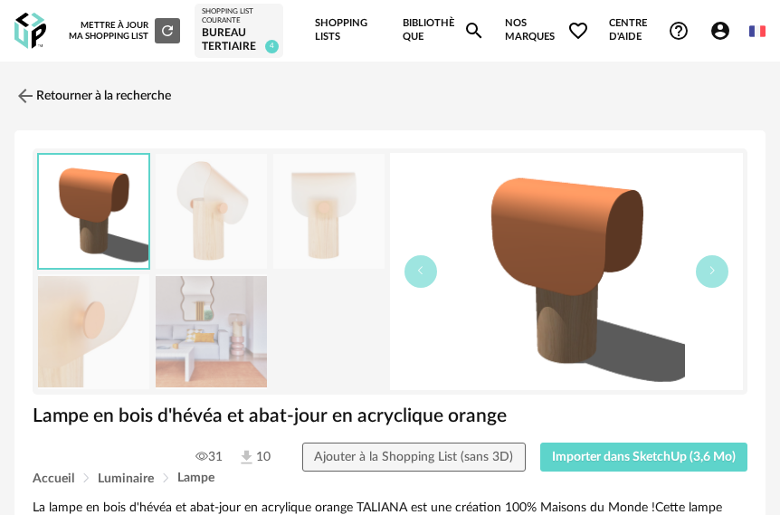
click at [236, 337] on img at bounding box center [211, 331] width 111 height 115
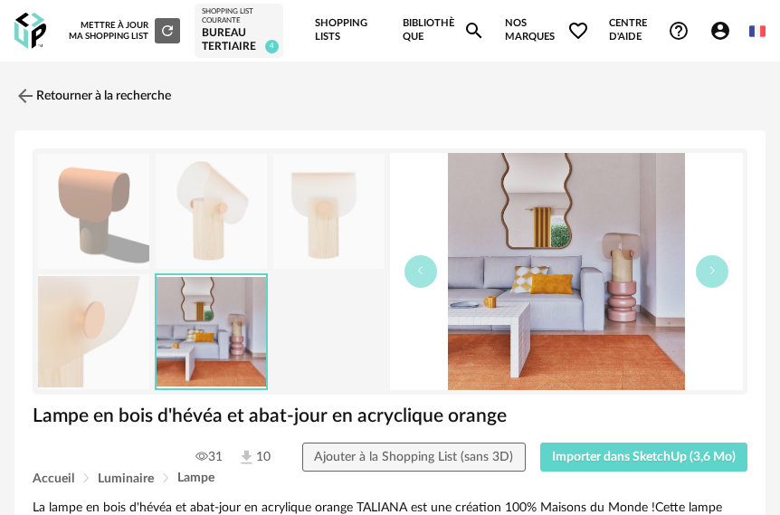
click at [109, 212] on img at bounding box center [93, 211] width 111 height 115
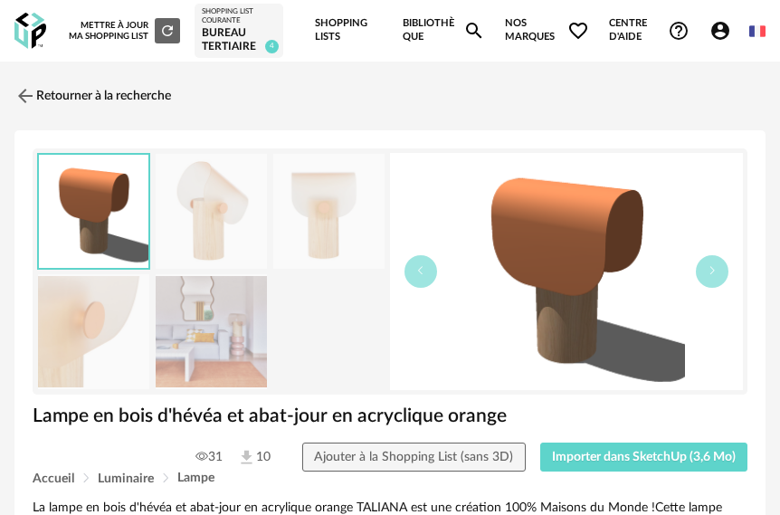
click at [252, 338] on img at bounding box center [211, 331] width 111 height 115
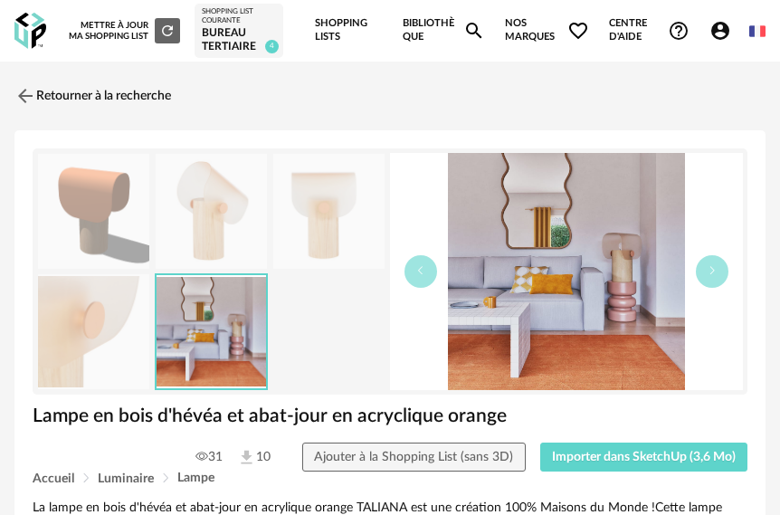
click at [222, 209] on img at bounding box center [211, 211] width 111 height 115
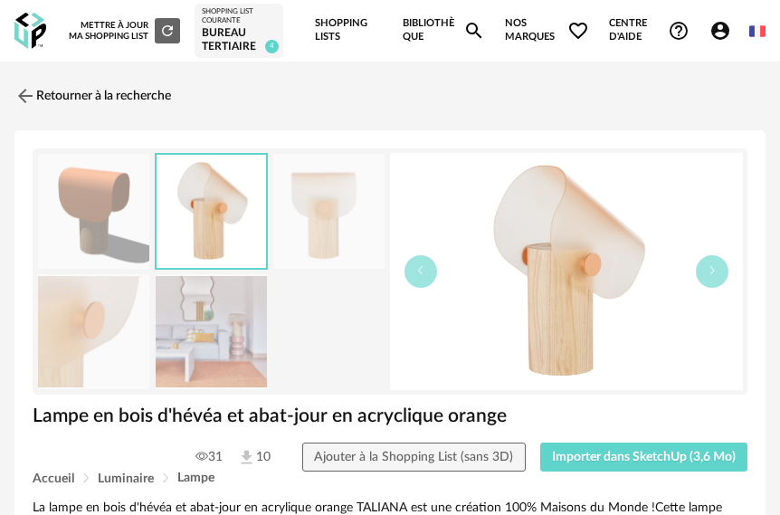
click at [100, 212] on img at bounding box center [93, 211] width 111 height 115
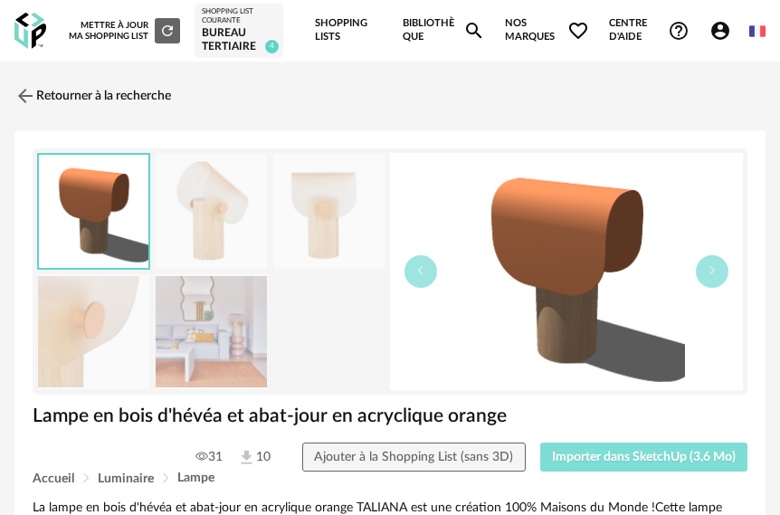
click at [605, 451] on span "Importer dans SketchUp (3,6 Mo)" at bounding box center [644, 457] width 184 height 13
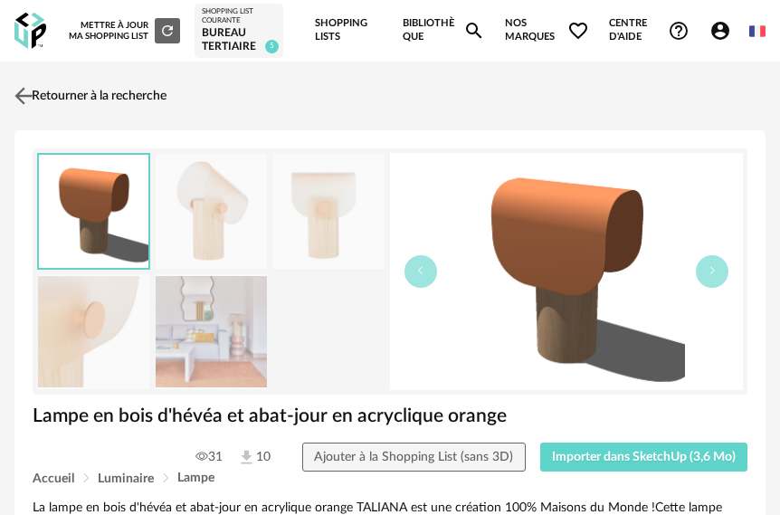
click at [17, 91] on img at bounding box center [24, 96] width 26 height 26
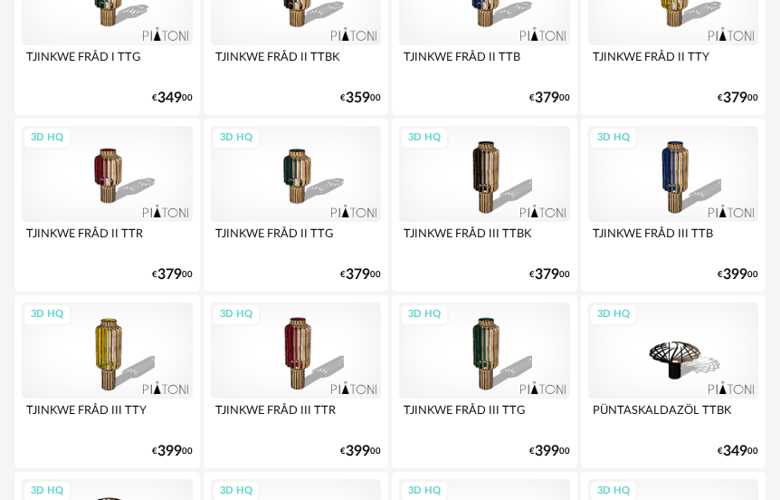
scroll to position [4375, 0]
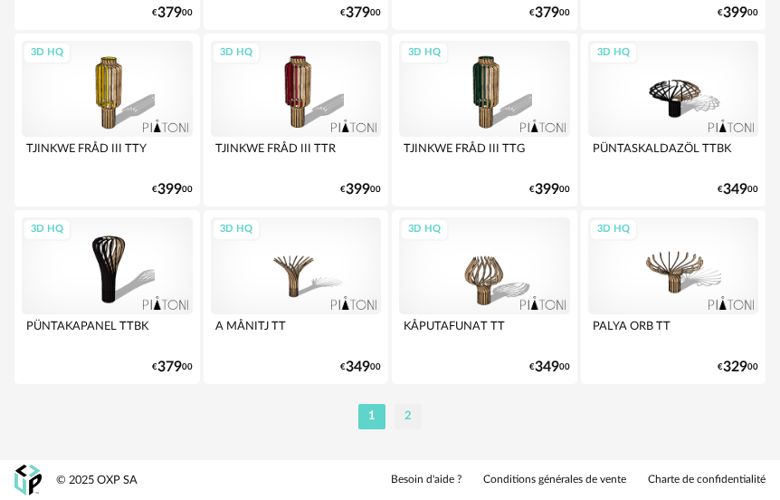
click at [404, 414] on li "2" at bounding box center [408, 416] width 27 height 25
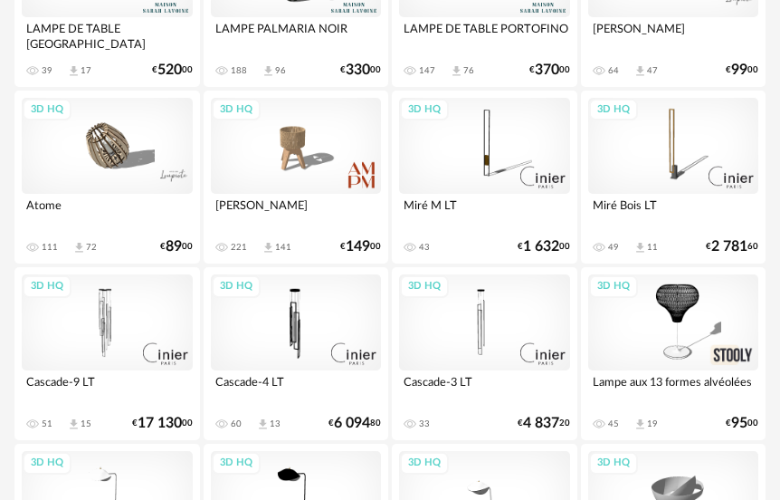
scroll to position [1267, 0]
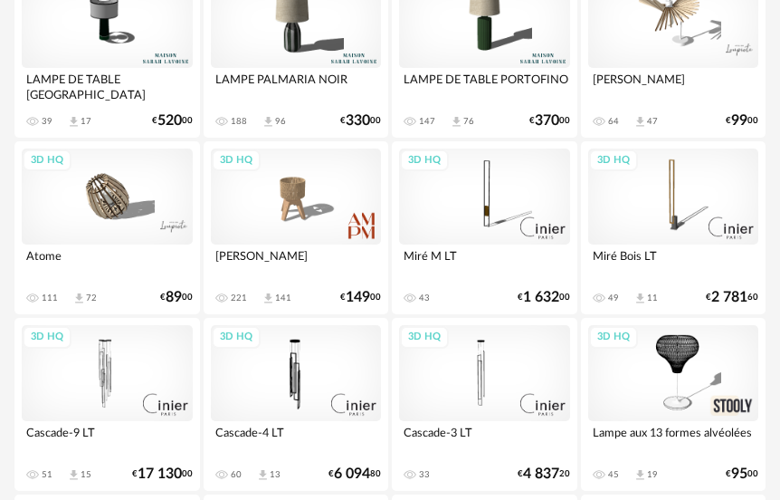
click at [649, 199] on div "3D HQ" at bounding box center [673, 196] width 171 height 96
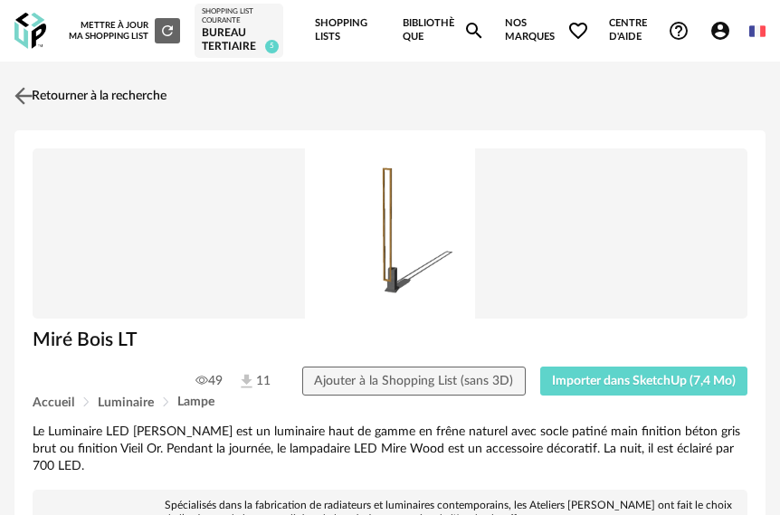
click at [26, 92] on img at bounding box center [24, 96] width 26 height 26
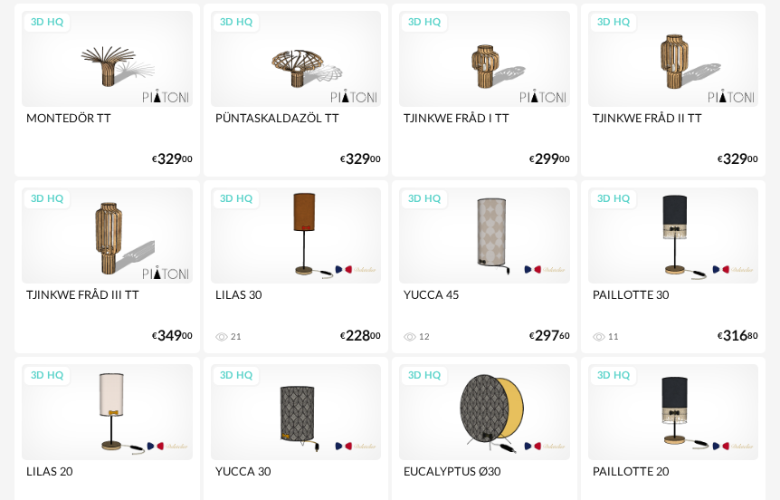
scroll to position [4, 0]
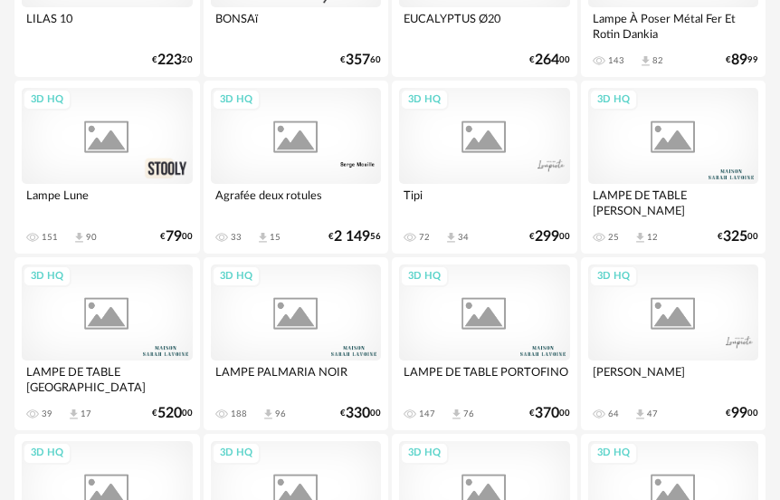
scroll to position [1905, 0]
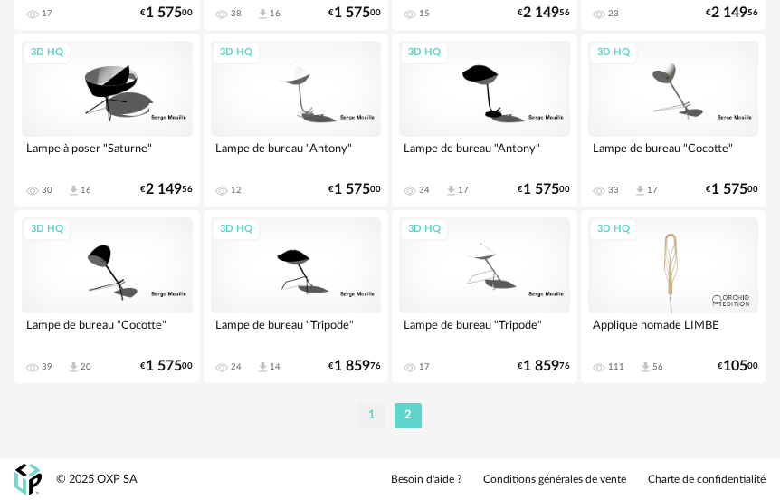
click at [373, 414] on li "1" at bounding box center [371, 415] width 27 height 25
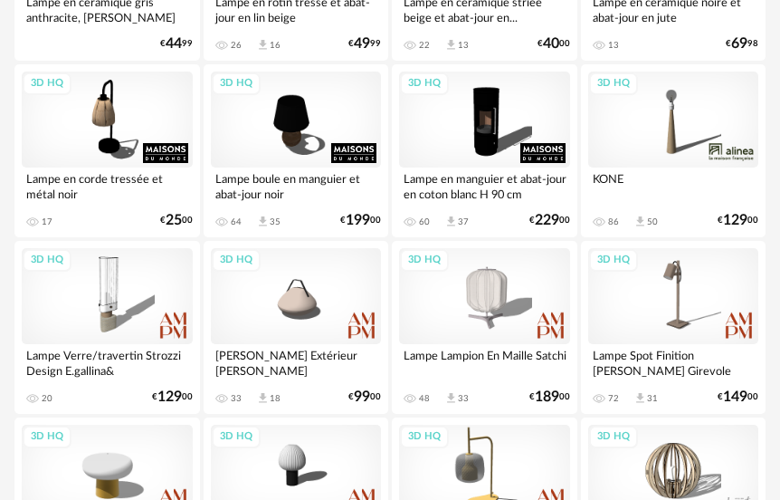
scroll to position [2928, 0]
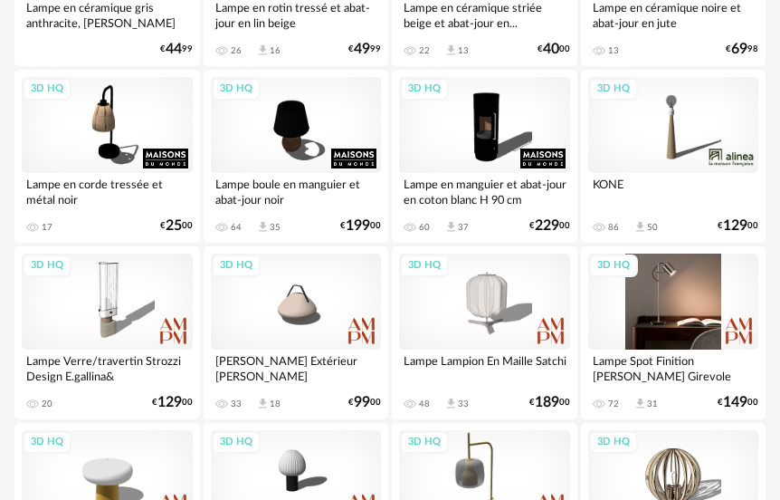
click at [658, 314] on div "3D HQ" at bounding box center [673, 301] width 171 height 96
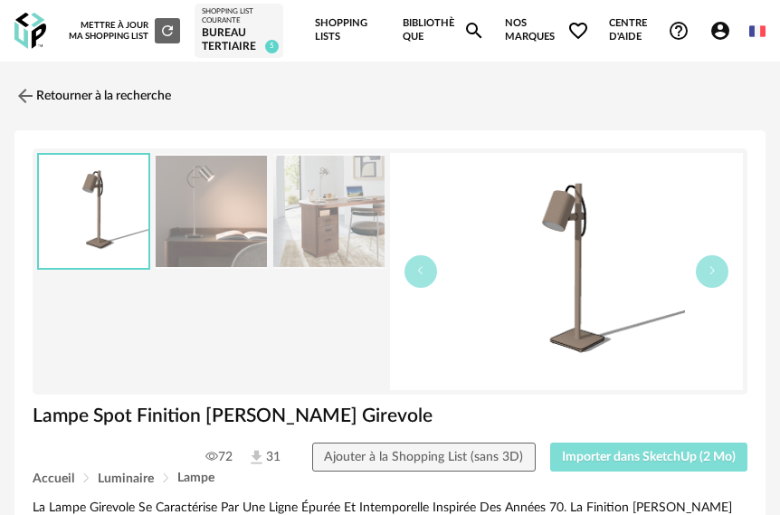
click at [614, 452] on span "Importer dans SketchUp (2 Mo)" at bounding box center [649, 457] width 174 height 13
